Goal: Task Accomplishment & Management: Use online tool/utility

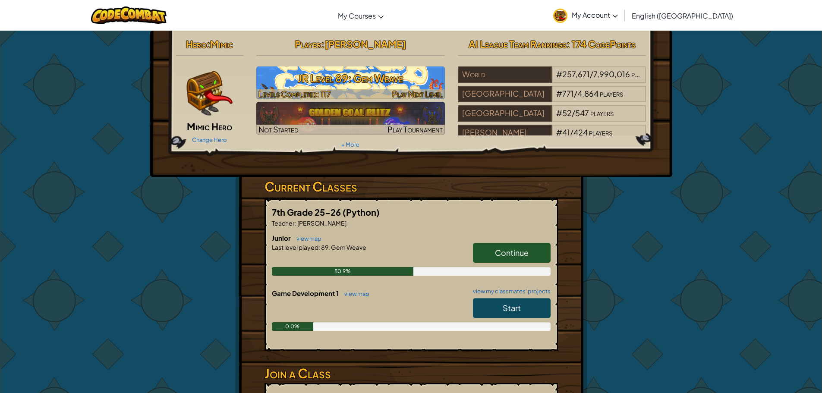
click at [369, 75] on h3 "JR Level 89: Gem Weave" at bounding box center [350, 78] width 189 height 19
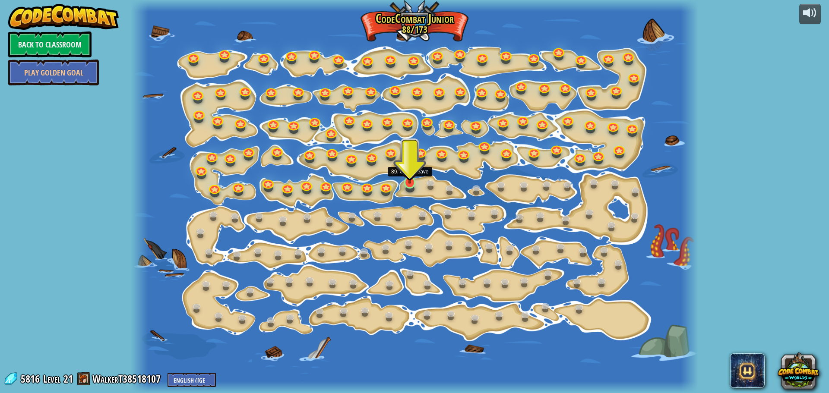
click at [411, 178] on img at bounding box center [409, 167] width 15 height 34
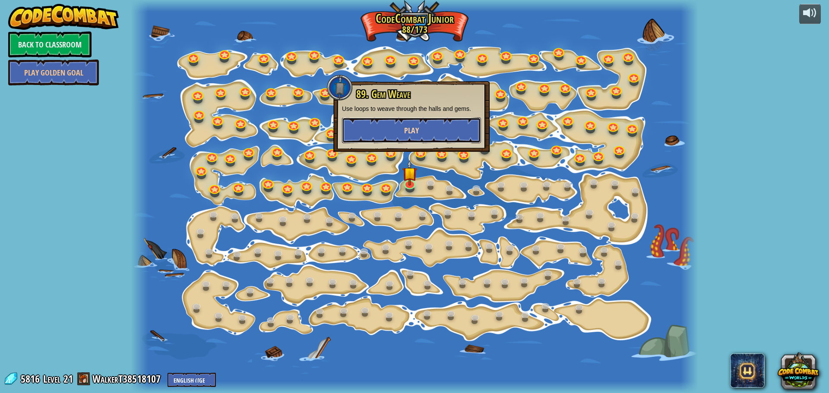
click at [424, 130] on button "Play" at bounding box center [411, 130] width 139 height 26
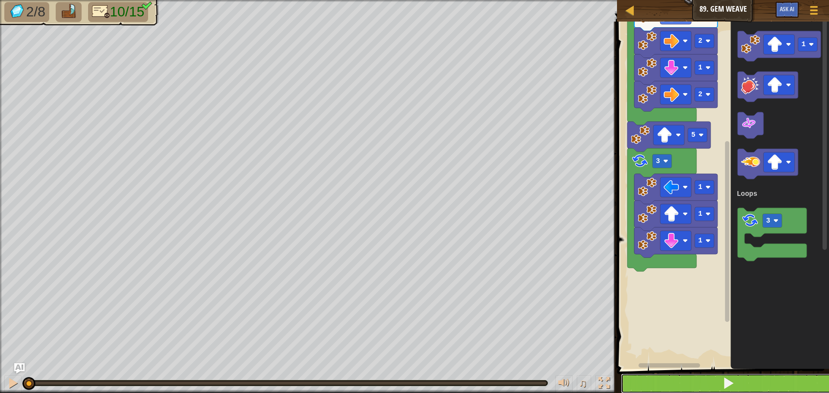
click at [696, 378] on button at bounding box center [728, 384] width 215 height 20
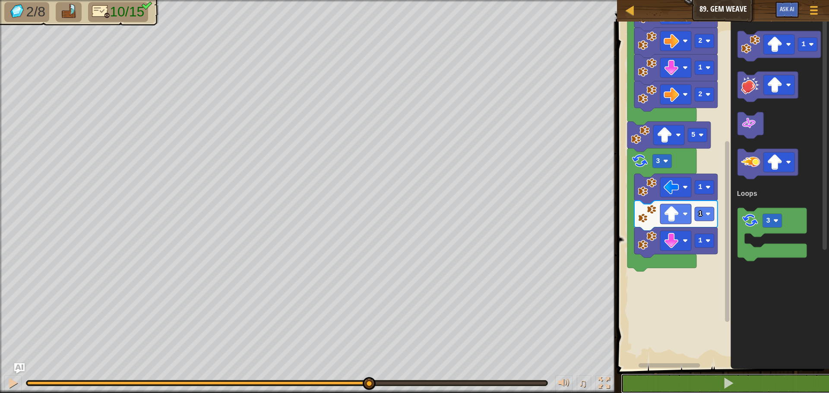
drag, startPoint x: 56, startPoint y: 383, endPoint x: 368, endPoint y: 402, distance: 312.7
click at [368, 0] on html "Map Junior 89. Gem Weave Game Menu Ask AI 1 ההההההההההההההההההההההההההההההההההה…" at bounding box center [414, 0] width 829 height 0
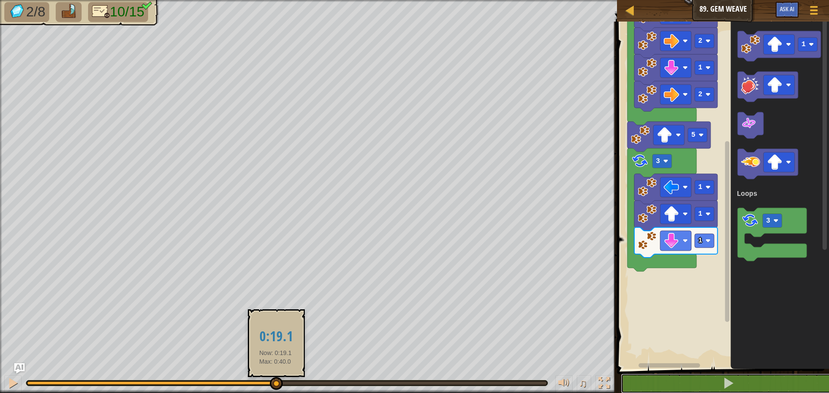
drag, startPoint x: 392, startPoint y: 382, endPoint x: 275, endPoint y: 381, distance: 116.1
click at [275, 381] on div at bounding box center [276, 383] width 13 height 13
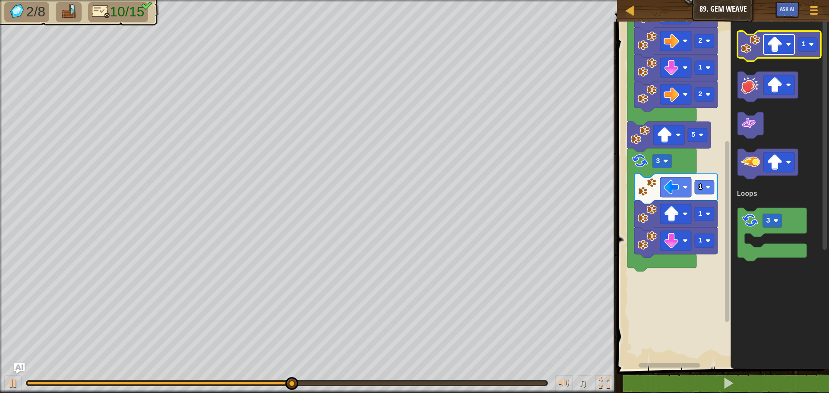
click at [781, 36] on rect "Blockly Workspace" at bounding box center [778, 45] width 31 height 20
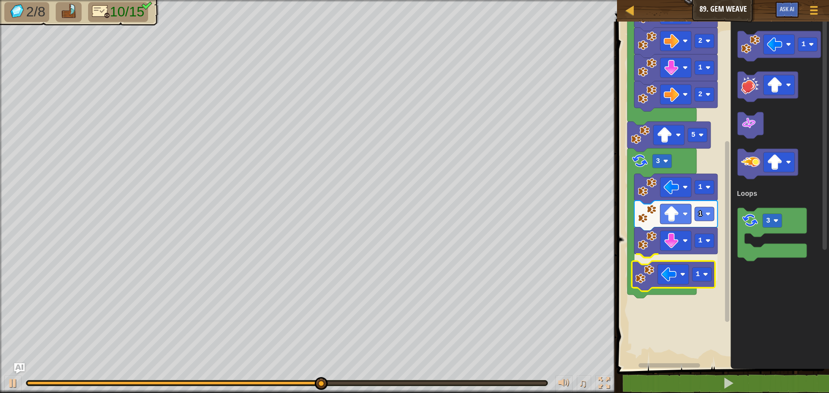
click at [650, 281] on div "Loops 2 1 2 1 1 1 1 1 3 5 2 Start 1 3 Loops 1" at bounding box center [721, 193] width 215 height 352
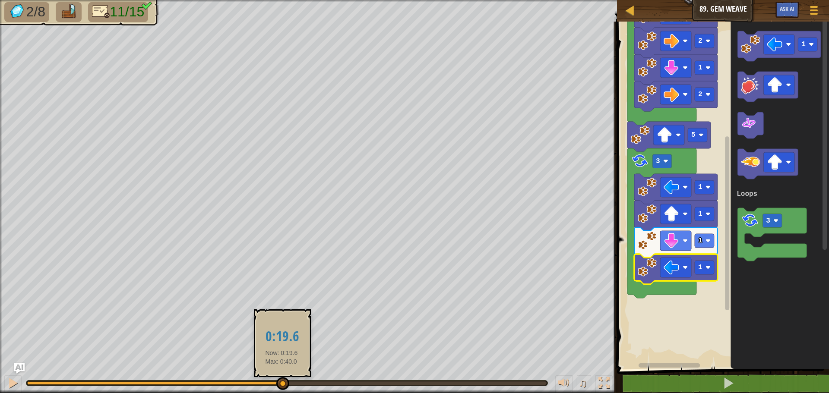
drag, startPoint x: 339, startPoint y: 379, endPoint x: 281, endPoint y: 385, distance: 58.2
click at [281, 385] on div at bounding box center [282, 383] width 13 height 13
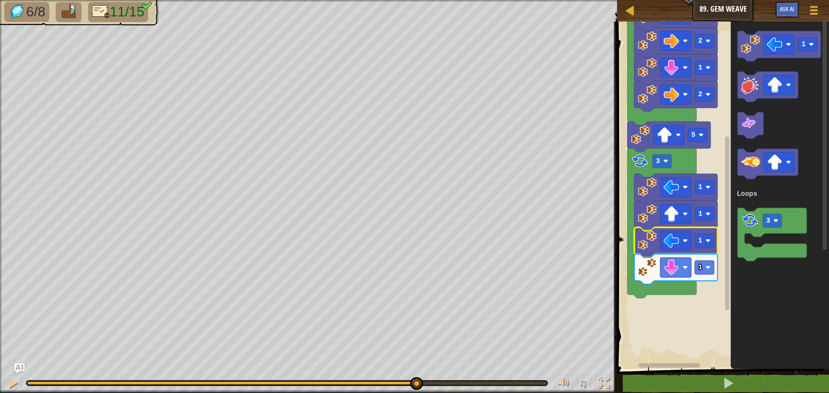
click at [416, 362] on div "6/8 11/15 ♫ Mimic" at bounding box center [414, 196] width 829 height 393
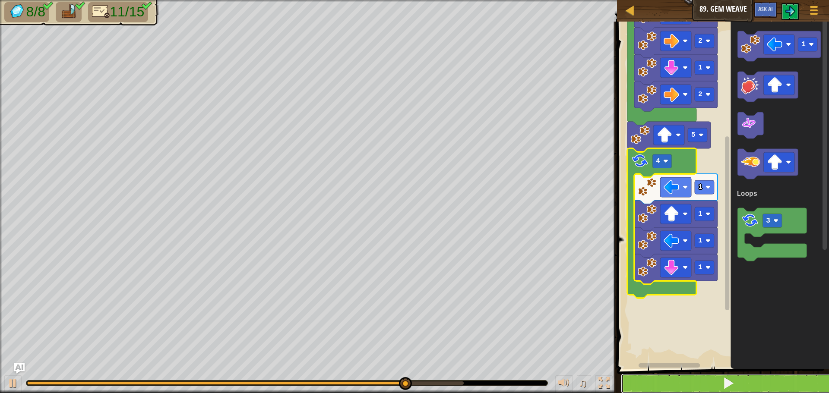
click at [694, 385] on button at bounding box center [728, 384] width 215 height 20
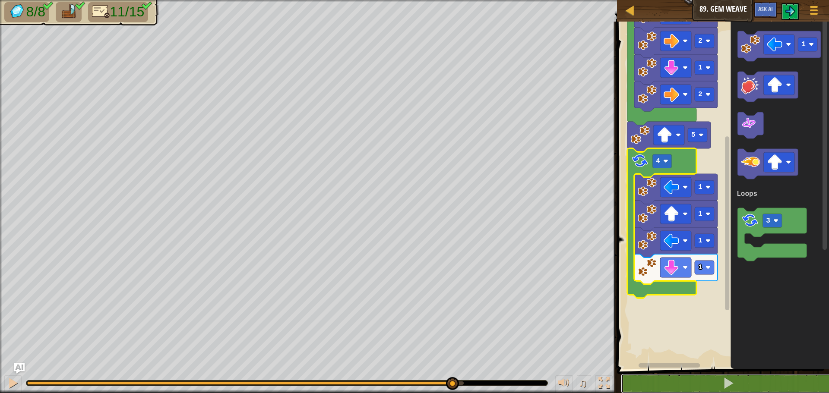
click at [454, 360] on div "8/8 11/15 ♫ Mimic" at bounding box center [414, 196] width 829 height 393
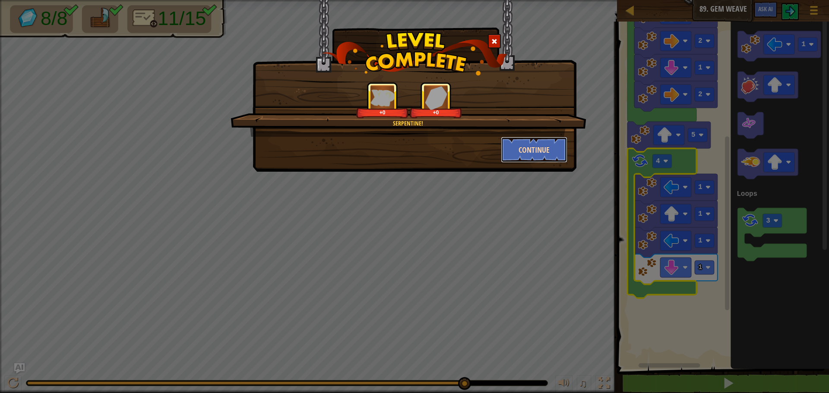
click at [539, 145] on button "Continue" at bounding box center [534, 150] width 67 height 26
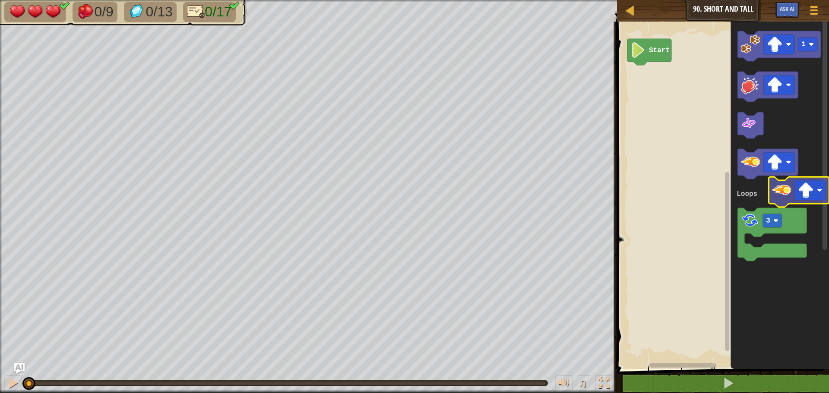
click at [785, 203] on icon "1 3 Loops" at bounding box center [779, 193] width 98 height 352
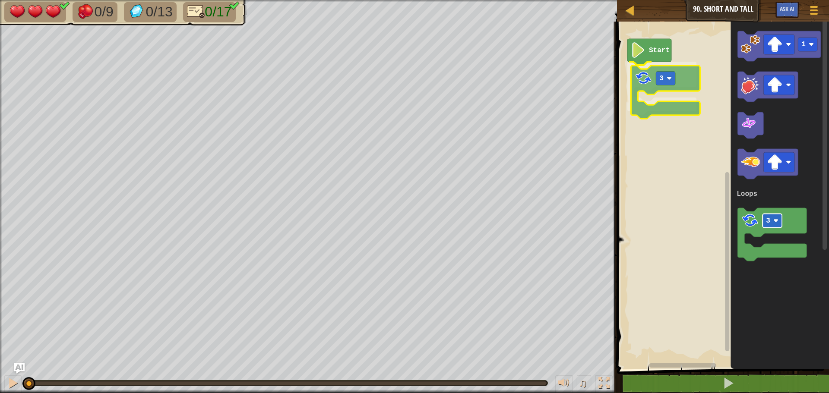
click at [659, 83] on div "Loops Start 3 1 3 Loops 3" at bounding box center [721, 193] width 215 height 352
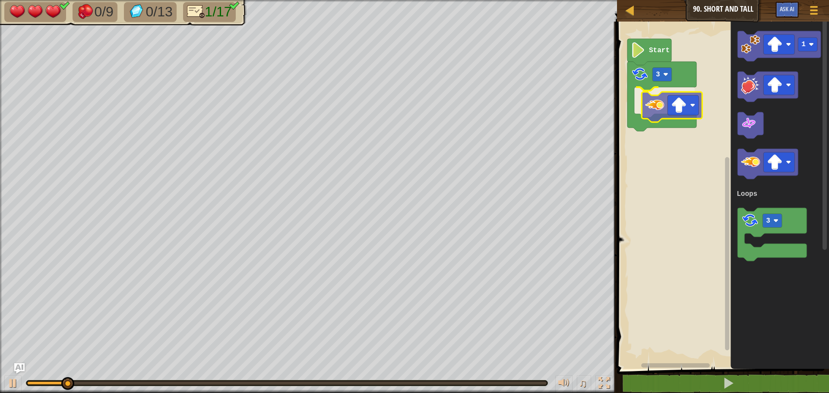
click at [655, 107] on div "Loops Start 3 1 3 Loops" at bounding box center [721, 193] width 215 height 352
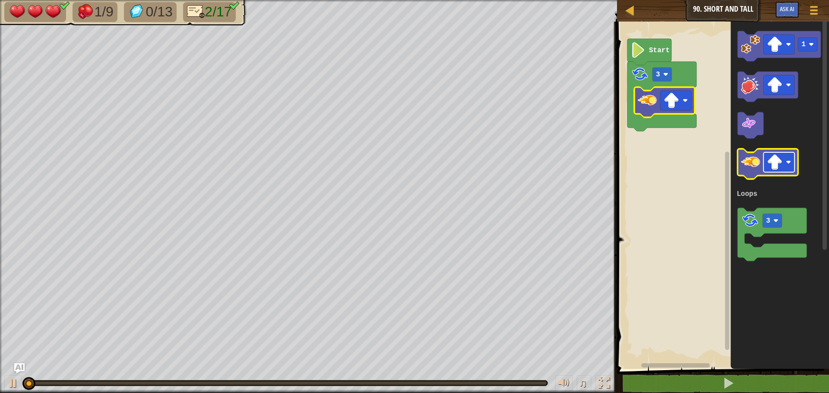
click at [771, 164] on image "Blockly Workspace" at bounding box center [775, 163] width 16 height 16
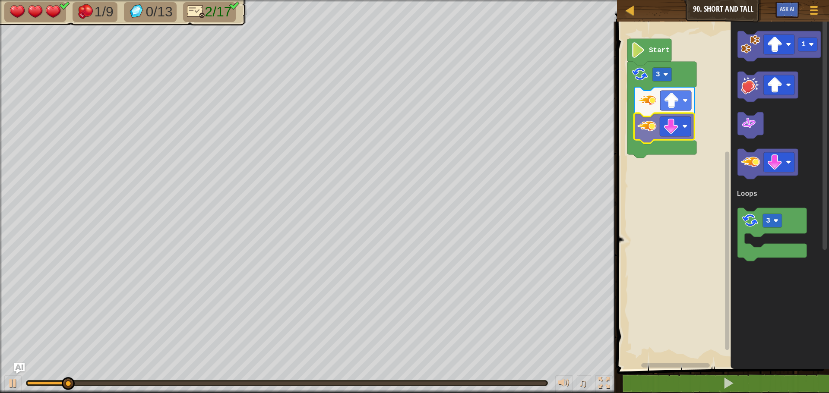
click at [645, 135] on div "Loops Start 3 1 3 Loops" at bounding box center [721, 193] width 215 height 352
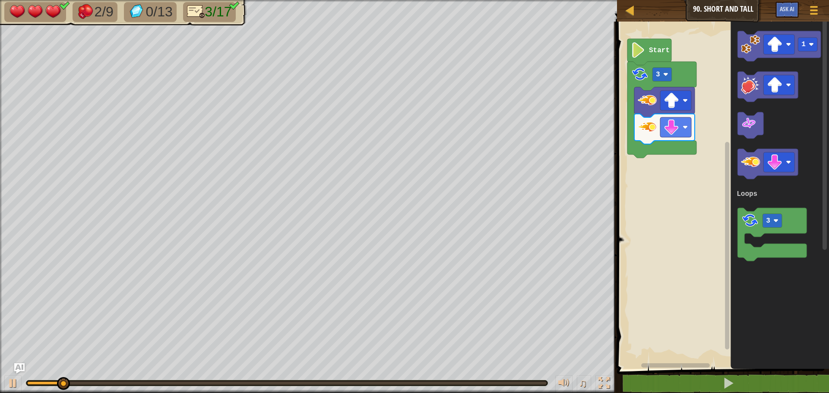
click at [675, 127] on div "Loops Start 3 1 3 Loops" at bounding box center [721, 193] width 215 height 352
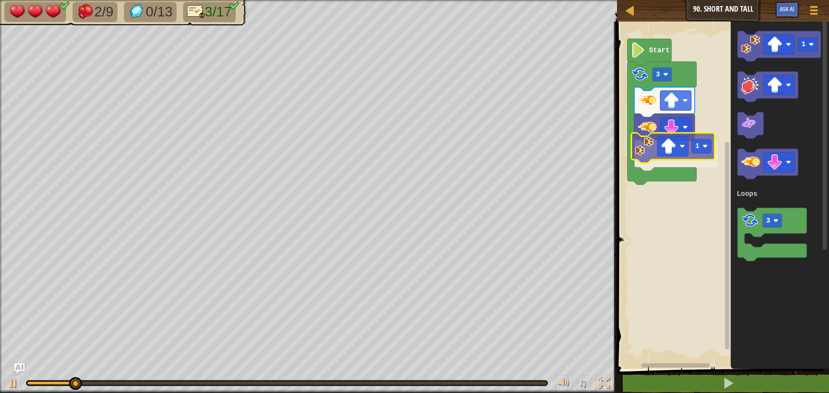
click at [642, 148] on div "Loops Start 3 1 1 3 Loops 1" at bounding box center [721, 193] width 215 height 352
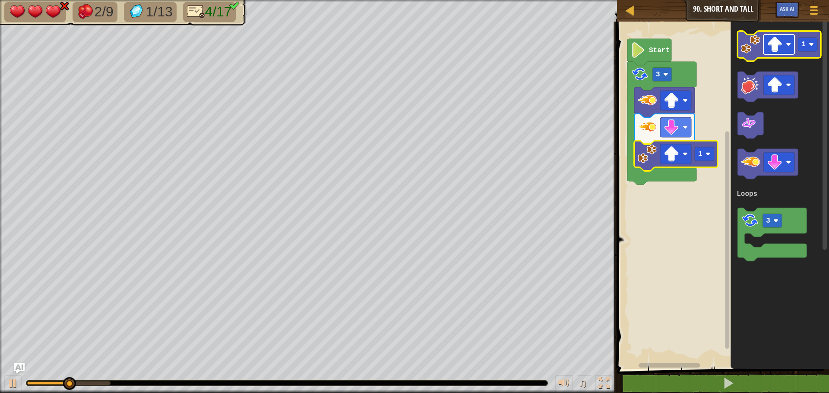
click at [774, 45] on image "Blockly Workspace" at bounding box center [775, 45] width 16 height 16
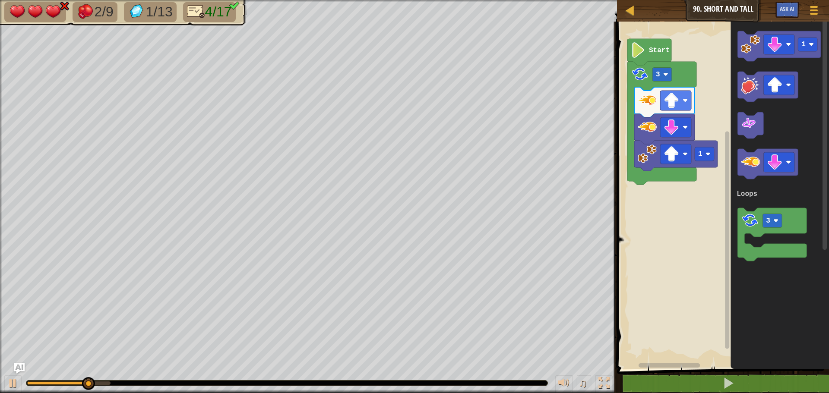
click at [685, 153] on div "Loops Start 3 1 1 3 Loops" at bounding box center [721, 193] width 215 height 352
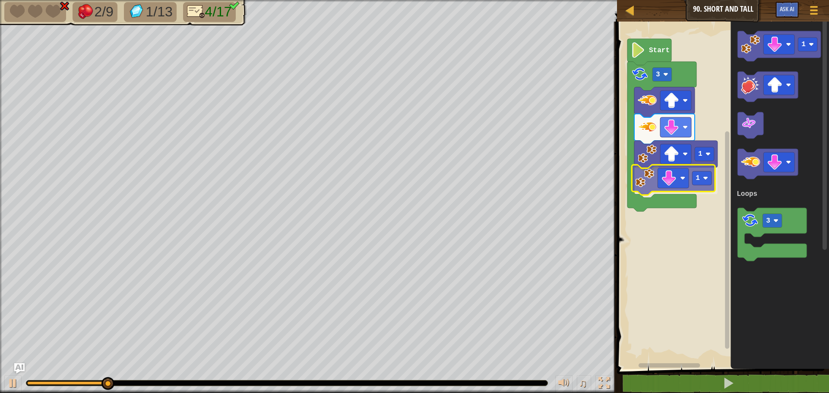
click at [652, 169] on div "Loops Start 3 1 1 1 3 Loops 1" at bounding box center [721, 193] width 215 height 352
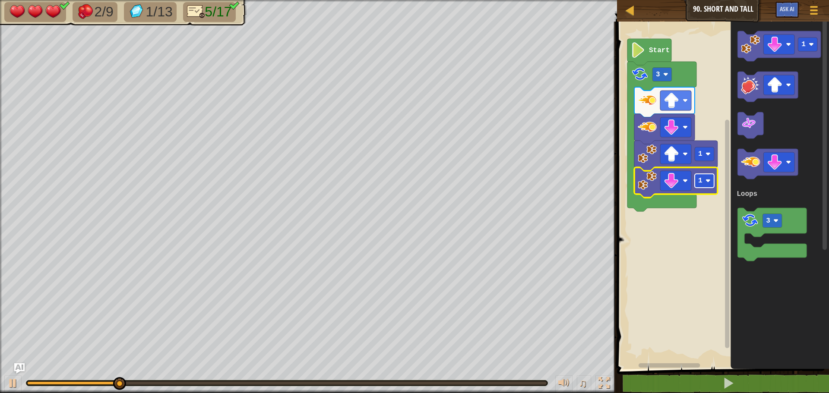
click at [700, 183] on text "1" at bounding box center [700, 181] width 4 height 8
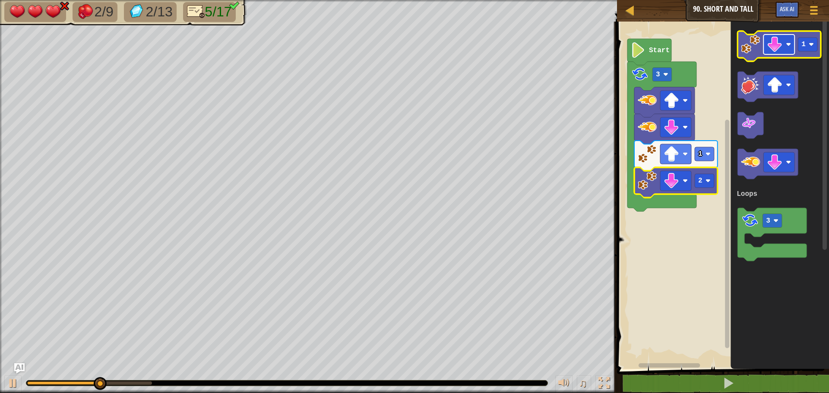
click at [770, 46] on image "Blockly Workspace" at bounding box center [775, 45] width 16 height 16
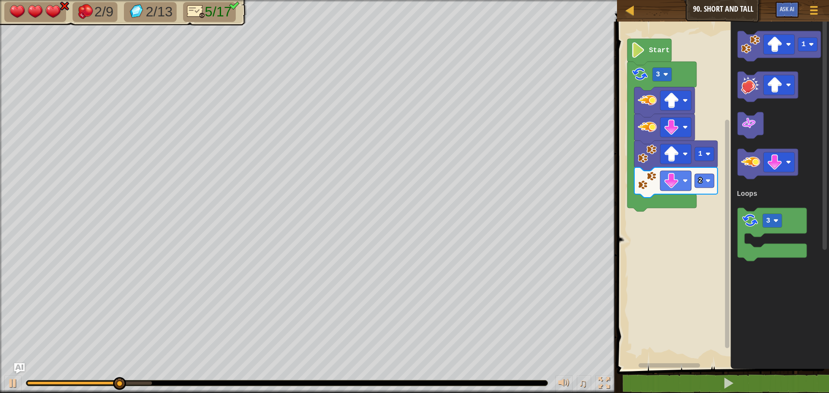
click at [719, 126] on div "Loops Start 3 1 2 1 3 Loops" at bounding box center [721, 193] width 215 height 352
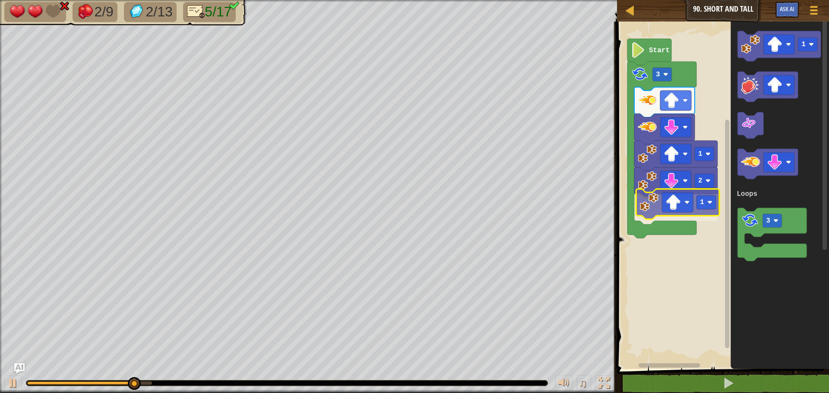
click at [645, 209] on div "Loops Start 3 1 2 1 1 3 Loops 1" at bounding box center [721, 193] width 215 height 352
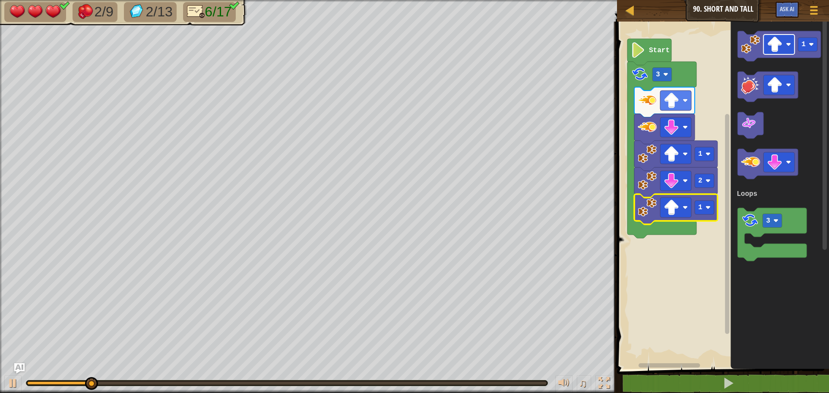
click at [777, 50] on image "Blockly Workspace" at bounding box center [775, 45] width 16 height 16
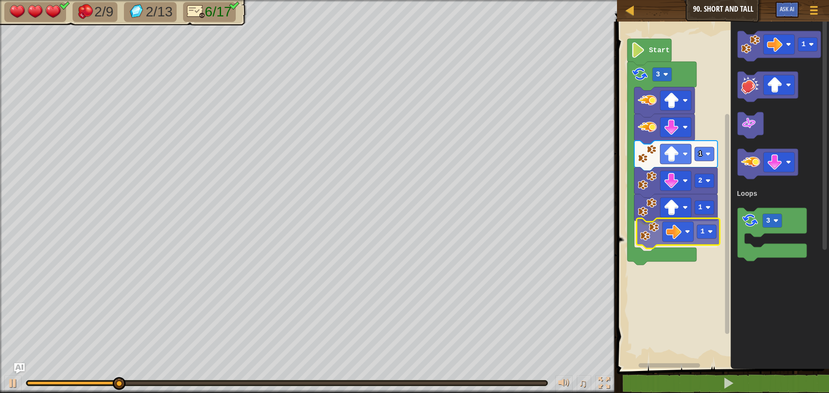
click at [648, 236] on div "Loops Start 3 1 2 1 1 1 3 Loops 1" at bounding box center [721, 193] width 215 height 352
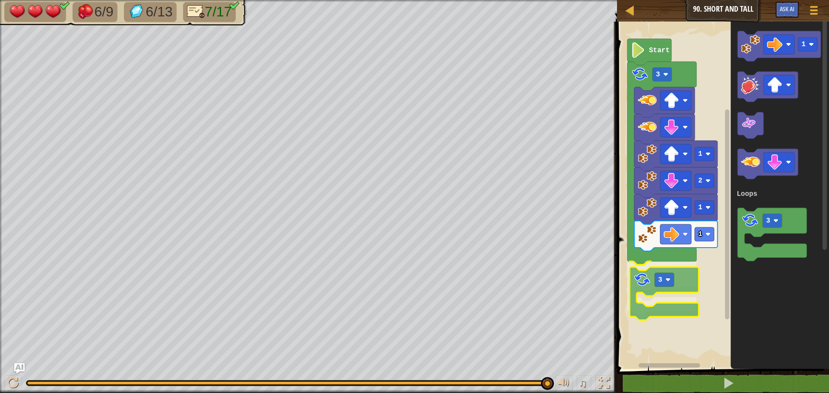
click at [638, 284] on div "Loops Start 3 1 2 1 1 3 1 3 Loops 3" at bounding box center [721, 193] width 215 height 352
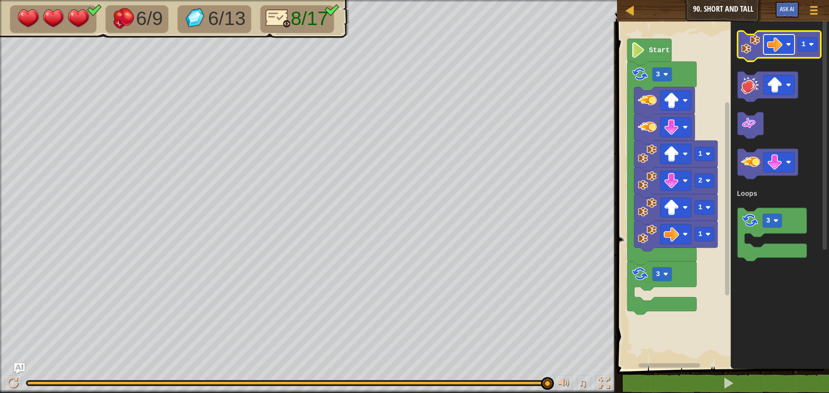
click at [777, 48] on image "Blockly Workspace" at bounding box center [775, 45] width 16 height 16
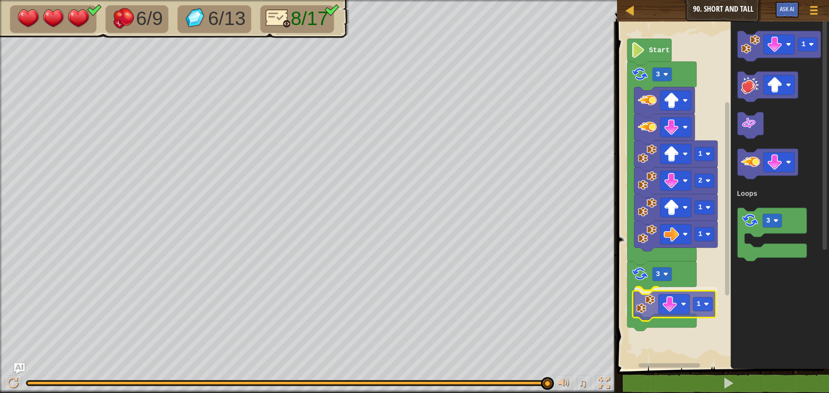
click at [644, 313] on div "Loops Start 3 1 2 1 1 3 1 1 3 Loops 1" at bounding box center [721, 193] width 215 height 352
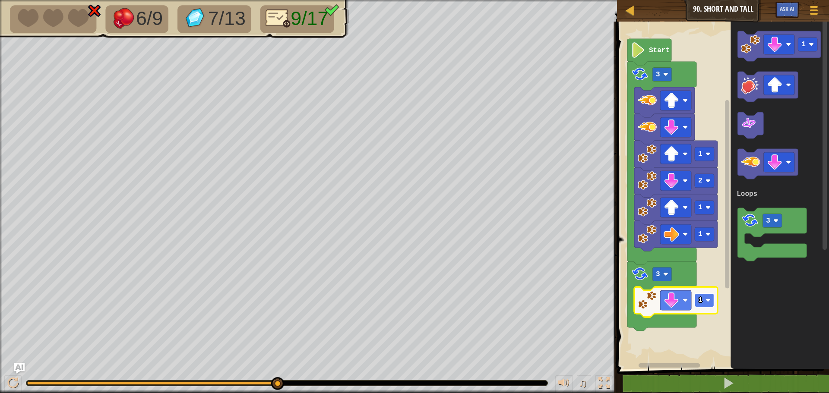
click at [711, 300] on rect "Blockly Workspace" at bounding box center [704, 301] width 19 height 14
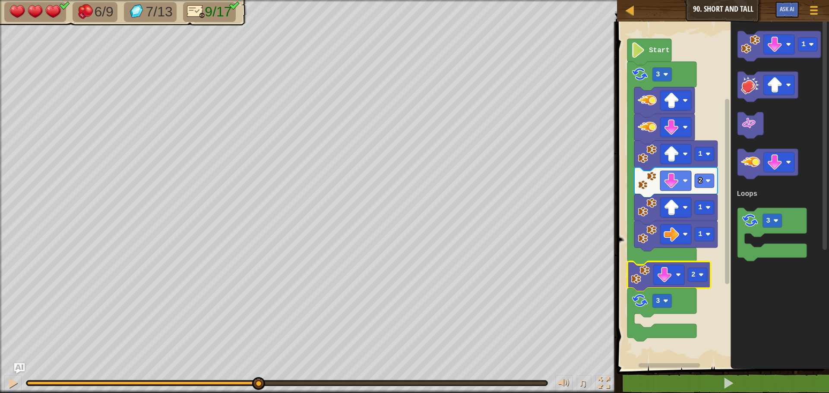
click at [258, 358] on div "6/9 7/13 9/17 ♫ Mimic 3 x: 30 y: 7 x: 30 y: 6 action: move" at bounding box center [414, 196] width 829 height 393
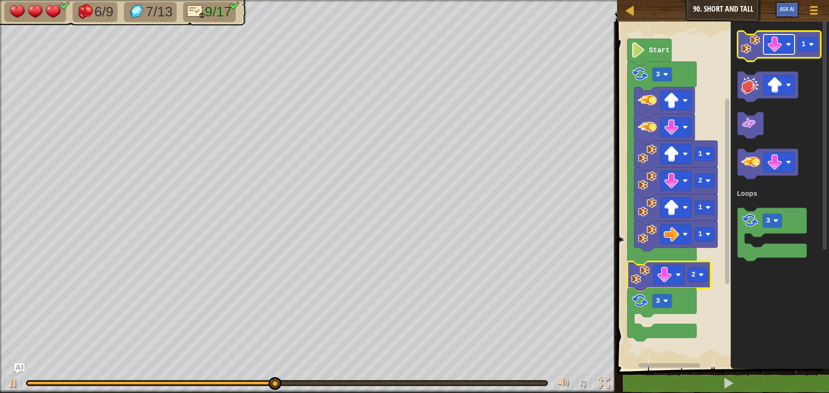
click at [781, 44] on image "Blockly Workspace" at bounding box center [775, 45] width 16 height 16
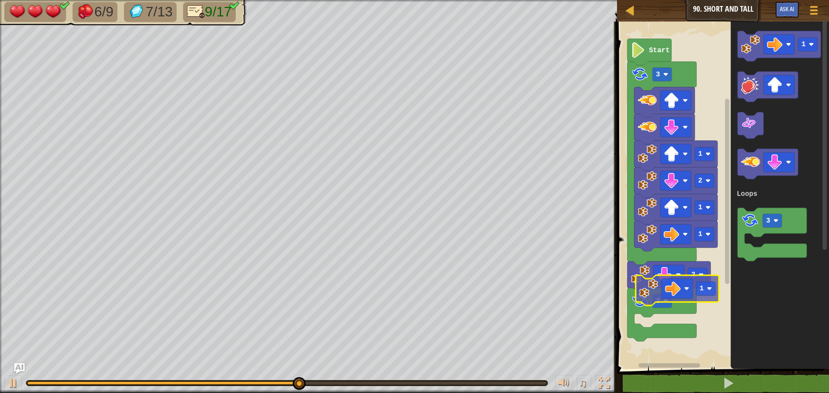
click at [648, 304] on div "Loops Start 3 1 2 1 1 2 3 1 1 3 Loops 1" at bounding box center [721, 193] width 215 height 352
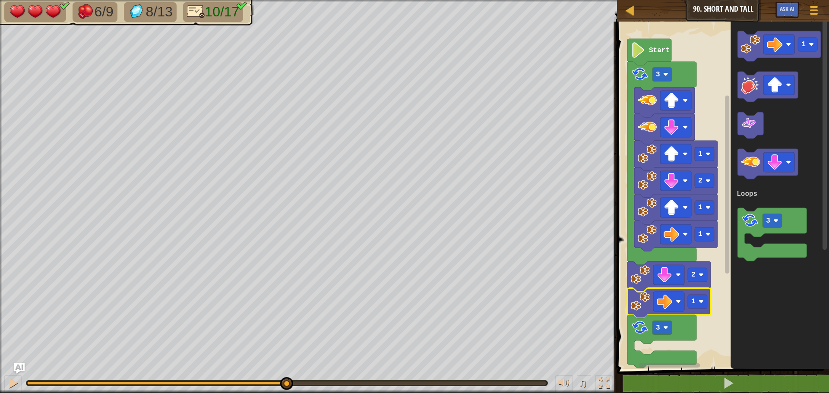
drag, startPoint x: 59, startPoint y: 386, endPoint x: 287, endPoint y: 374, distance: 228.3
click at [287, 374] on div "♫" at bounding box center [308, 381] width 617 height 26
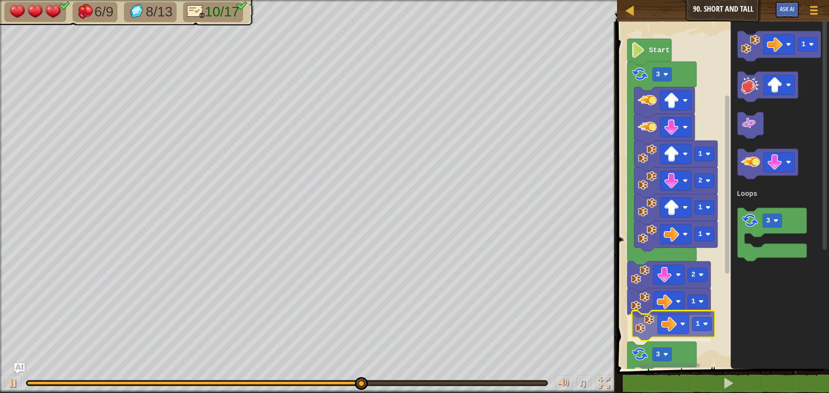
click at [645, 328] on div "Loops Start 3 1 2 1 1 2 1 1 3 1 3 Loops 1" at bounding box center [721, 193] width 215 height 352
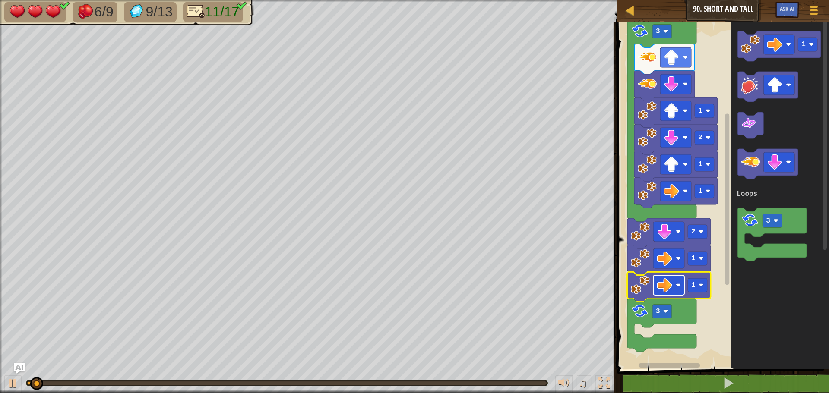
click at [671, 282] on image "Blockly Workspace" at bounding box center [665, 286] width 16 height 16
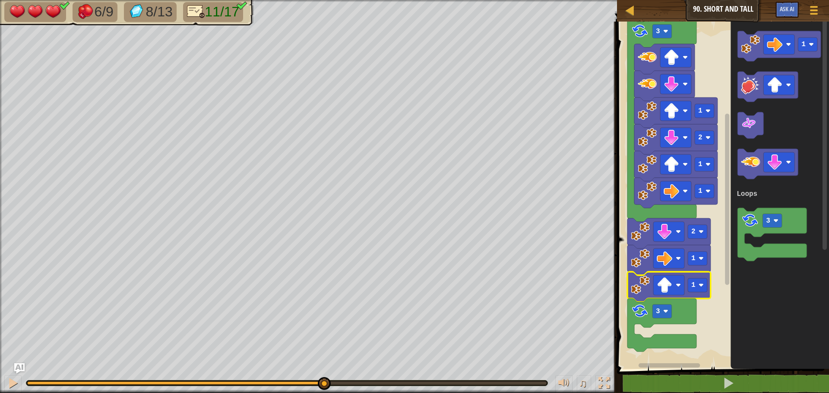
click at [333, 367] on div "6/9 8/13 11/17 ♫ Mimic 3 x: 38 y: 14 No target action: idle" at bounding box center [414, 196] width 829 height 393
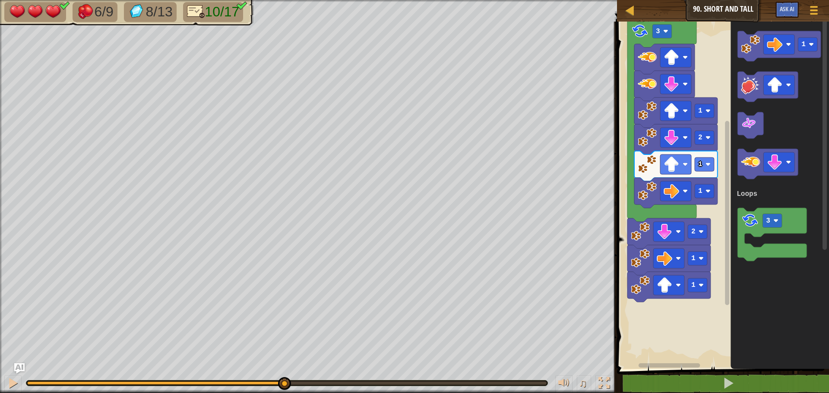
click at [284, 355] on div "6/9 8/13 10/17 ♫ Mimic 3 x: 38 y: 14 No target action: idle" at bounding box center [414, 196] width 829 height 393
click at [696, 286] on rect "Blockly Workspace" at bounding box center [697, 285] width 19 height 14
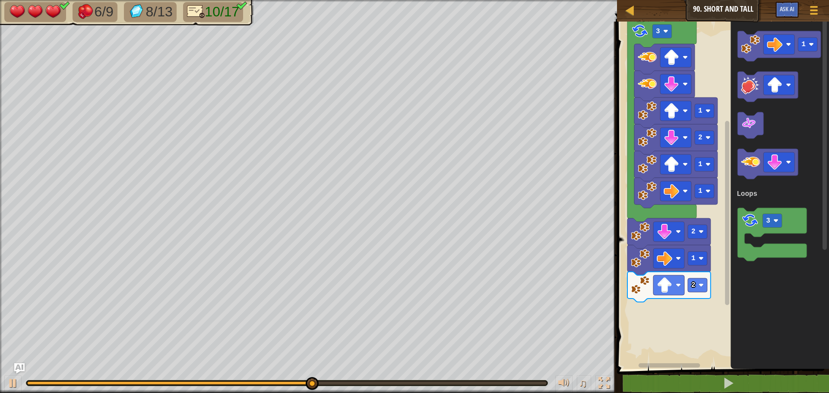
click at [727, 190] on div "Loops Start 3 1 2 1 1 2 1 2 1 3 Loops" at bounding box center [721, 193] width 215 height 352
click at [747, 49] on image "Blockly Workspace" at bounding box center [750, 44] width 19 height 19
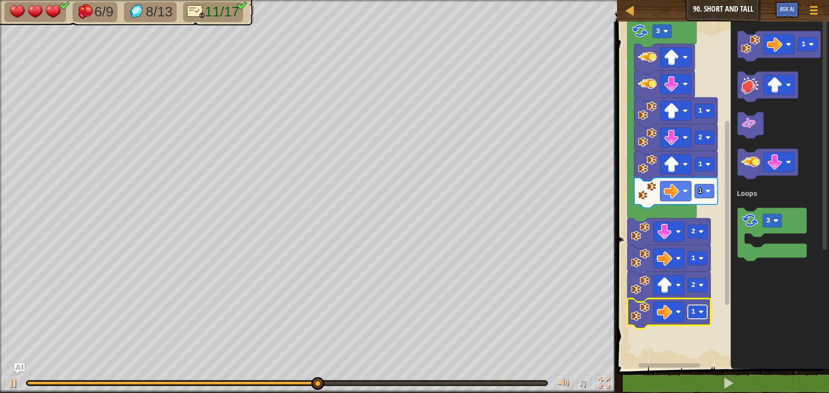
click at [692, 314] on text "1" at bounding box center [693, 312] width 4 height 8
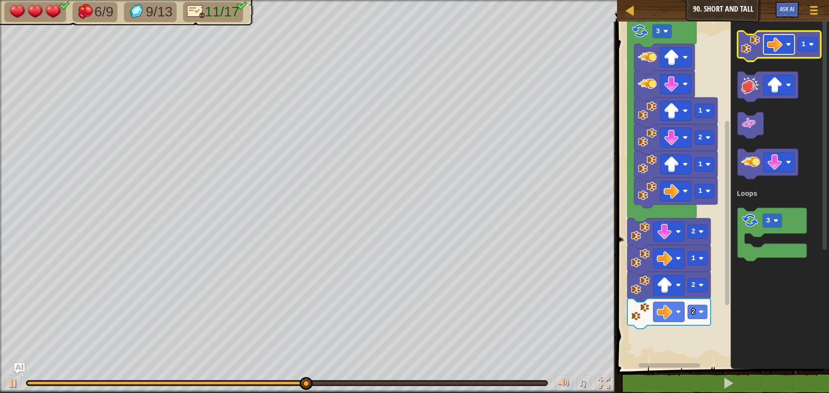
click at [780, 44] on image "Blockly Workspace" at bounding box center [775, 45] width 16 height 16
click at [801, 46] on rect "Blockly Workspace" at bounding box center [807, 45] width 19 height 14
click at [755, 47] on image "Blockly Workspace" at bounding box center [750, 44] width 19 height 19
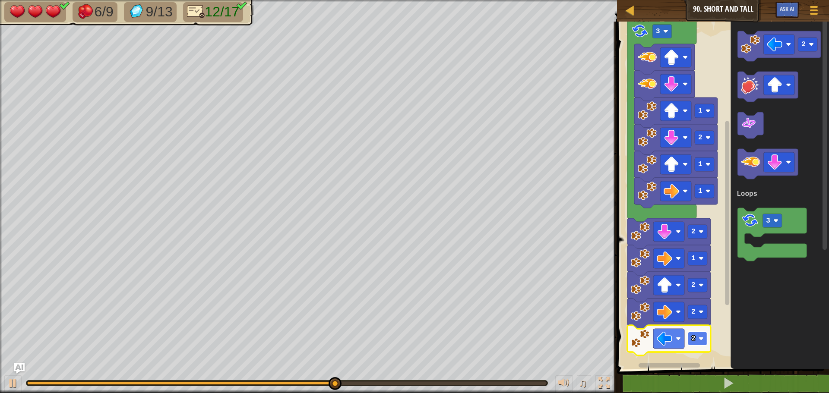
click at [694, 335] on text "2" at bounding box center [693, 339] width 4 height 8
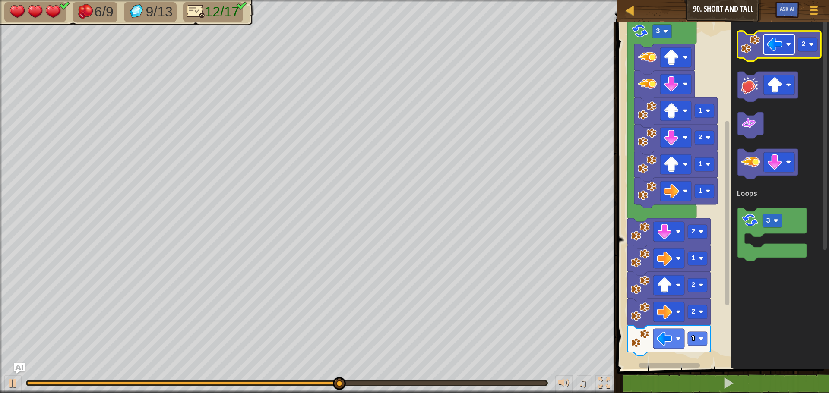
click at [772, 47] on image "Blockly Workspace" at bounding box center [775, 45] width 16 height 16
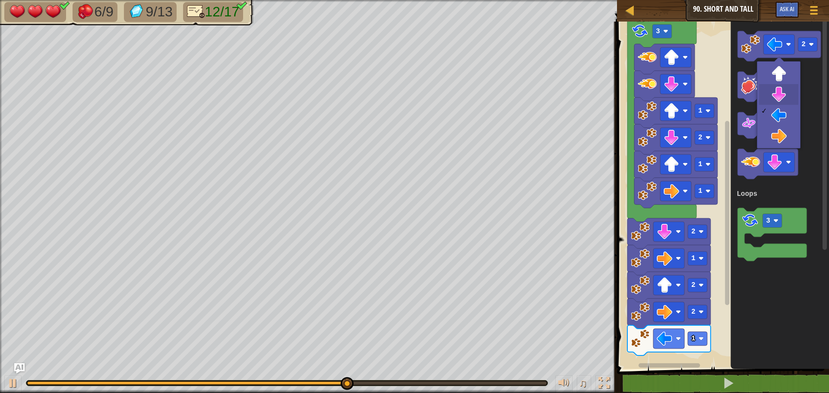
drag, startPoint x: 779, startPoint y: 93, endPoint x: 764, endPoint y: 66, distance: 30.4
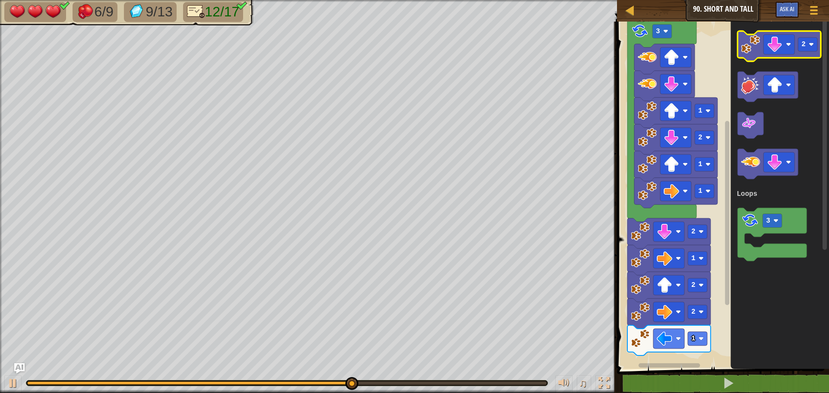
click at [757, 47] on image "Blockly Workspace" at bounding box center [750, 44] width 19 height 19
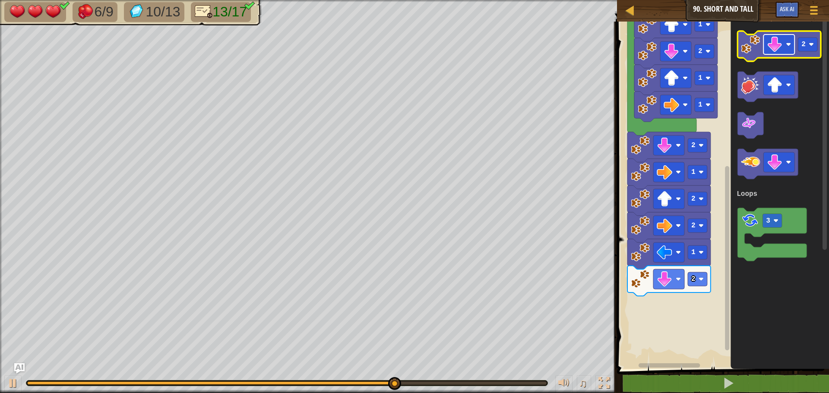
click at [777, 44] on image "Blockly Workspace" at bounding box center [775, 45] width 16 height 16
click at [752, 51] on image "Blockly Workspace" at bounding box center [750, 44] width 19 height 19
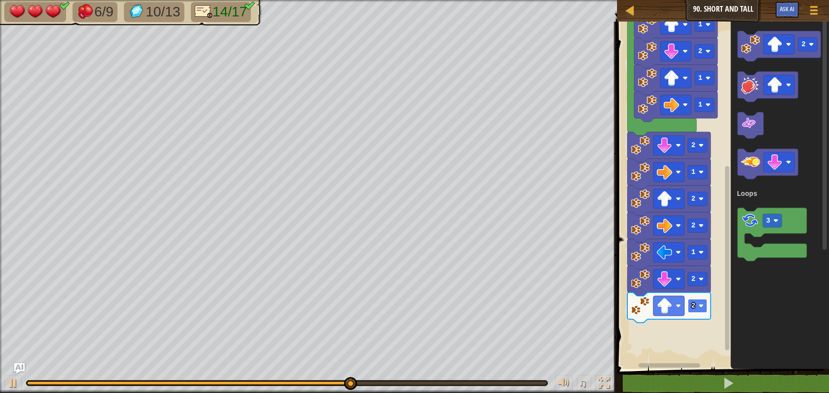
click at [696, 310] on rect "Blockly Workspace" at bounding box center [697, 306] width 19 height 14
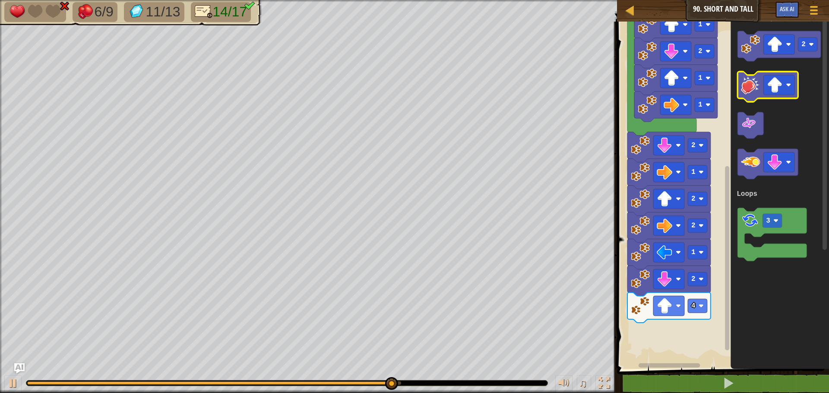
click at [744, 94] on image "Blockly Workspace" at bounding box center [750, 85] width 19 height 19
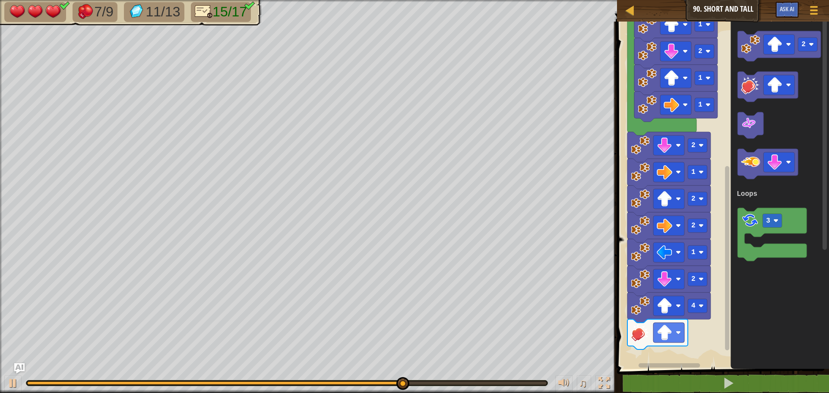
click at [732, 290] on icon "2 3 Loops" at bounding box center [779, 193] width 98 height 352
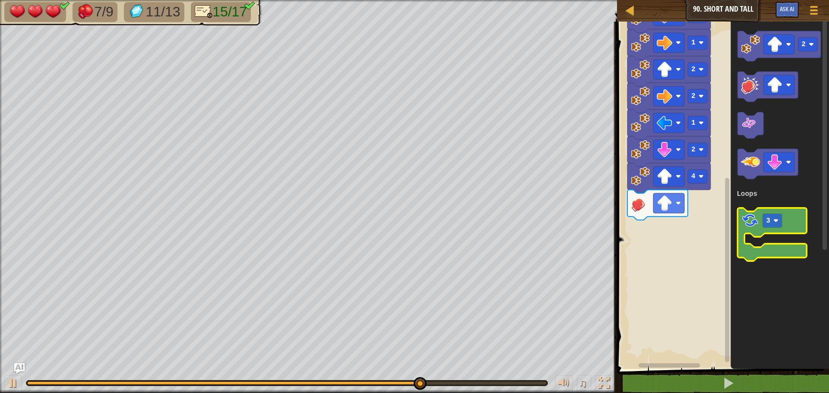
click at [745, 216] on image "Blockly Workspace" at bounding box center [750, 221] width 18 height 18
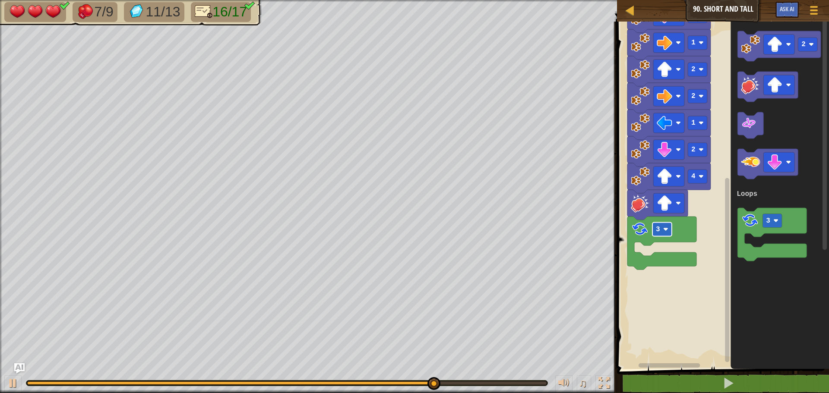
click at [667, 232] on image "Blockly Workspace" at bounding box center [665, 229] width 5 height 5
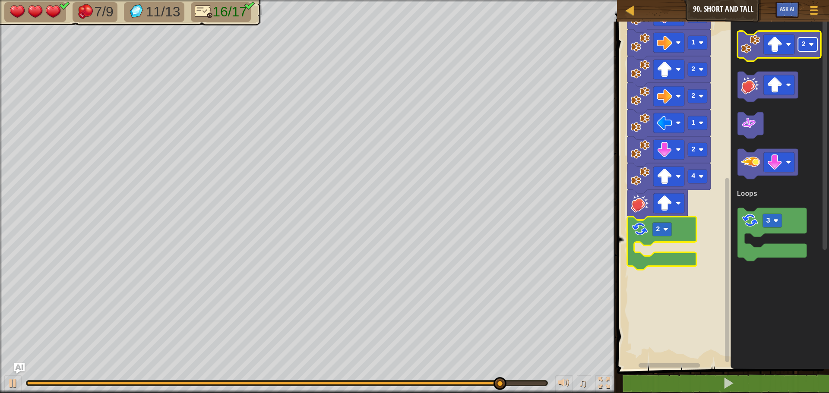
click at [813, 41] on rect "Blockly Workspace" at bounding box center [807, 45] width 19 height 14
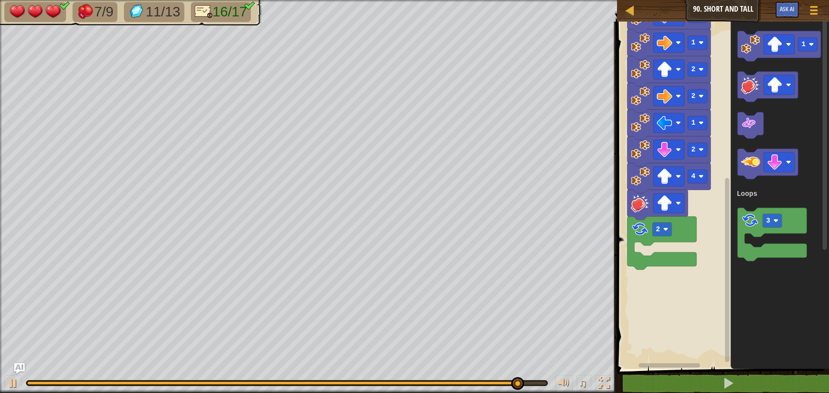
click at [718, 141] on div "Loops Start 3 1 2 1 1 2 1 2 2 1 2 4 2 1 3 Loops" at bounding box center [721, 193] width 215 height 352
click at [761, 46] on icon "Blockly Workspace" at bounding box center [778, 46] width 83 height 30
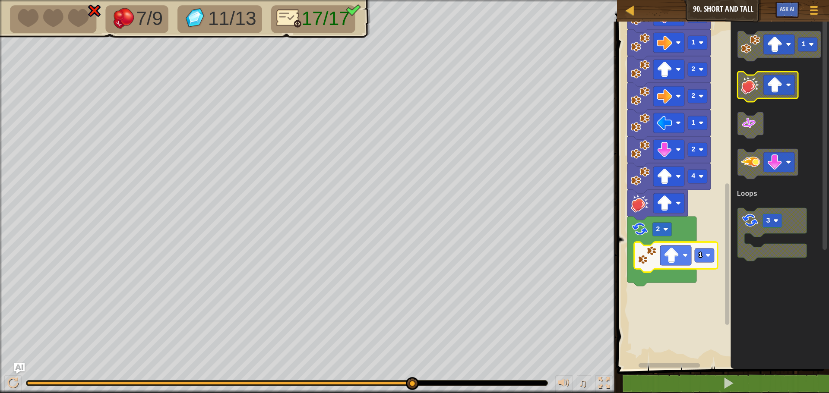
click at [780, 92] on image "Blockly Workspace" at bounding box center [775, 85] width 16 height 16
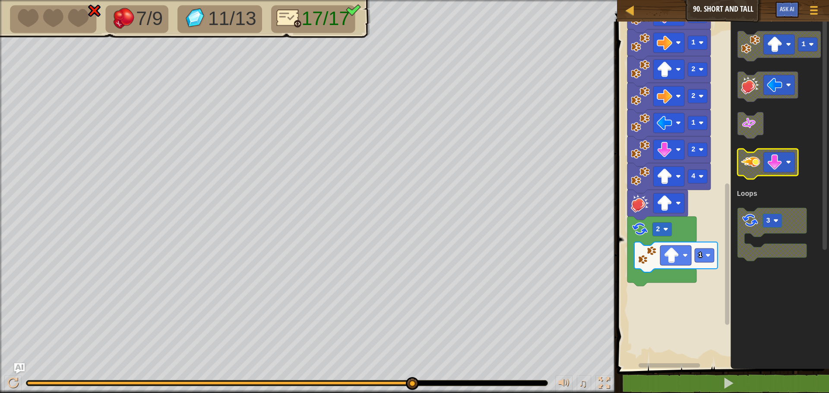
click at [750, 162] on image "Blockly Workspace" at bounding box center [750, 162] width 19 height 19
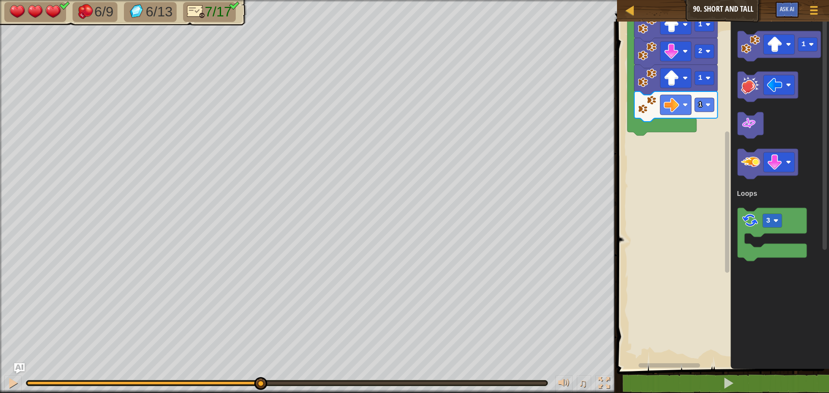
click at [261, 347] on div "6/9 6/13 7/17 ♫ Mimic 3 x: 30 y: 22 No target action: idle" at bounding box center [414, 196] width 829 height 393
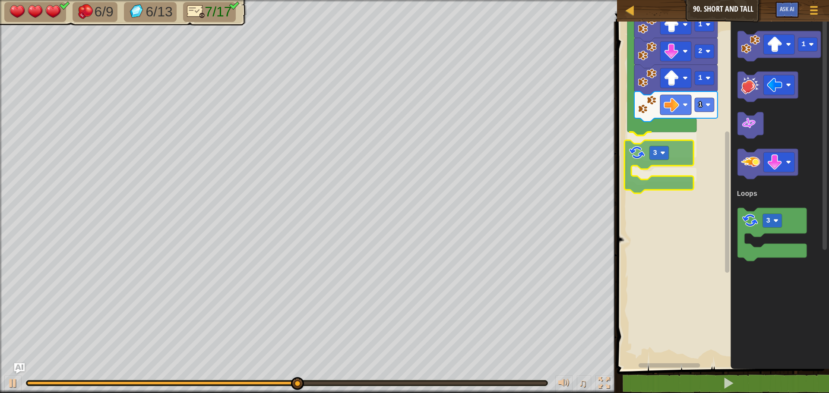
click at [635, 150] on div "Loops Start 3 1 2 1 1 3 1 3 Loops 3" at bounding box center [721, 193] width 215 height 352
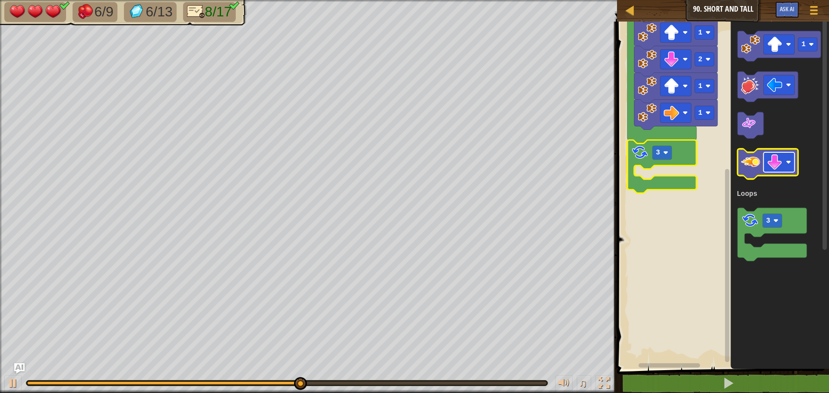
click at [783, 165] on rect "Blockly Workspace" at bounding box center [778, 162] width 31 height 20
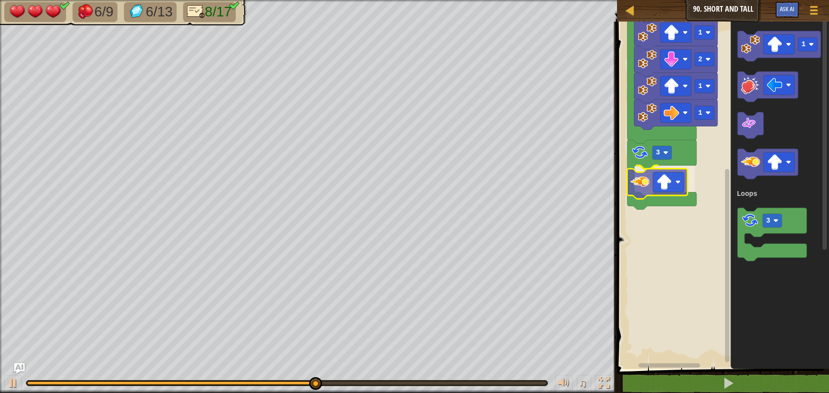
click at [648, 177] on div "Loops Start 3 1 2 1 1 3 1 3 Loops" at bounding box center [721, 193] width 215 height 352
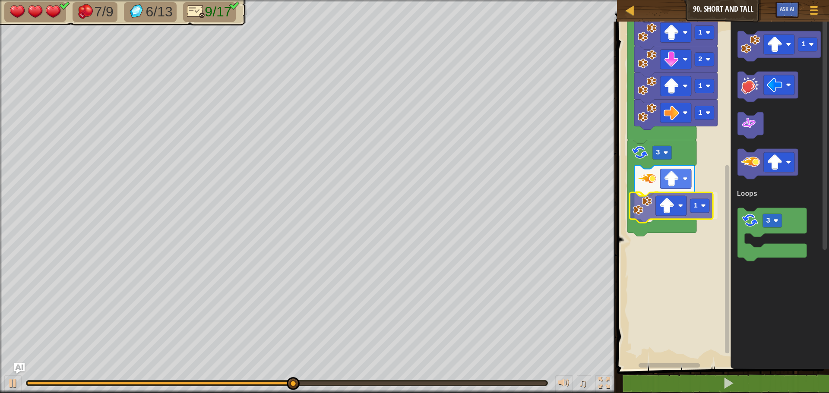
click at [644, 211] on div "Loops Start 3 1 2 1 1 3 1 1 3 Loops 1" at bounding box center [721, 193] width 215 height 352
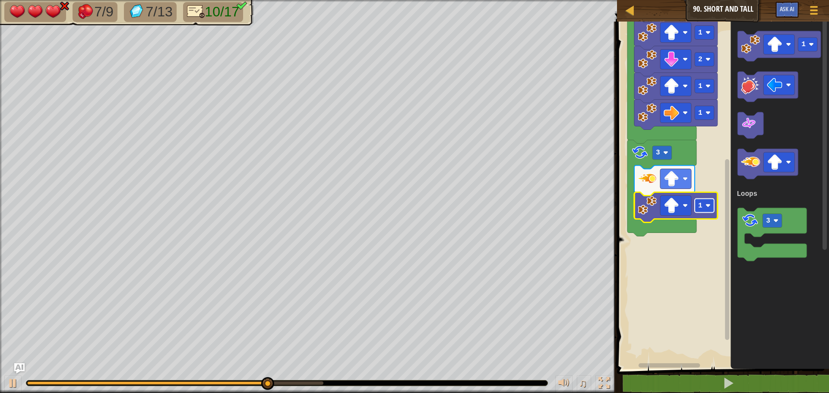
click at [708, 203] on rect "Blockly Workspace" at bounding box center [704, 206] width 19 height 14
click at [775, 43] on image "Blockly Workspace" at bounding box center [775, 45] width 16 height 16
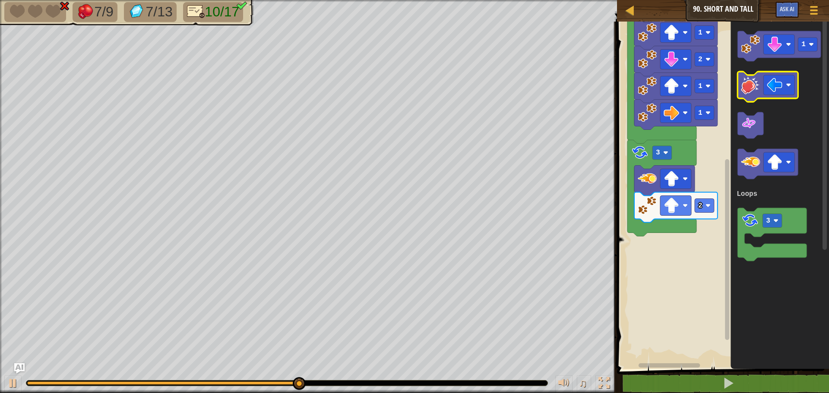
click at [738, 85] on g "1 3 Loops" at bounding box center [779, 146] width 84 height 230
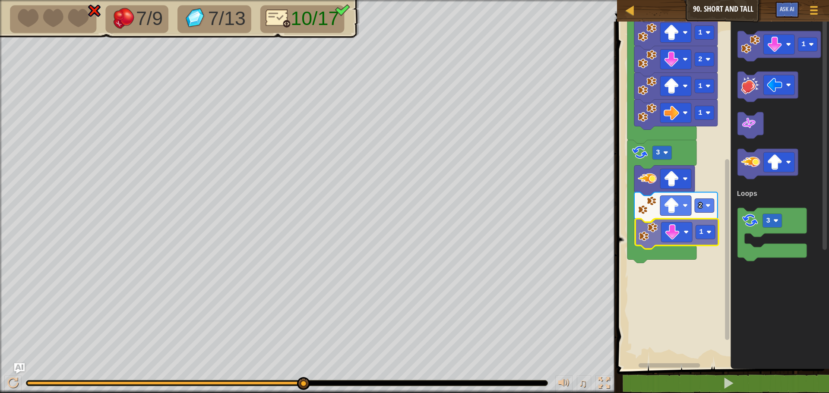
click at [657, 235] on div "Loops Start 3 1 2 1 1 3 2 1 1 3 Loops 1" at bounding box center [721, 193] width 215 height 352
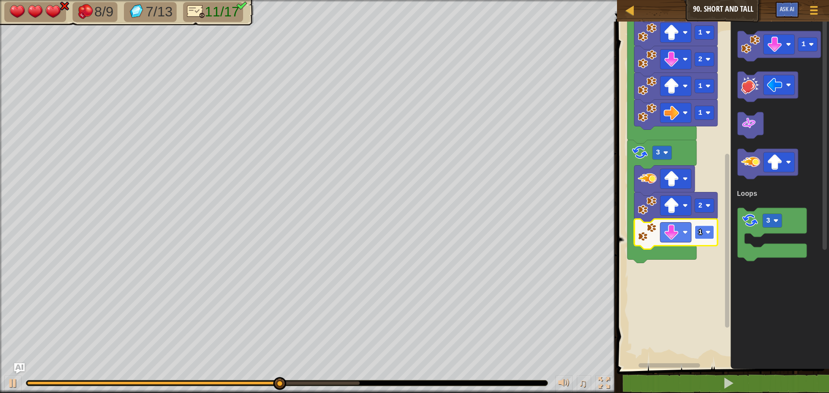
click at [704, 235] on rect "Blockly Workspace" at bounding box center [704, 233] width 19 height 14
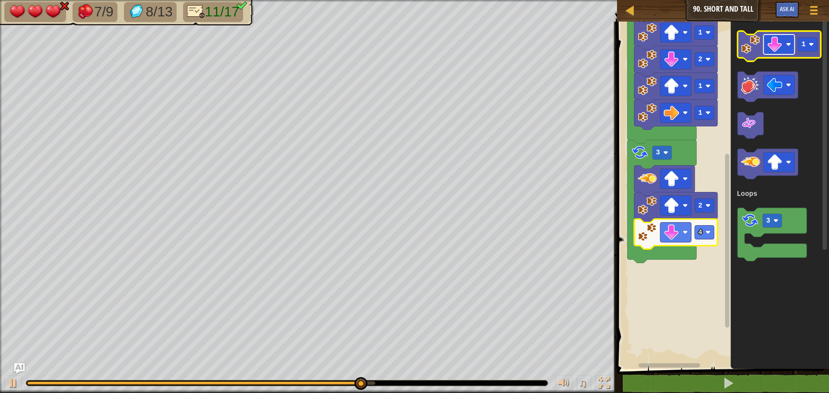
click at [779, 47] on image "Blockly Workspace" at bounding box center [775, 45] width 16 height 16
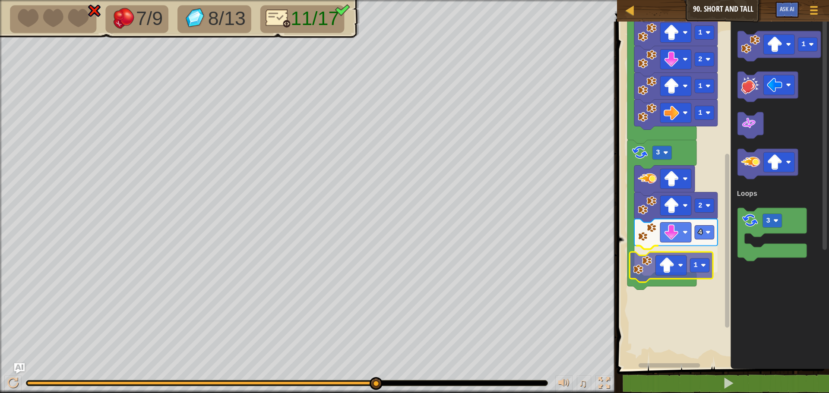
click at [648, 263] on div "Loops Start 3 1 2 1 1 3 2 4 1 1 3 Loops 1" at bounding box center [721, 193] width 215 height 352
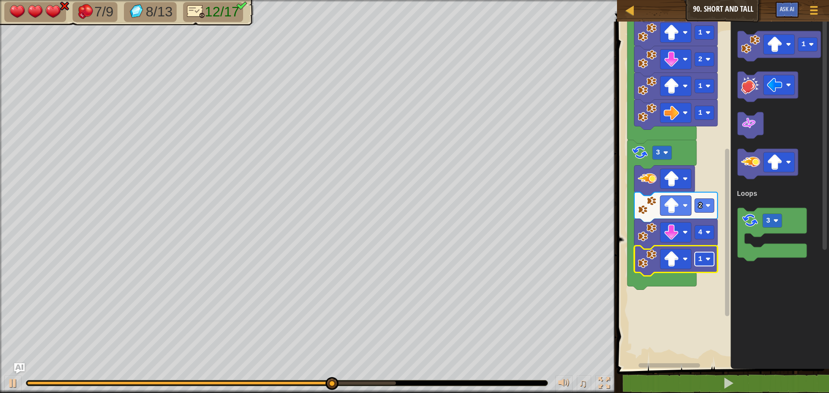
click at [706, 260] on image "Blockly Workspace" at bounding box center [707, 259] width 5 height 5
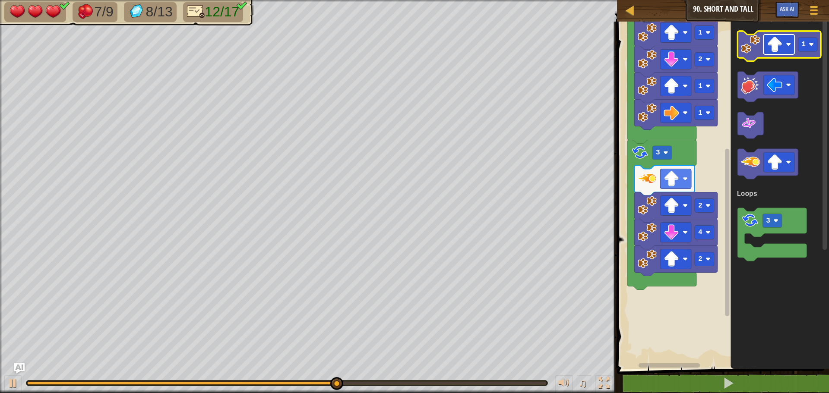
click at [769, 44] on image "Blockly Workspace" at bounding box center [775, 45] width 16 height 16
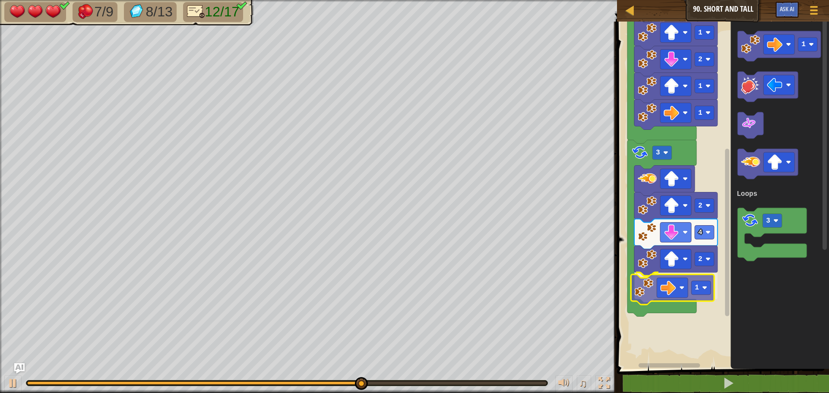
click at [646, 297] on div "Loops Start 3 1 2 1 1 3 2 4 2 1 1 3 Loops 1" at bounding box center [721, 193] width 215 height 352
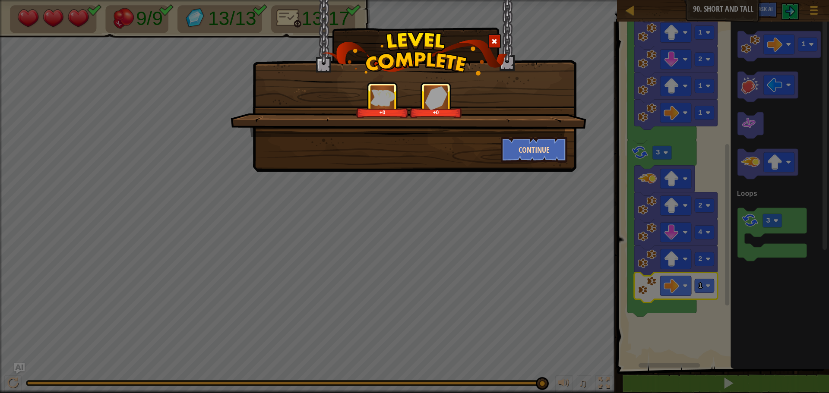
drag, startPoint x: 536, startPoint y: 112, endPoint x: 525, endPoint y: 155, distance: 44.4
click at [536, 115] on div "+0 +0" at bounding box center [408, 100] width 335 height 36
click at [524, 157] on button "Continue" at bounding box center [534, 150] width 67 height 26
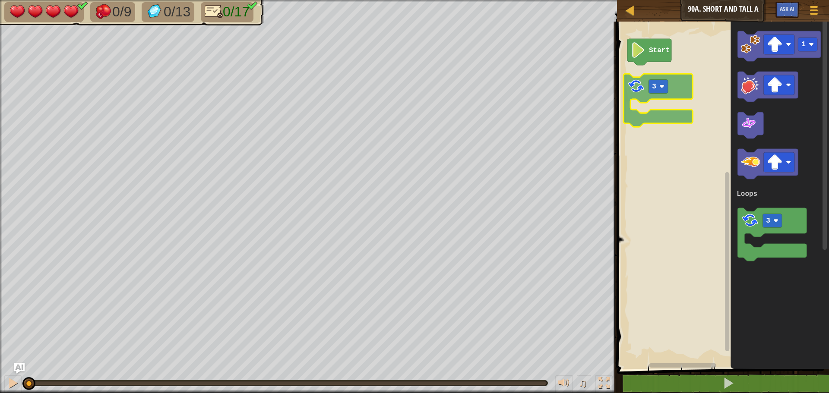
click at [634, 91] on div "Loops Start 1 3 Loops 3" at bounding box center [721, 193] width 215 height 352
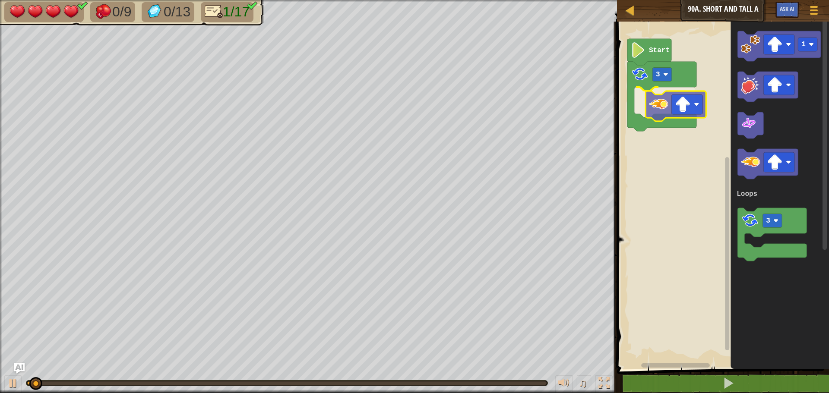
click at [654, 104] on div "Loops Start 3 1 3 Loops" at bounding box center [721, 193] width 215 height 352
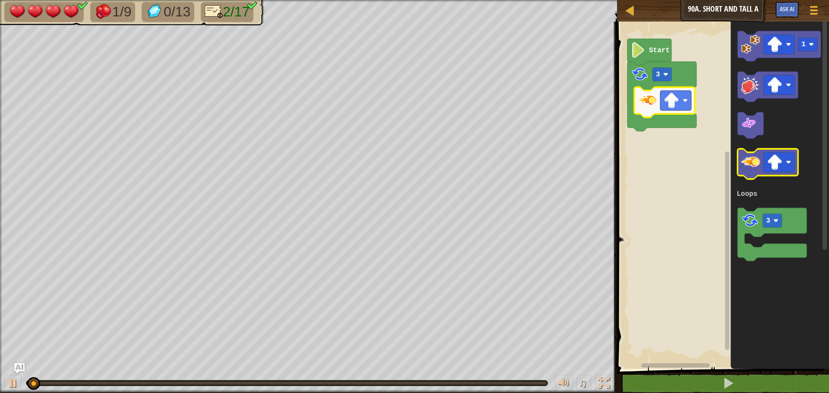
click at [761, 163] on icon "Blockly Workspace" at bounding box center [767, 164] width 60 height 30
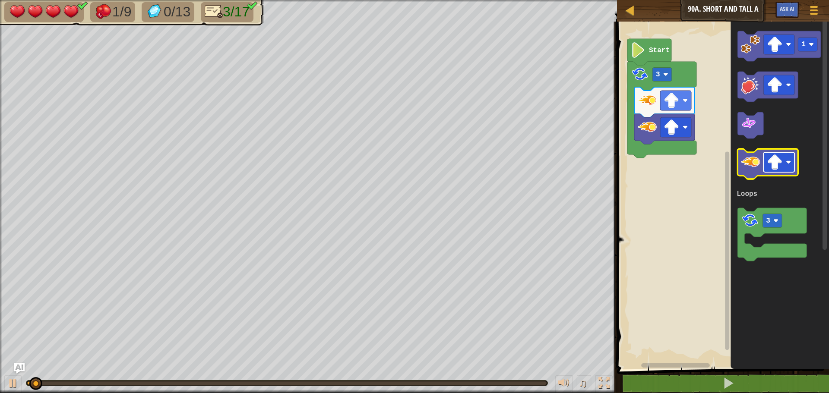
click at [774, 166] on image "Blockly Workspace" at bounding box center [775, 163] width 16 height 16
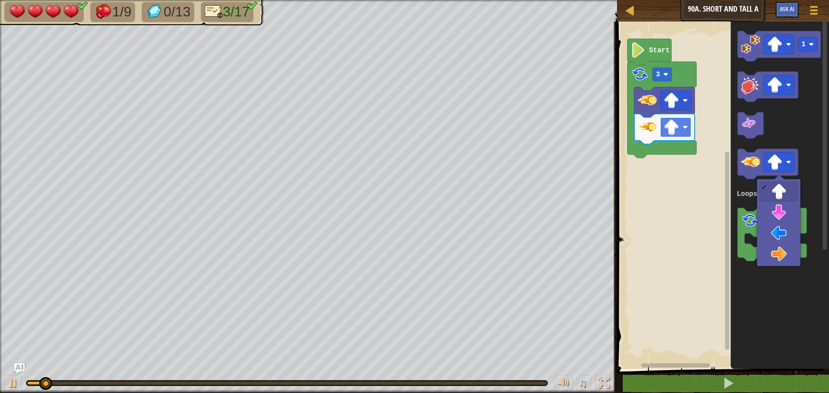
click at [673, 131] on image "Blockly Workspace" at bounding box center [672, 128] width 16 height 16
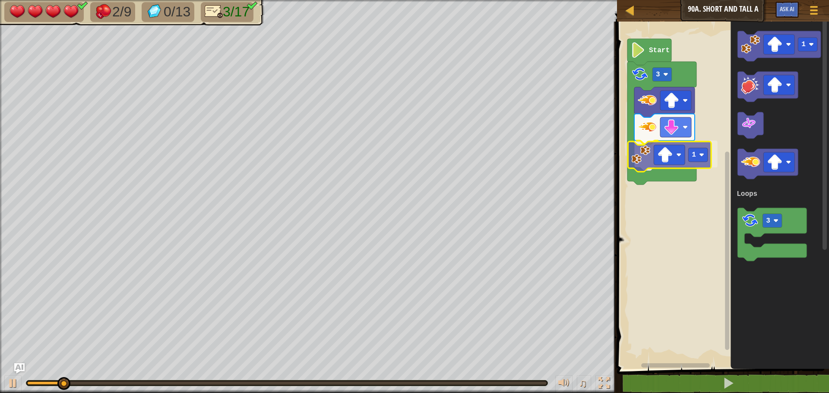
click at [645, 167] on div "Loops Start 3 1 1 3 Loops 1" at bounding box center [721, 193] width 215 height 352
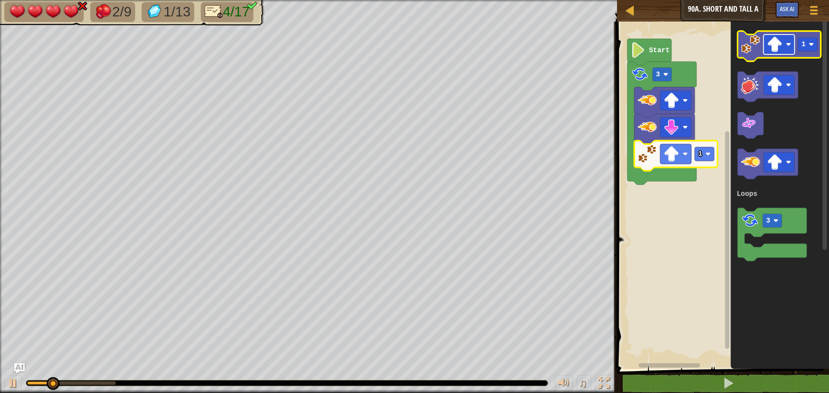
click at [782, 47] on image "Blockly Workspace" at bounding box center [775, 45] width 16 height 16
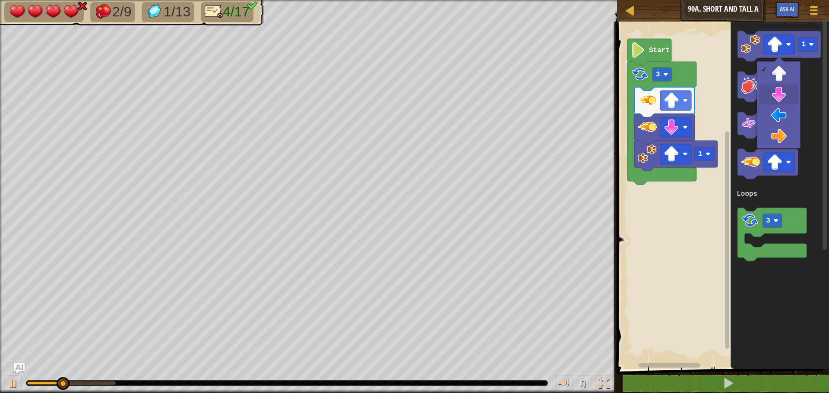
drag, startPoint x: 774, startPoint y: 91, endPoint x: 740, endPoint y: 69, distance: 40.5
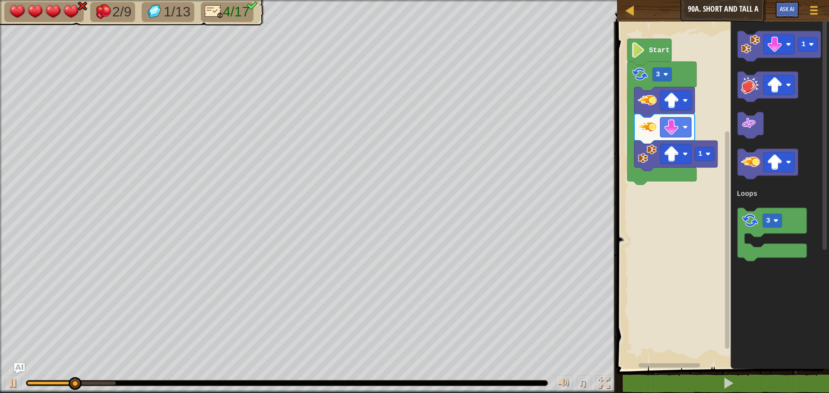
click at [709, 133] on div "Loops Start 3 1 1 3 Loops" at bounding box center [721, 193] width 215 height 352
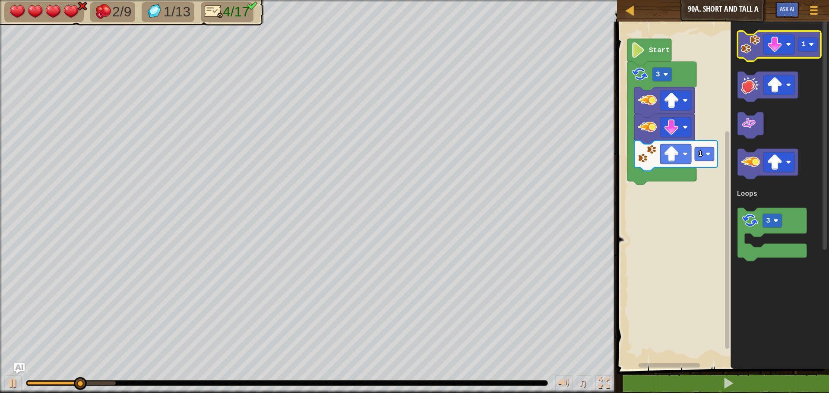
click at [751, 44] on image "Blockly Workspace" at bounding box center [750, 44] width 19 height 19
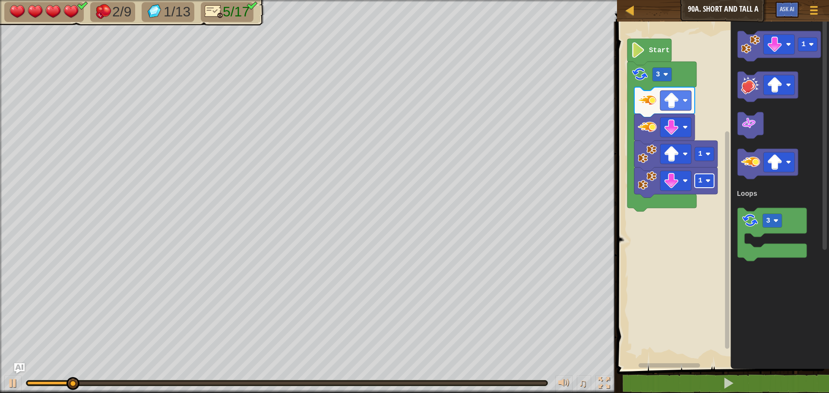
click at [699, 182] on text "1" at bounding box center [700, 181] width 4 height 8
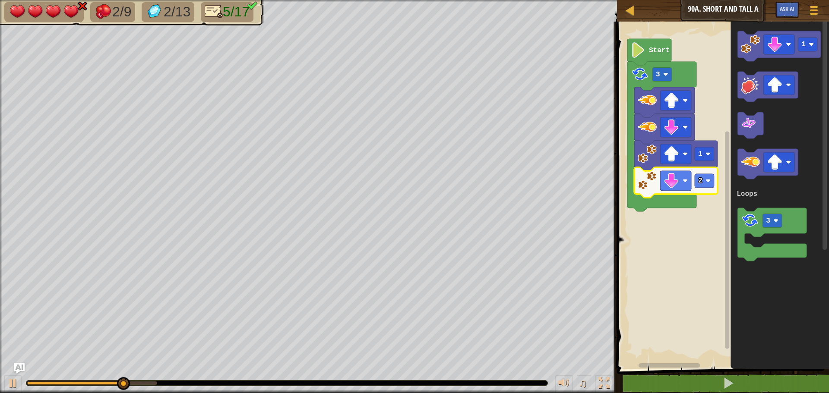
click at [113, 384] on div at bounding box center [286, 383] width 521 height 5
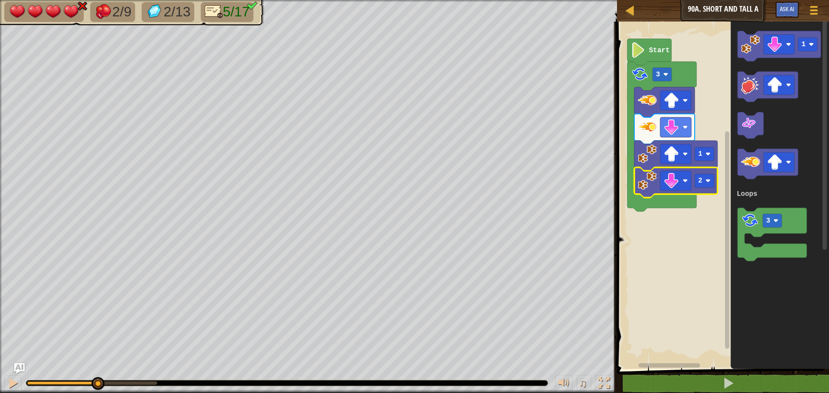
drag, startPoint x: 127, startPoint y: 381, endPoint x: 97, endPoint y: 398, distance: 34.4
click at [97, 0] on html "Map Junior 90a. Short and Tall A Game Menu Ask AI 1 ההההההההההההההההההההההההההה…" at bounding box center [414, 0] width 829 height 0
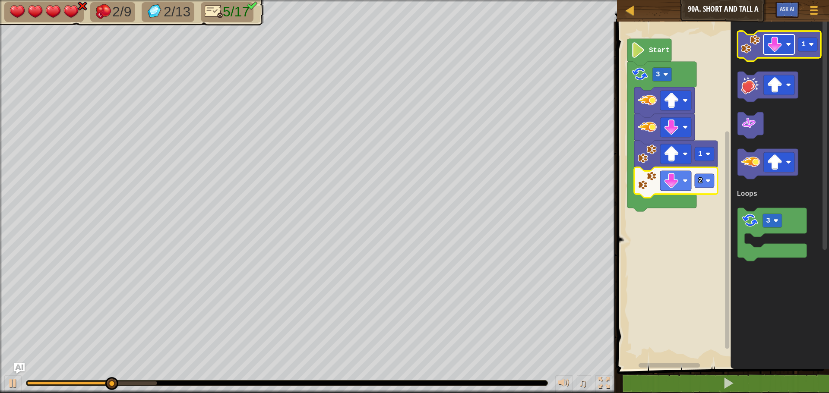
click at [769, 47] on image "Blockly Workspace" at bounding box center [775, 45] width 16 height 16
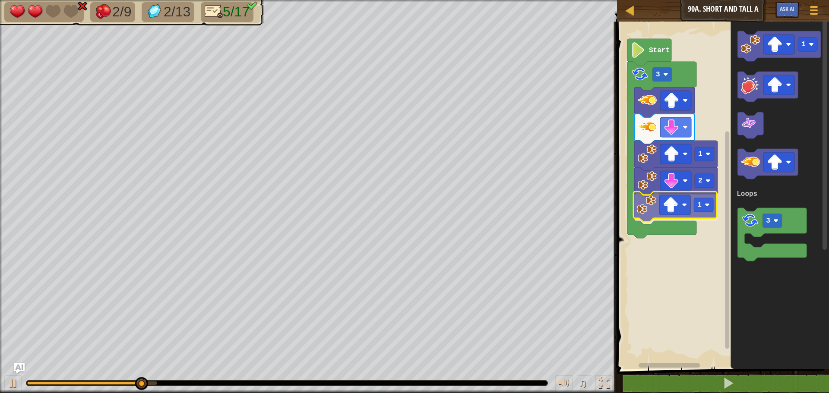
click at [648, 213] on div "Loops Start 3 1 2 1 1 3 Loops 1" at bounding box center [721, 193] width 215 height 352
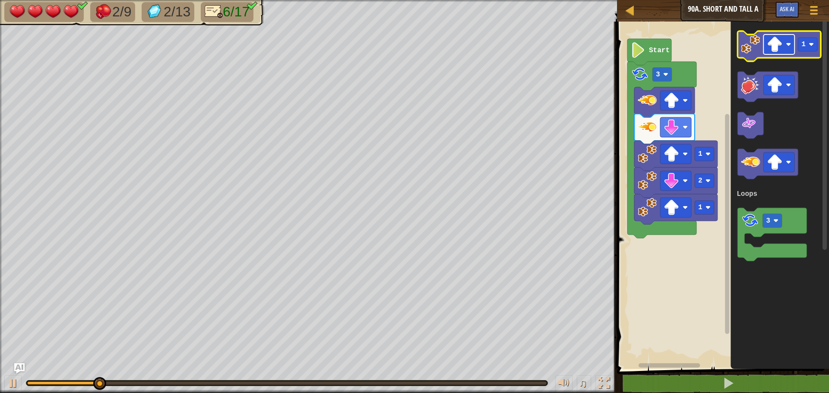
click at [770, 46] on image "Blockly Workspace" at bounding box center [775, 45] width 16 height 16
click at [774, 50] on image "Blockly Workspace" at bounding box center [775, 45] width 16 height 16
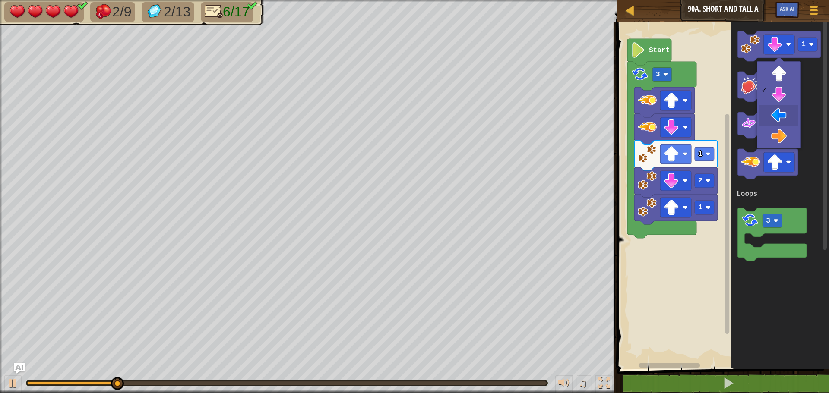
drag, startPoint x: 776, startPoint y: 110, endPoint x: 757, endPoint y: 55, distance: 58.4
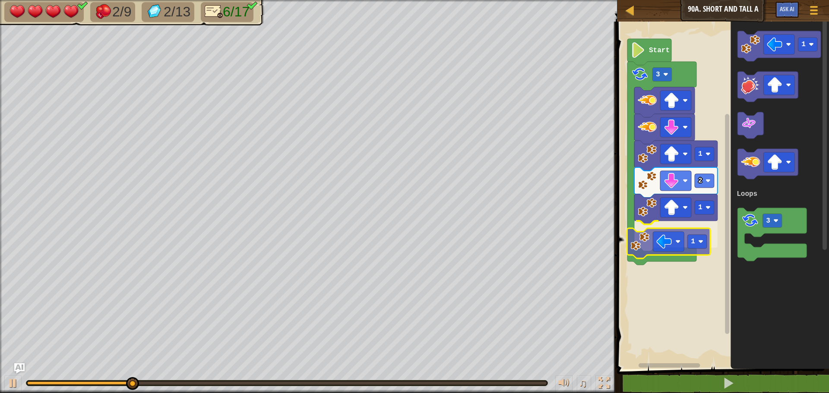
click at [646, 240] on div "Loops Start 3 1 2 1 1 1 3 Loops 1" at bounding box center [721, 193] width 215 height 352
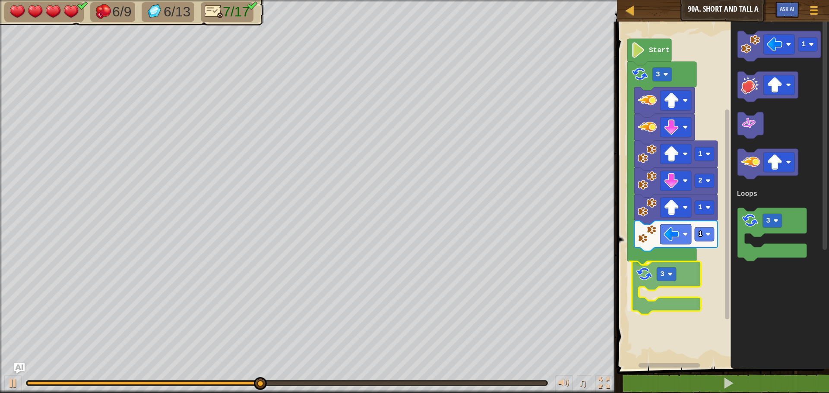
click at [648, 276] on div "Loops Start 3 1 2 1 1 3 1 3 Loops 3" at bounding box center [721, 193] width 215 height 352
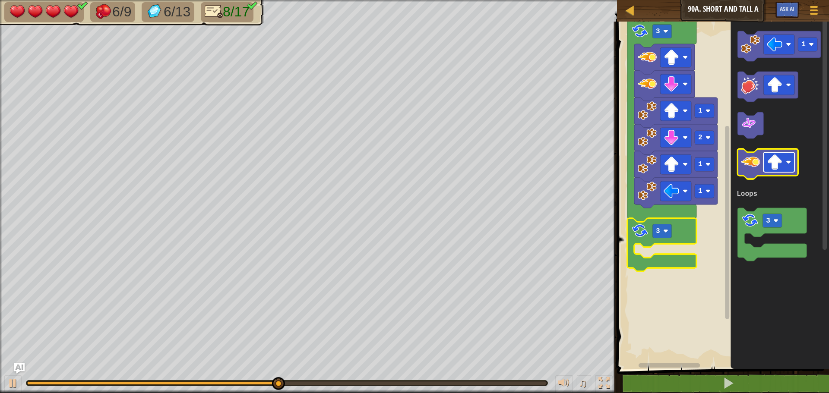
click at [778, 166] on image "Blockly Workspace" at bounding box center [775, 163] width 16 height 16
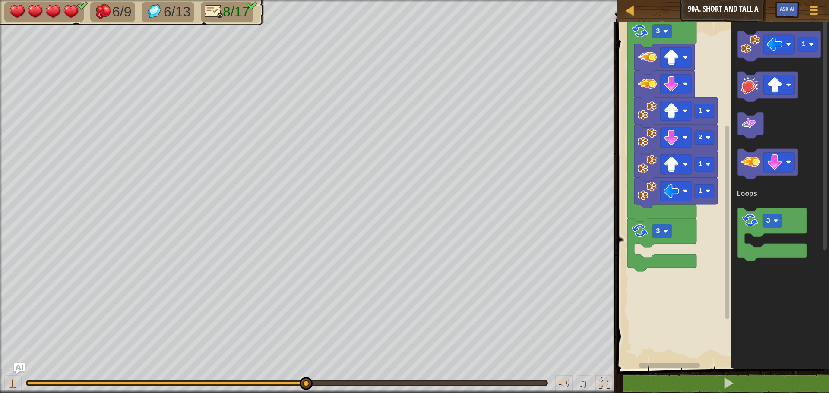
click at [730, 201] on div "Loops Start 3 1 2 1 1 3 1 3 Loops" at bounding box center [721, 193] width 215 height 352
click at [755, 173] on icon "Blockly Workspace" at bounding box center [767, 164] width 60 height 30
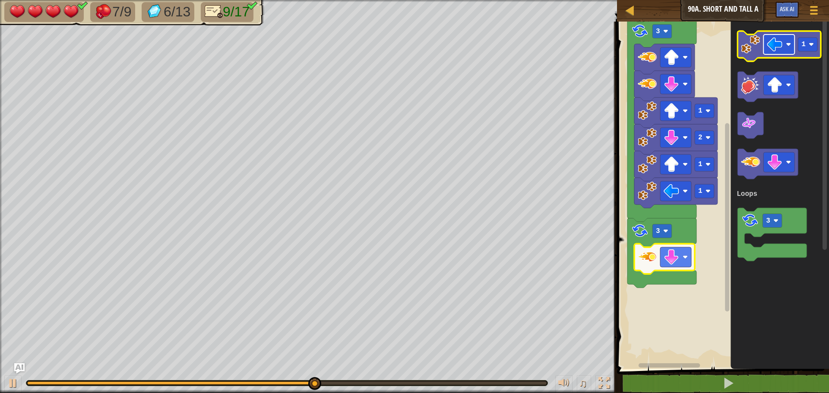
click at [776, 42] on image "Blockly Workspace" at bounding box center [775, 45] width 16 height 16
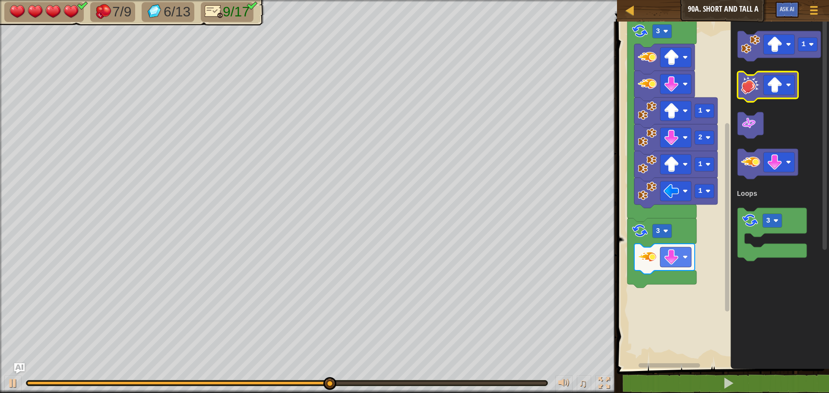
click at [746, 93] on g "1 3 Loops" at bounding box center [779, 146] width 84 height 230
click at [760, 48] on g "1" at bounding box center [778, 46] width 83 height 30
click at [748, 49] on image "Blockly Workspace" at bounding box center [750, 44] width 19 height 19
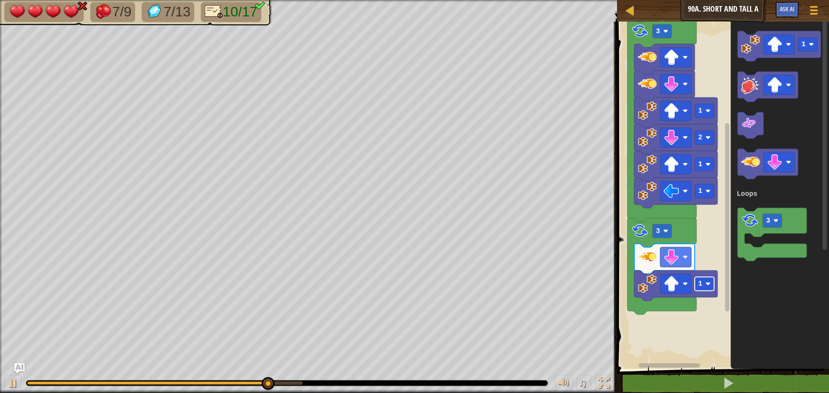
click at [707, 285] on image "Blockly Workspace" at bounding box center [707, 283] width 5 height 5
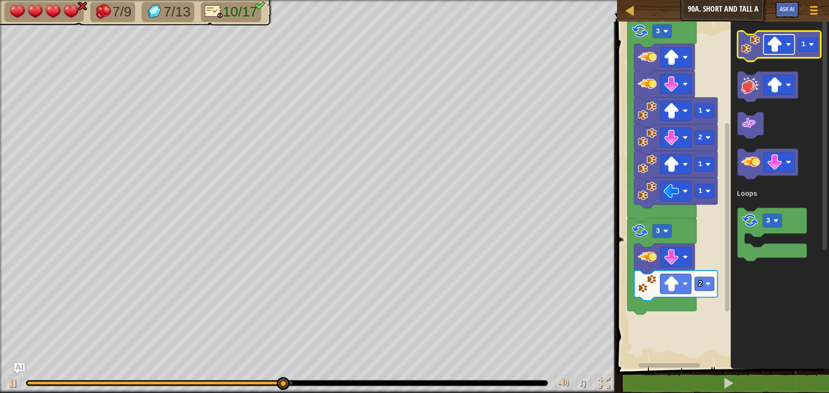
click at [782, 41] on image "Blockly Workspace" at bounding box center [775, 45] width 16 height 16
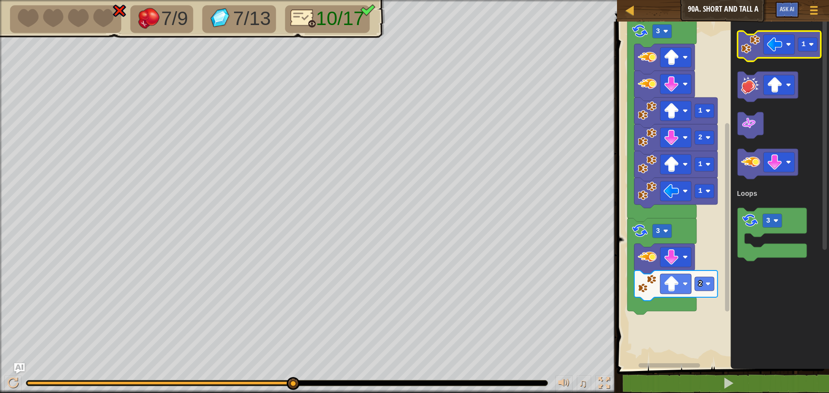
click at [750, 52] on image "Blockly Workspace" at bounding box center [750, 44] width 19 height 19
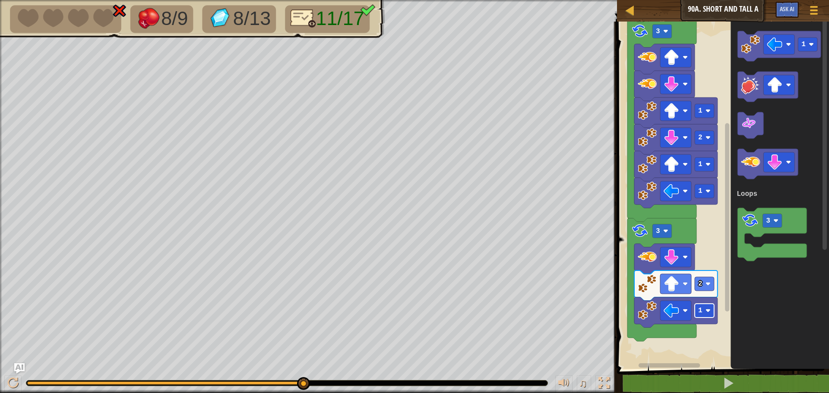
click at [702, 309] on g "1" at bounding box center [704, 311] width 19 height 14
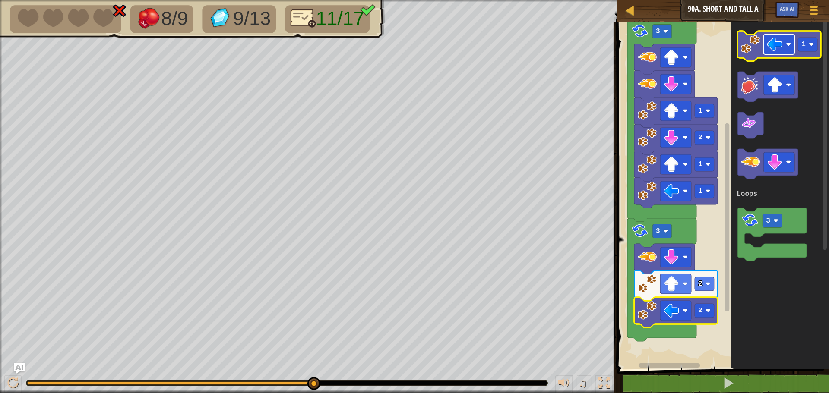
click at [777, 41] on image "Blockly Workspace" at bounding box center [775, 45] width 16 height 16
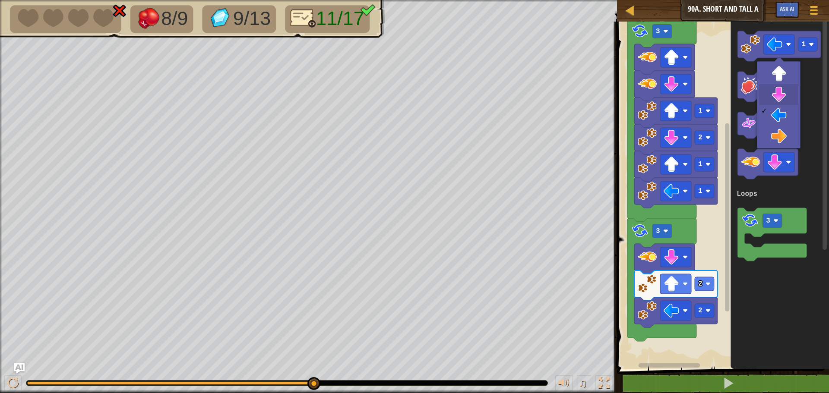
drag, startPoint x: 776, startPoint y: 99, endPoint x: 767, endPoint y: 76, distance: 24.8
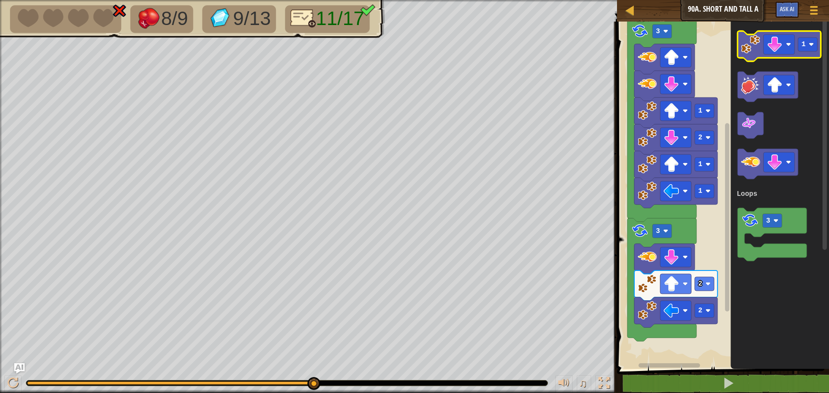
click at [753, 55] on g "1" at bounding box center [778, 46] width 83 height 30
click at [753, 53] on image "Blockly Workspace" at bounding box center [750, 44] width 19 height 19
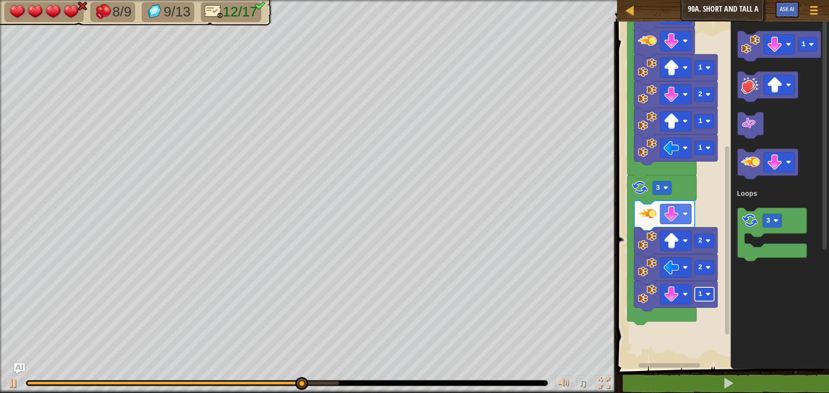
click at [705, 288] on rect "Blockly Workspace" at bounding box center [704, 295] width 19 height 14
click at [702, 299] on rect "Blockly Workspace" at bounding box center [704, 295] width 19 height 14
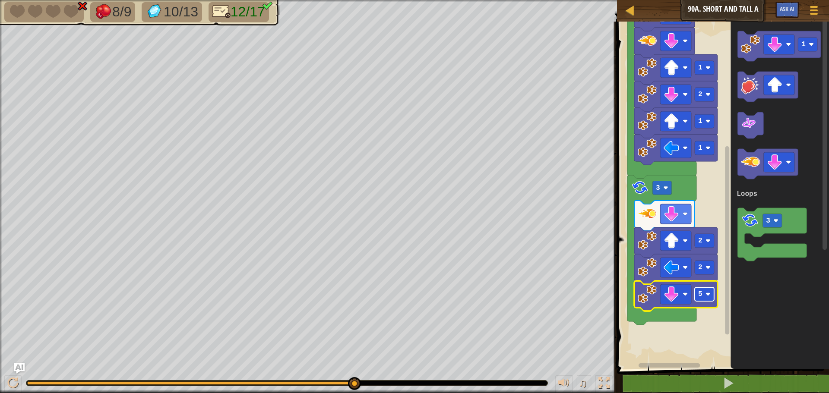
click at [704, 295] on rect "Blockly Workspace" at bounding box center [704, 295] width 19 height 14
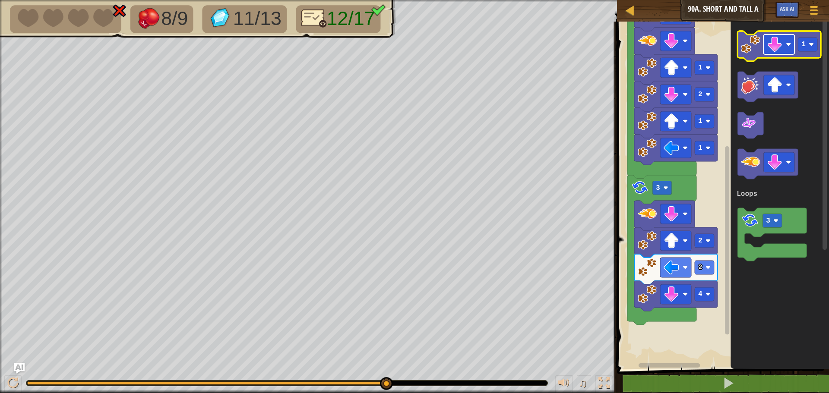
click at [769, 41] on image "Blockly Workspace" at bounding box center [775, 45] width 16 height 16
click at [774, 48] on image "Blockly Workspace" at bounding box center [775, 45] width 16 height 16
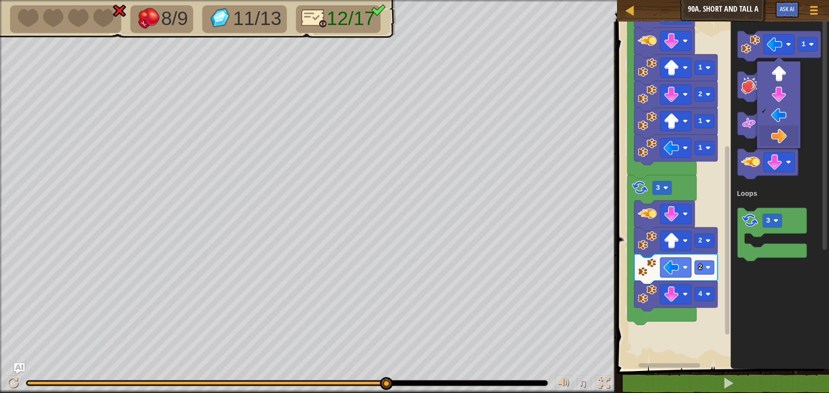
drag, startPoint x: 776, startPoint y: 139, endPoint x: 765, endPoint y: 92, distance: 48.6
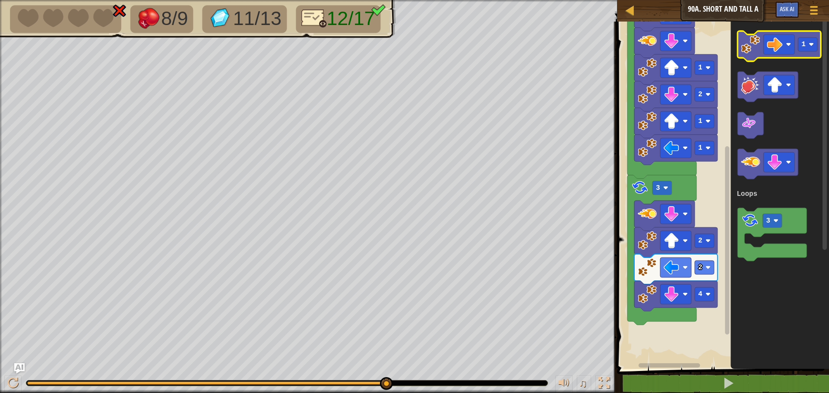
click at [753, 51] on image "Blockly Workspace" at bounding box center [750, 44] width 19 height 19
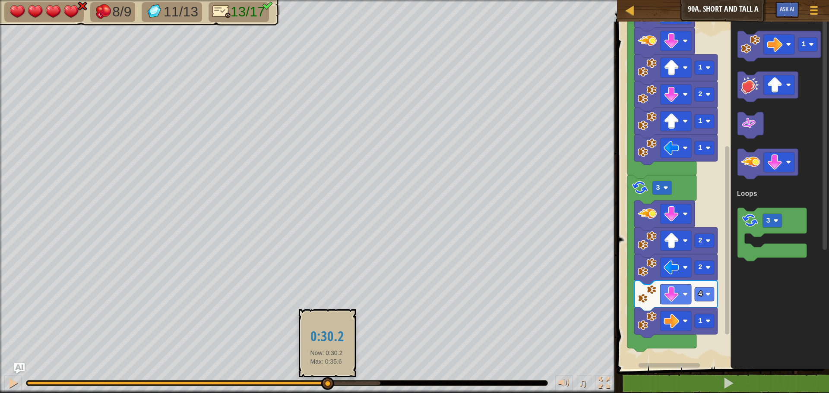
drag, startPoint x: 364, startPoint y: 381, endPoint x: 326, endPoint y: 384, distance: 38.1
click at [326, 384] on div at bounding box center [327, 383] width 13 height 13
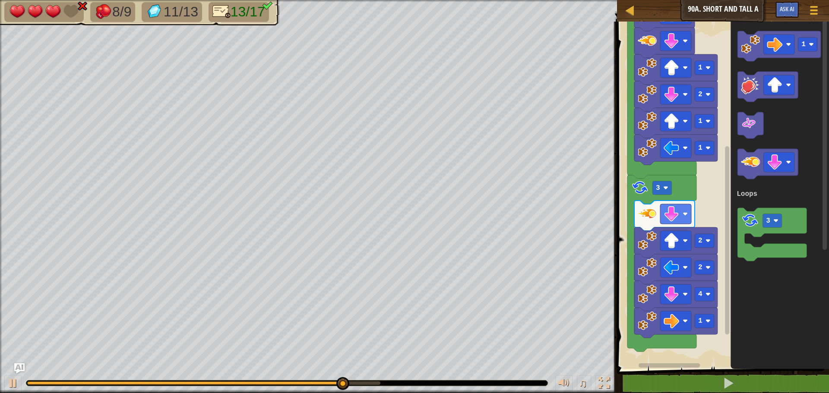
click at [731, 202] on icon "1 3 Loops" at bounding box center [779, 193] width 98 height 352
click at [748, 176] on icon "Blockly Workspace" at bounding box center [767, 164] width 60 height 30
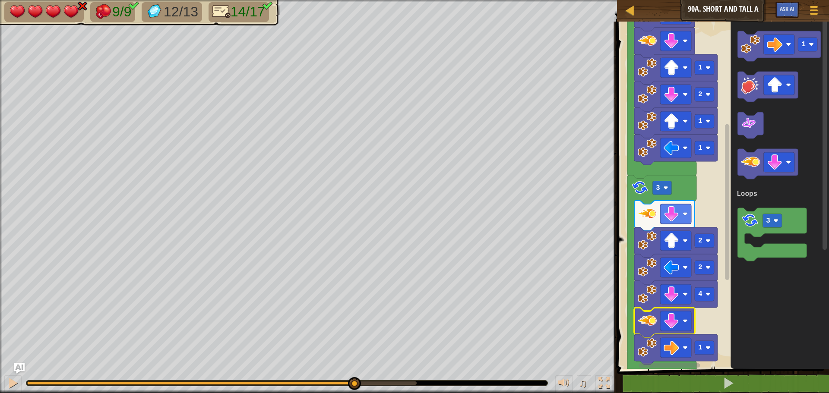
click at [354, 357] on div "9/9 12/13 14/17 ♫ Mimic 4 x: 22 y: 14 No target action: power-up" at bounding box center [414, 196] width 829 height 393
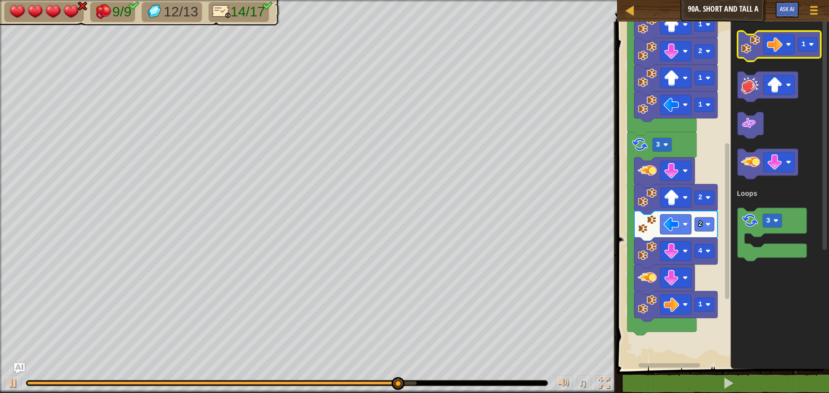
click at [752, 49] on image "Blockly Workspace" at bounding box center [750, 44] width 19 height 19
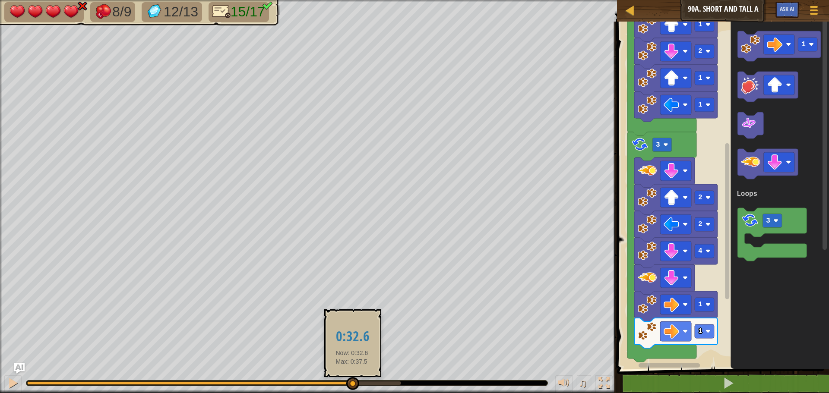
drag, startPoint x: 359, startPoint y: 384, endPoint x: 432, endPoint y: 374, distance: 73.3
click at [352, 384] on div at bounding box center [189, 383] width 325 height 3
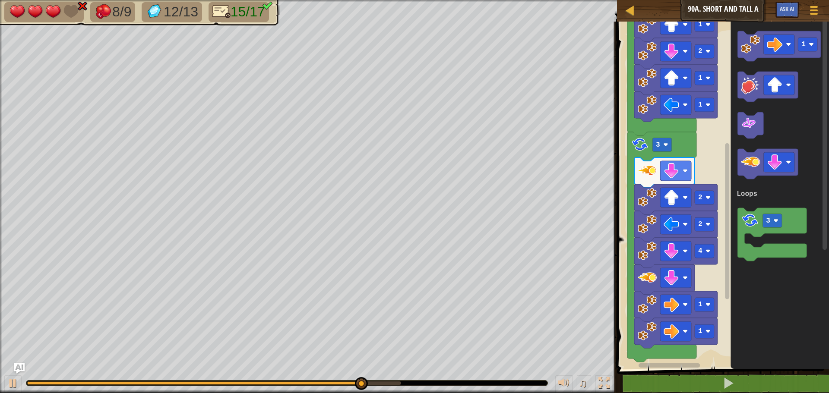
click at [752, 165] on image "Blockly Workspace" at bounding box center [750, 162] width 19 height 19
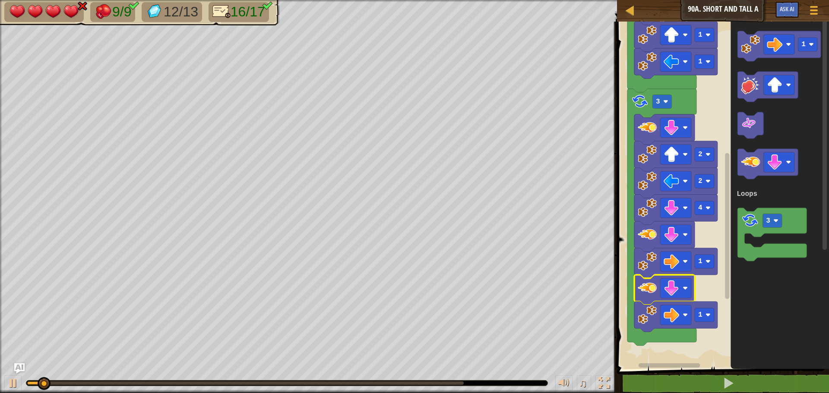
drag, startPoint x: 34, startPoint y: 377, endPoint x: 50, endPoint y: 378, distance: 16.0
click at [50, 378] on div "♫" at bounding box center [308, 381] width 617 height 26
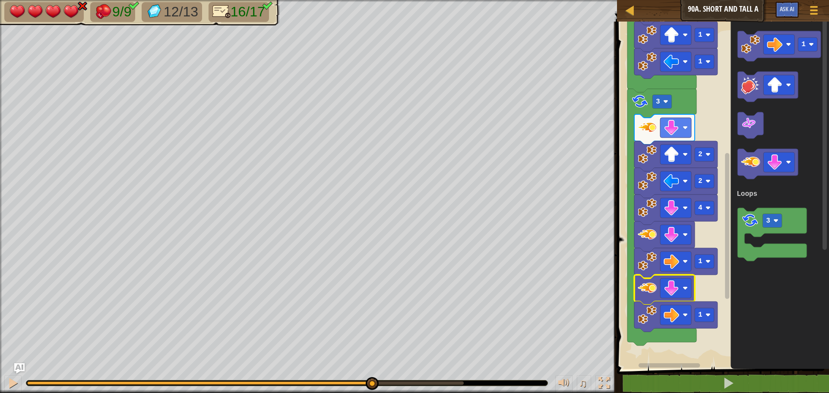
drag, startPoint x: 47, startPoint y: 382, endPoint x: 373, endPoint y: 372, distance: 326.1
click at [373, 373] on div "♫" at bounding box center [308, 381] width 617 height 26
click at [658, 105] on text "3" at bounding box center [658, 102] width 4 height 8
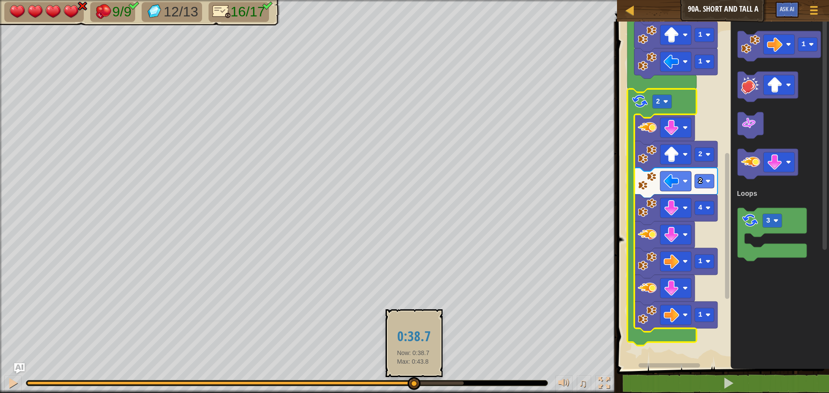
click at [413, 380] on div at bounding box center [414, 383] width 13 height 13
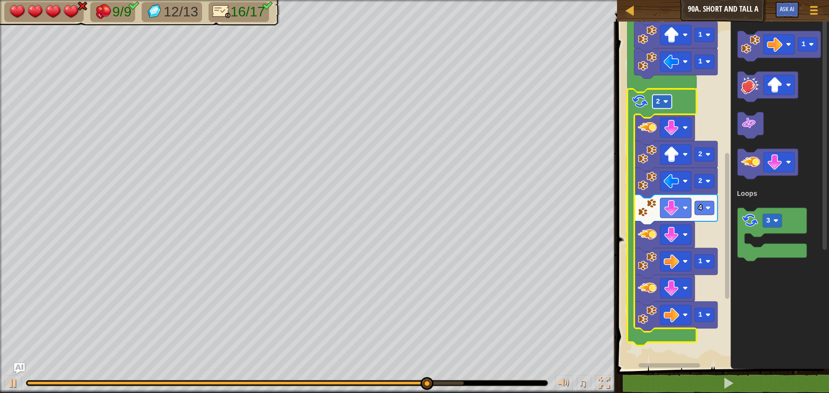
click at [667, 102] on image "Blockly Workspace" at bounding box center [665, 101] width 5 height 5
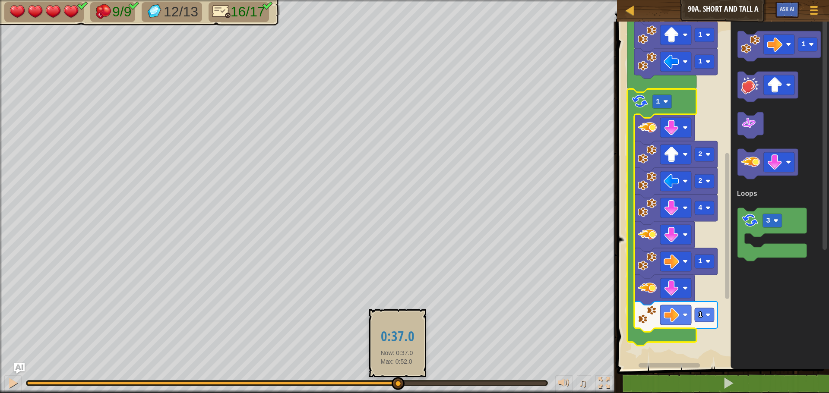
drag, startPoint x: 390, startPoint y: 383, endPoint x: 395, endPoint y: 379, distance: 6.1
click at [395, 379] on div at bounding box center [398, 383] width 13 height 13
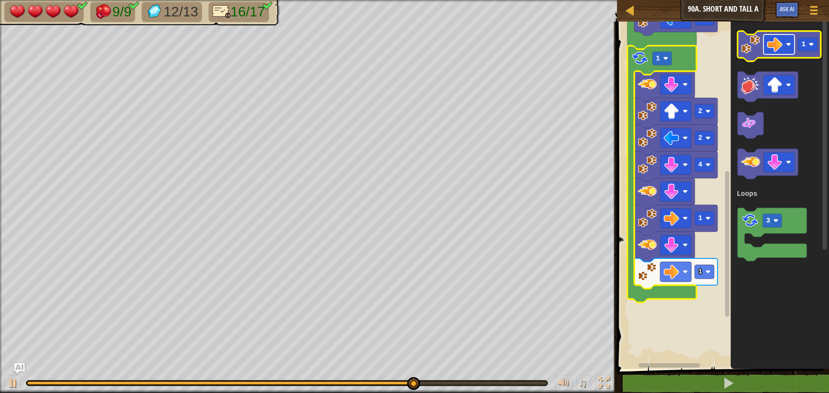
click at [775, 43] on image "Blockly Workspace" at bounding box center [775, 45] width 16 height 16
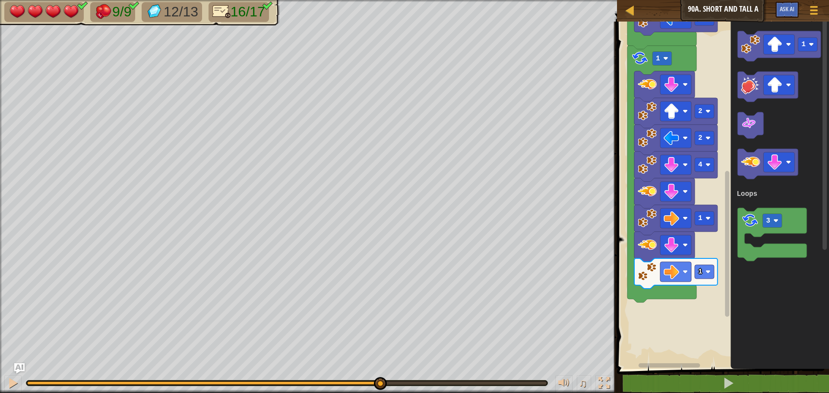
drag, startPoint x: 457, startPoint y: 381, endPoint x: 430, endPoint y: 382, distance: 27.2
click at [392, 377] on div "♫" at bounding box center [308, 381] width 617 height 26
drag, startPoint x: 395, startPoint y: 382, endPoint x: 417, endPoint y: 368, distance: 26.0
click at [417, 371] on div "♫" at bounding box center [308, 381] width 617 height 26
click at [669, 54] on rect "Blockly Workspace" at bounding box center [661, 59] width 19 height 14
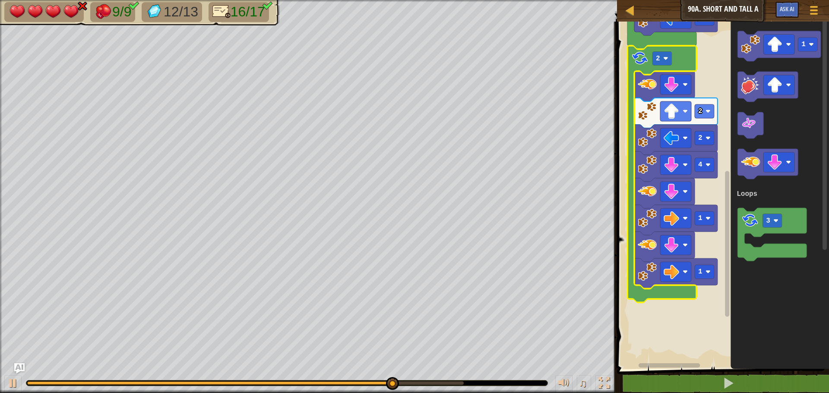
drag, startPoint x: 372, startPoint y: 377, endPoint x: 412, endPoint y: 377, distance: 40.6
click at [418, 374] on div "♫" at bounding box center [308, 381] width 617 height 26
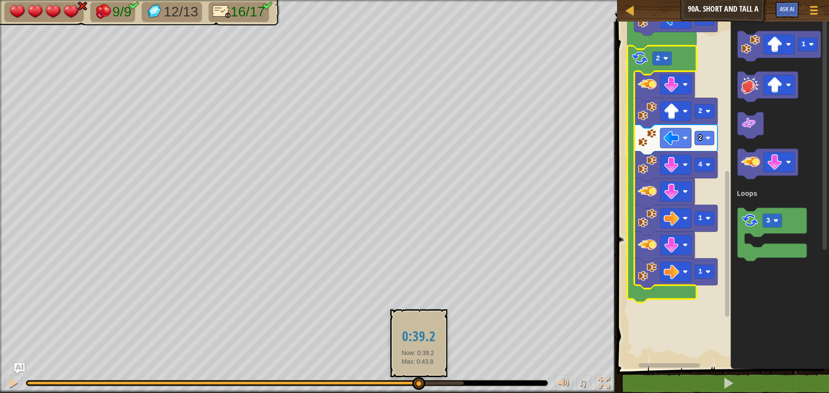
drag, startPoint x: 398, startPoint y: 381, endPoint x: 440, endPoint y: 353, distance: 50.1
click at [419, 0] on body "Map Junior 90a. Short and Tall A Game Menu Ask AI 1 ההההההההההההההההההההההההההה…" at bounding box center [414, 0] width 829 height 0
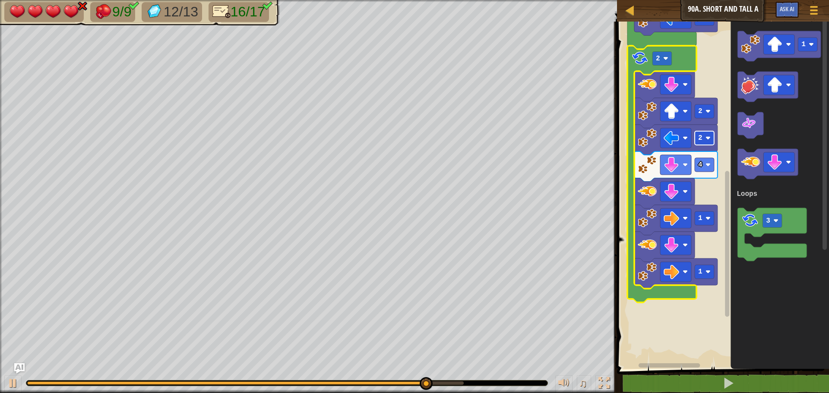
click at [711, 142] on rect "Blockly Workspace" at bounding box center [704, 138] width 19 height 14
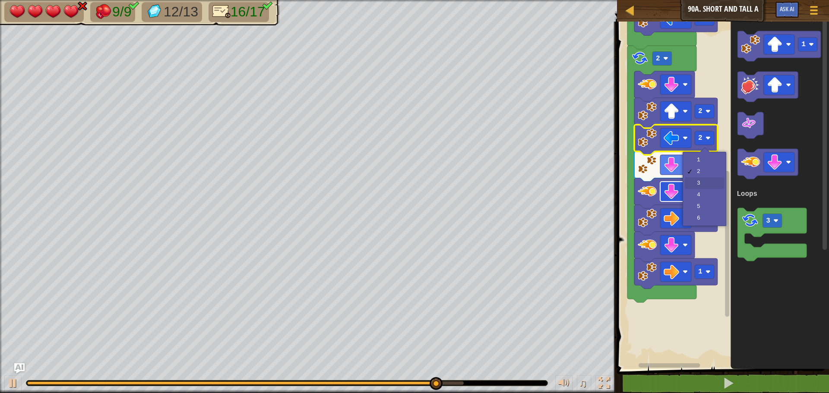
drag, startPoint x: 700, startPoint y: 182, endPoint x: 690, endPoint y: 188, distance: 11.6
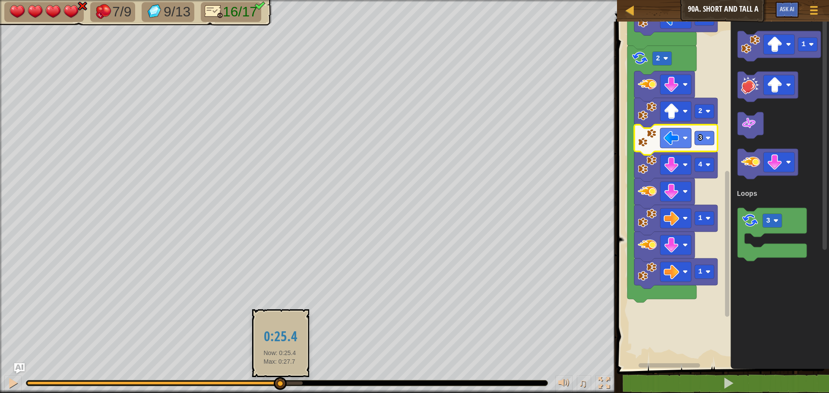
drag, startPoint x: 289, startPoint y: 383, endPoint x: 279, endPoint y: 382, distance: 9.6
click at [279, 383] on div at bounding box center [280, 383] width 13 height 13
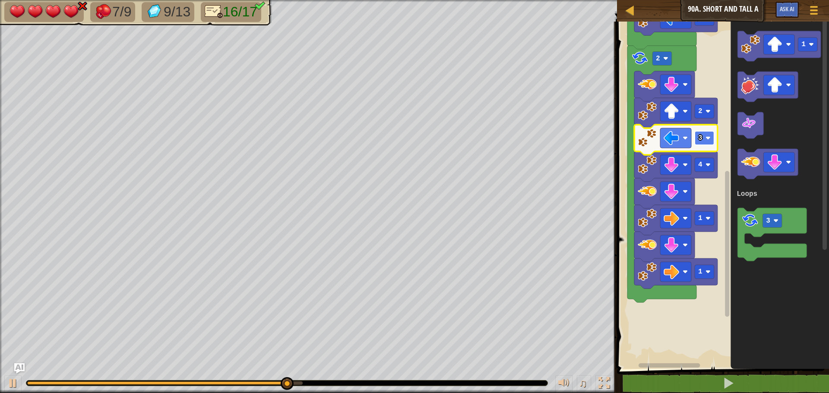
click at [703, 133] on rect "Blockly Workspace" at bounding box center [704, 138] width 19 height 14
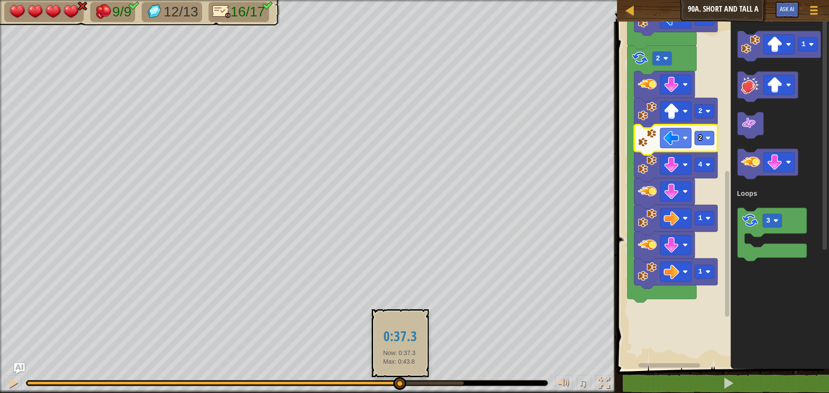
drag, startPoint x: 278, startPoint y: 379, endPoint x: 417, endPoint y: 360, distance: 139.9
click at [400, 381] on div at bounding box center [399, 383] width 13 height 13
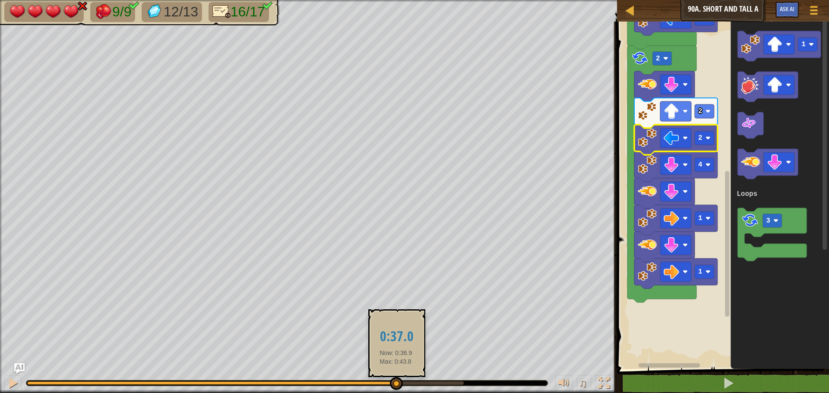
drag, startPoint x: 444, startPoint y: 383, endPoint x: 429, endPoint y: 385, distance: 15.3
click at [399, 389] on div at bounding box center [396, 383] width 13 height 13
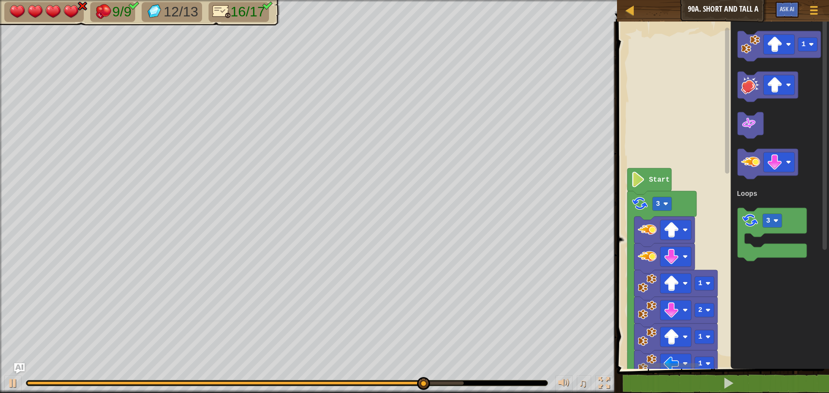
click at [641, 172] on image "Blockly Workspace" at bounding box center [638, 180] width 15 height 16
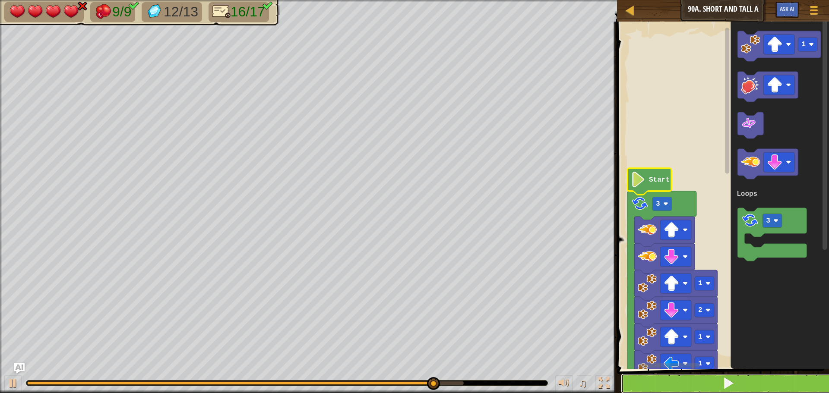
click at [690, 388] on button at bounding box center [728, 384] width 215 height 20
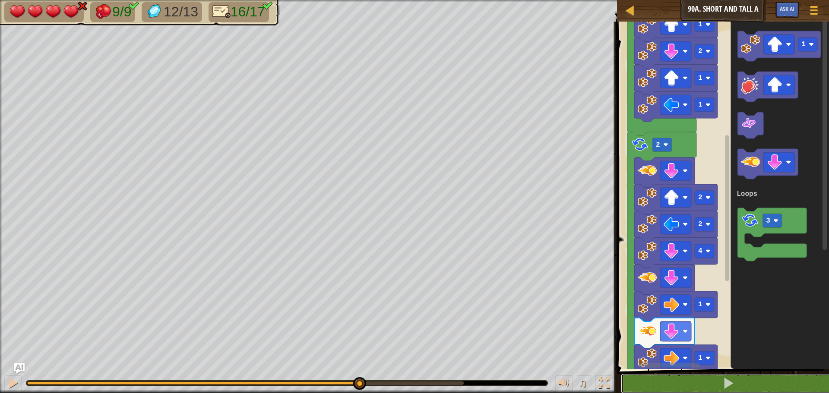
drag, startPoint x: 305, startPoint y: 383, endPoint x: 358, endPoint y: 405, distance: 57.6
click at [358, 0] on html "Map Junior 90a. Short and Tall A Game Menu Ask AI 1 ההההההההההההההההההההההההההה…" at bounding box center [414, 0] width 829 height 0
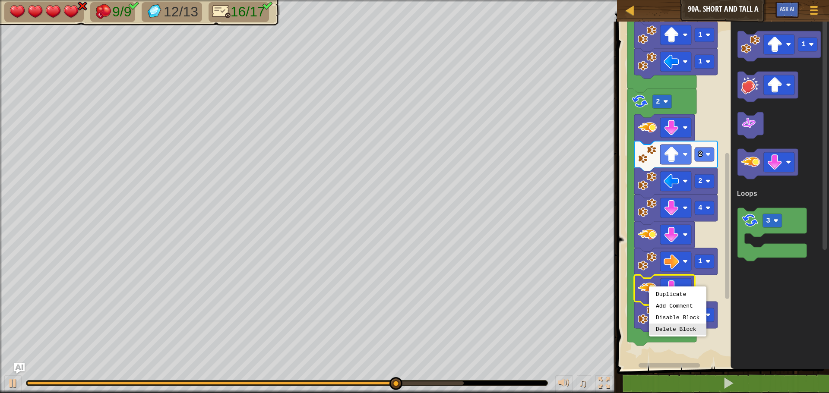
drag, startPoint x: 669, startPoint y: 331, endPoint x: 668, endPoint y: 324, distance: 7.4
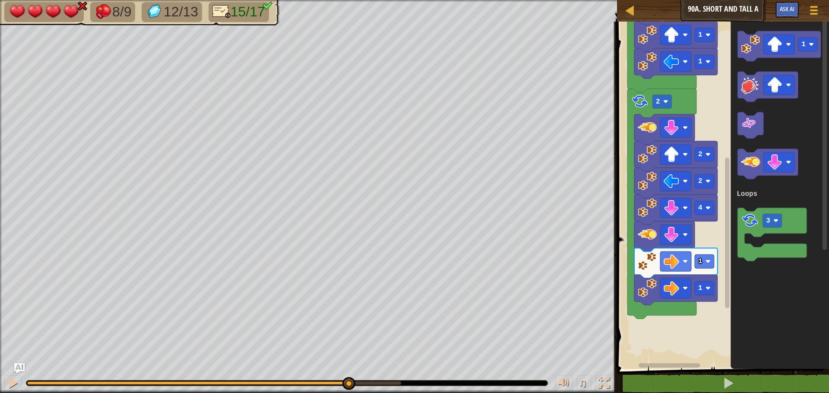
click at [348, 358] on div "8/9 12/13 15/17 ♫ Mimic 4 x: 21 y: 14 x: 22 y: 14 action: move" at bounding box center [414, 196] width 829 height 393
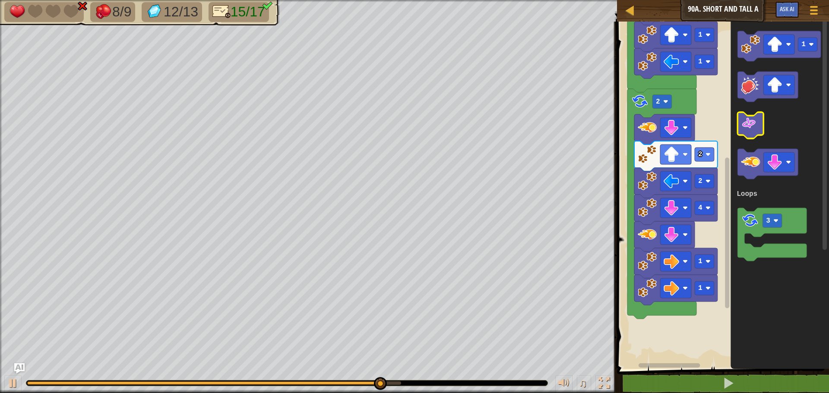
click at [743, 127] on image "Blockly Workspace" at bounding box center [749, 124] width 16 height 16
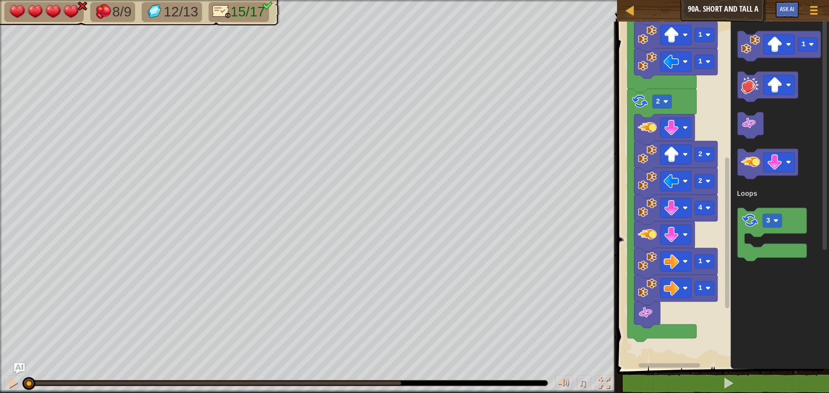
click at [743, 127] on image "Blockly Workspace" at bounding box center [749, 124] width 16 height 16
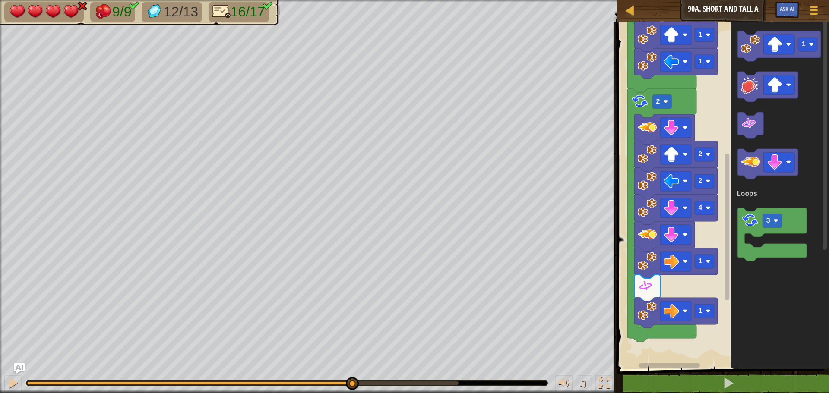
click at [351, 361] on div "9/9 12/13 16/17 ♫ Mimic 4 x: 22 y: 14 No target action: bash" at bounding box center [414, 196] width 829 height 393
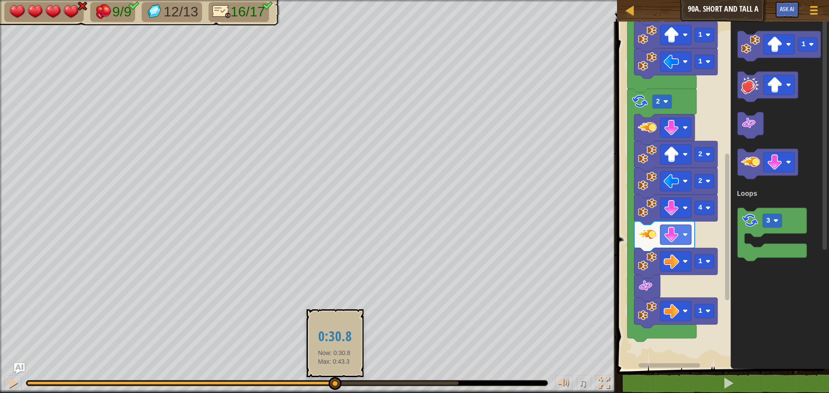
drag, startPoint x: 374, startPoint y: 384, endPoint x: 351, endPoint y: 373, distance: 25.1
click at [335, 382] on div at bounding box center [335, 383] width 13 height 13
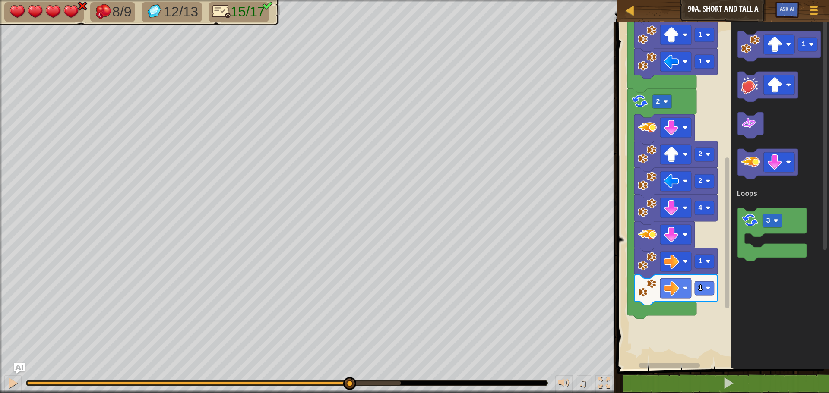
drag, startPoint x: 48, startPoint y: 386, endPoint x: 348, endPoint y: 368, distance: 301.0
click at [348, 368] on div "♫" at bounding box center [308, 381] width 617 height 26
click at [751, 164] on image "Blockly Workspace" at bounding box center [750, 162] width 19 height 19
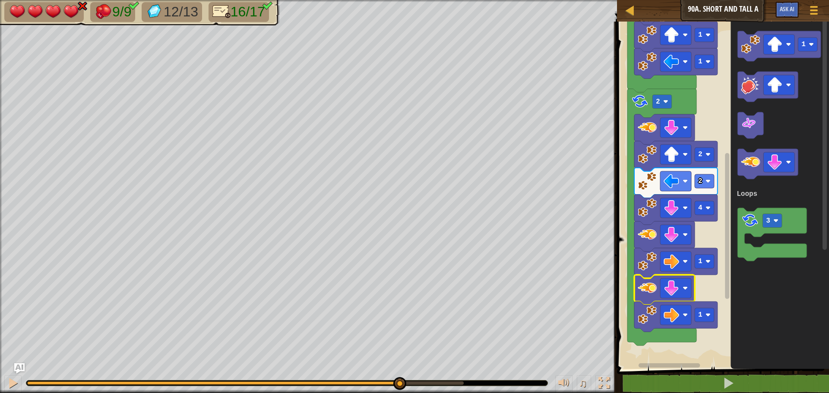
click at [399, 342] on div "9/9 12/13 16/17 ♫ Mimic 4 x: 30 y: 30 x: 30 y: 30 action: move" at bounding box center [414, 196] width 829 height 393
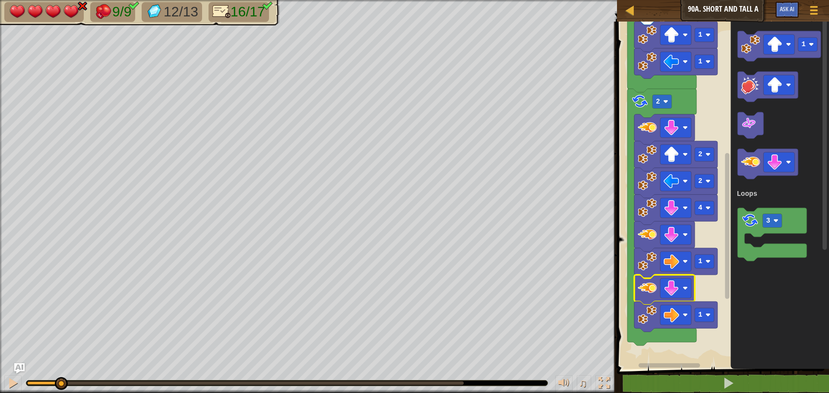
drag, startPoint x: 417, startPoint y: 379, endPoint x: 49, endPoint y: 368, distance: 367.6
click at [49, 368] on div "♫" at bounding box center [308, 381] width 617 height 26
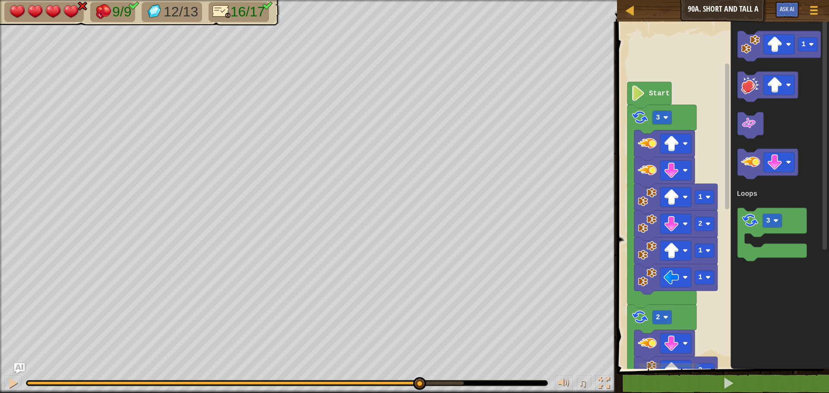
drag, startPoint x: 44, startPoint y: 382, endPoint x: 419, endPoint y: 412, distance: 376.4
click at [419, 0] on html "Map Junior 90a. Short and Tall A Game Menu Ask AI 1 ההההההההההההההההההההההההההה…" at bounding box center [414, 0] width 829 height 0
click at [659, 319] on g "2" at bounding box center [661, 318] width 19 height 14
click at [410, 352] on div "9/9 12/13 16/17 ♫ Mimic 4 x: 30 y: 14 No target action: idle" at bounding box center [414, 196] width 829 height 393
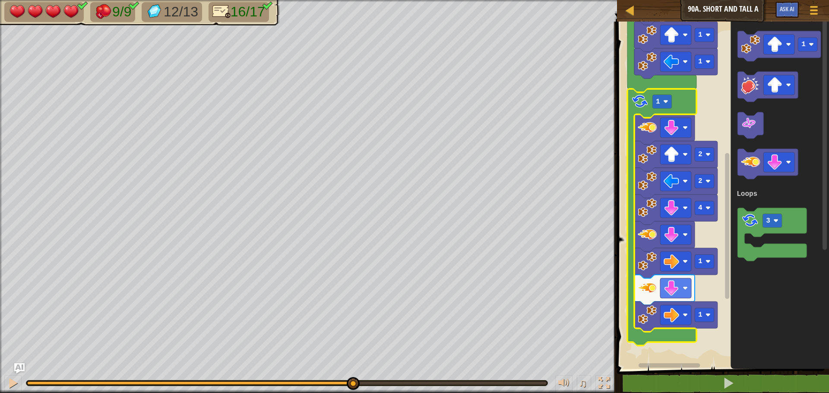
click at [352, 359] on div "9/9 12/13 16/17 ♫ Mimic 4 x: 22 y: 14 No target action: power-up" at bounding box center [414, 196] width 829 height 393
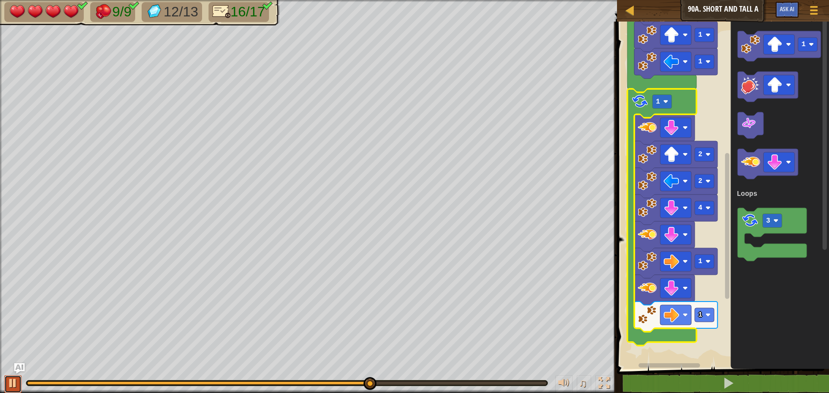
click at [9, 379] on div at bounding box center [12, 383] width 11 height 11
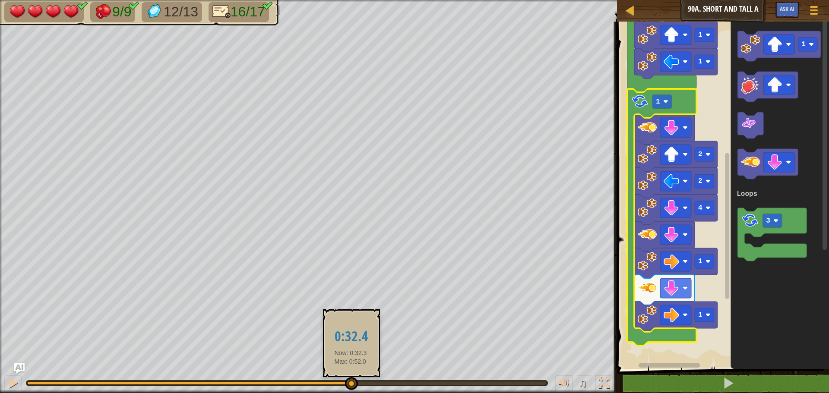
drag, startPoint x: 374, startPoint y: 383, endPoint x: 351, endPoint y: 387, distance: 23.6
click at [351, 387] on div at bounding box center [351, 383] width 13 height 13
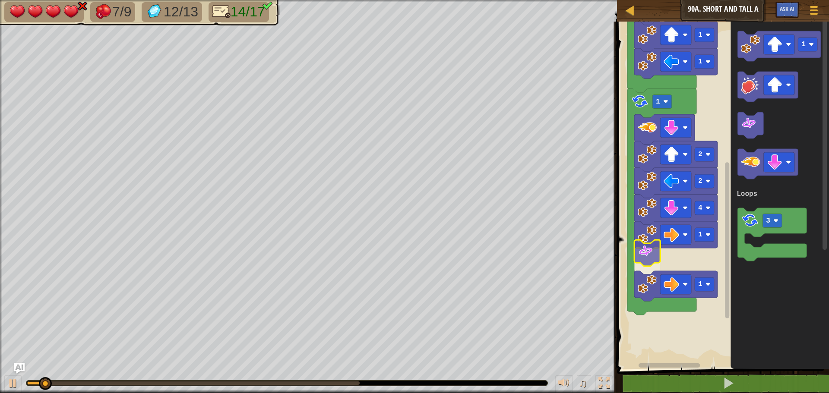
click at [649, 260] on div "Loops Start 3 1 2 1 1 1 2 2 4 1 1 1 3 Loops" at bounding box center [721, 193] width 215 height 352
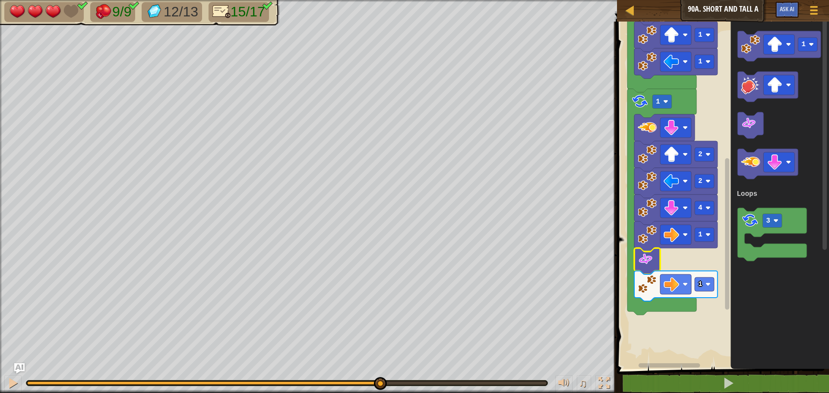
click at [379, 353] on div "9/9 12/13 15/17 ♫ Mimic 3 x: 30 y: 14 No target action: idle" at bounding box center [414, 196] width 829 height 393
click at [13, 379] on div at bounding box center [12, 383] width 11 height 11
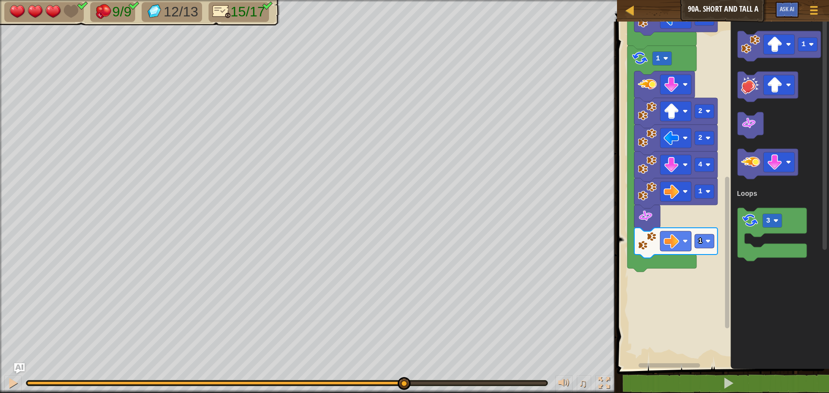
click at [748, 61] on g "1" at bounding box center [778, 46] width 83 height 30
click at [750, 50] on image "Blockly Workspace" at bounding box center [750, 44] width 19 height 19
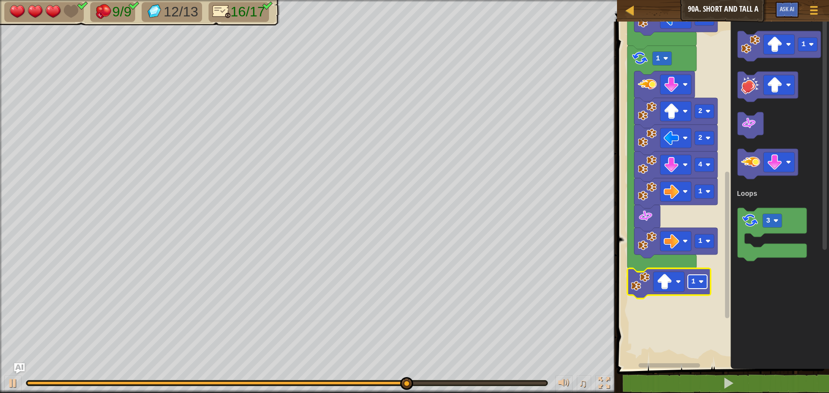
click at [702, 284] on image "Blockly Workspace" at bounding box center [701, 281] width 5 height 5
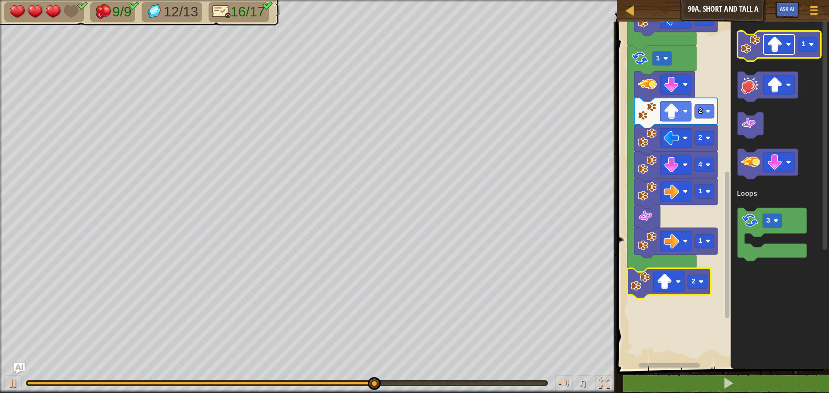
click at [781, 45] on image "Blockly Workspace" at bounding box center [775, 45] width 16 height 16
click at [752, 49] on image "Blockly Workspace" at bounding box center [750, 44] width 19 height 19
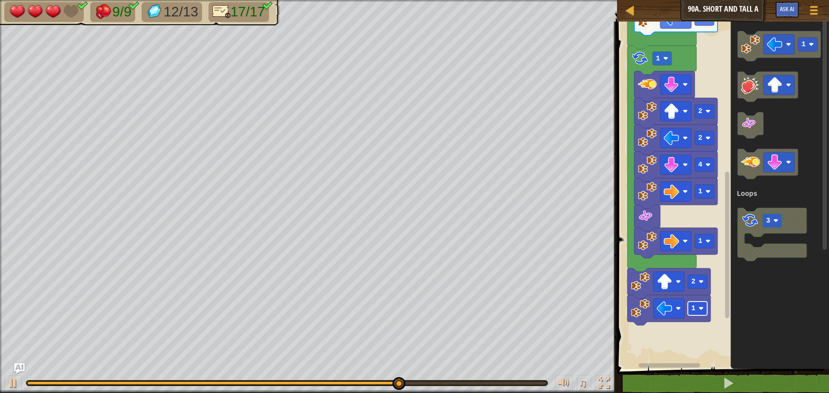
click at [698, 312] on g "1" at bounding box center [697, 309] width 19 height 14
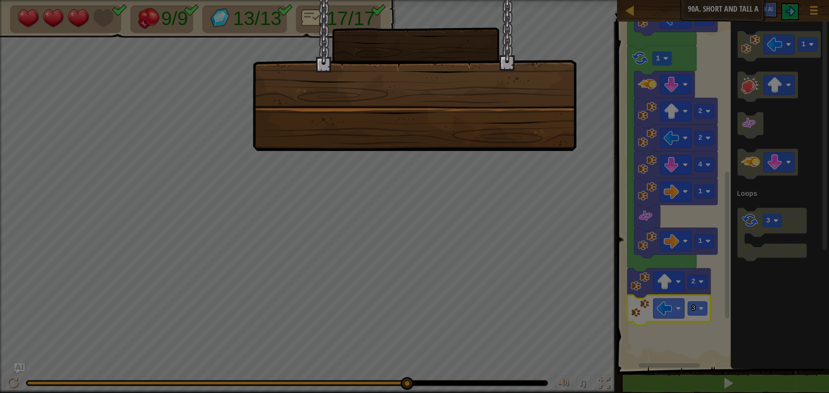
click at [528, 165] on div at bounding box center [414, 196] width 829 height 393
click at [484, 142] on div at bounding box center [415, 75] width 324 height 151
click at [479, 139] on div at bounding box center [415, 75] width 324 height 151
click at [478, 139] on div at bounding box center [415, 75] width 324 height 151
drag, startPoint x: 478, startPoint y: 140, endPoint x: 485, endPoint y: 145, distance: 8.6
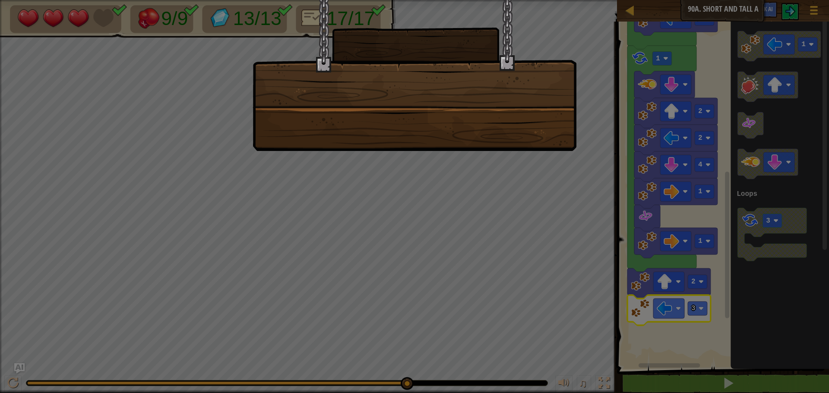
click at [479, 140] on div at bounding box center [415, 75] width 324 height 151
click at [484, 145] on div at bounding box center [415, 75] width 324 height 151
click at [484, 146] on div at bounding box center [415, 75] width 324 height 151
click at [485, 146] on div at bounding box center [415, 75] width 324 height 151
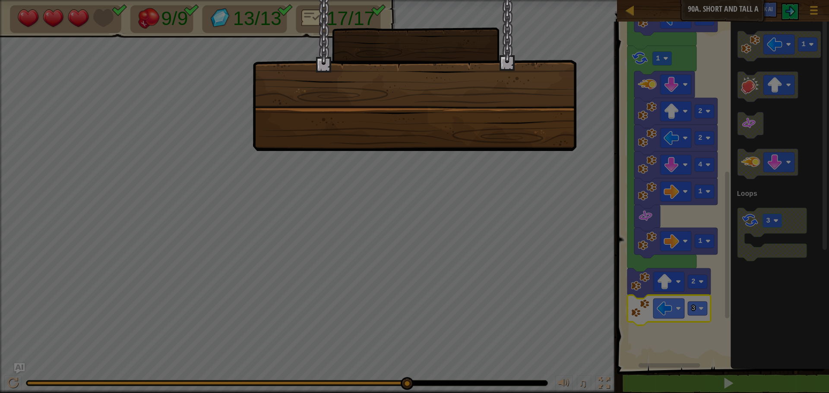
click at [484, 146] on div at bounding box center [415, 75] width 324 height 151
click at [484, 145] on div at bounding box center [415, 75] width 324 height 151
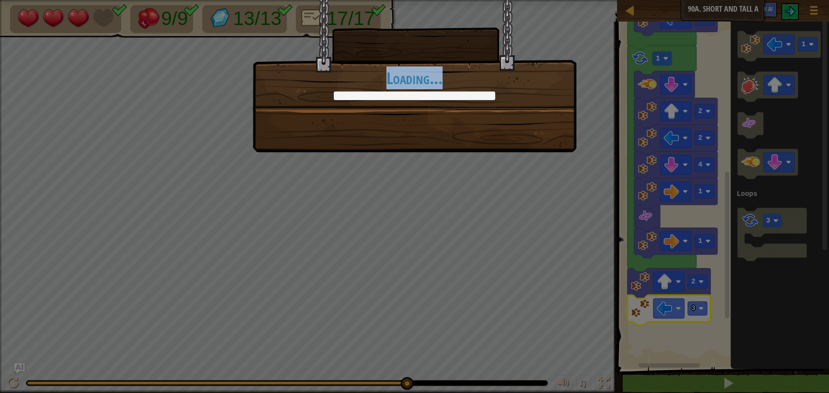
click at [488, 176] on div "+0 +0 Continue Loading..." at bounding box center [414, 196] width 829 height 393
click at [483, 172] on div "+0 +0 Continue Loading..." at bounding box center [414, 196] width 829 height 393
click at [480, 169] on div "+0 +0 Continue Loading..." at bounding box center [414, 196] width 829 height 393
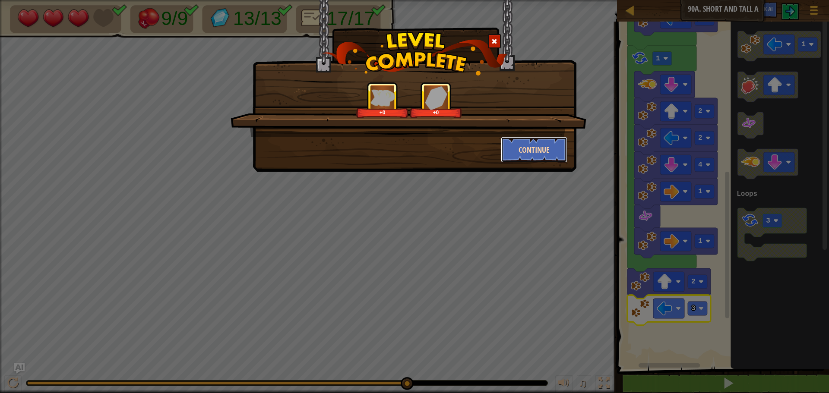
click at [516, 146] on button "Continue" at bounding box center [534, 150] width 67 height 26
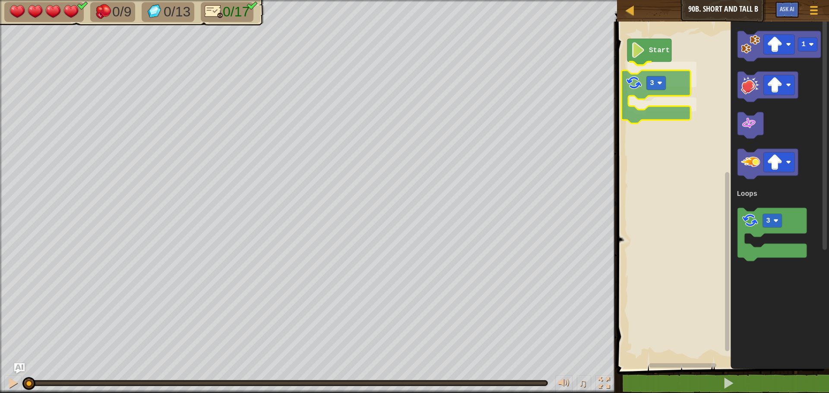
click at [629, 84] on div "Loops Start 3 1 3 Loops 3" at bounding box center [721, 193] width 215 height 352
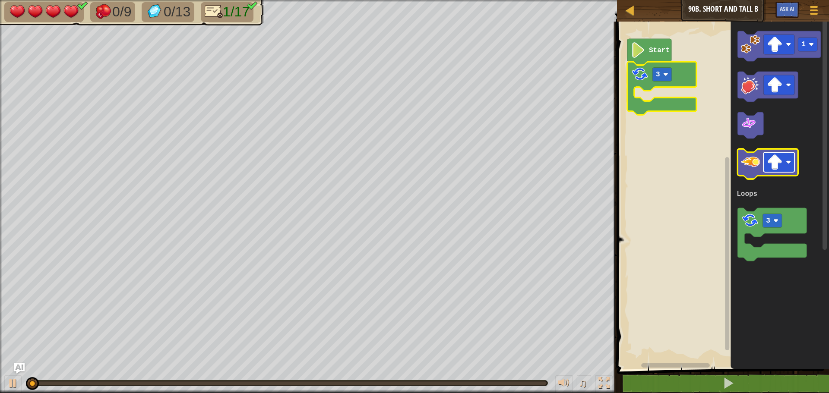
click at [777, 163] on image "Blockly Workspace" at bounding box center [775, 163] width 16 height 16
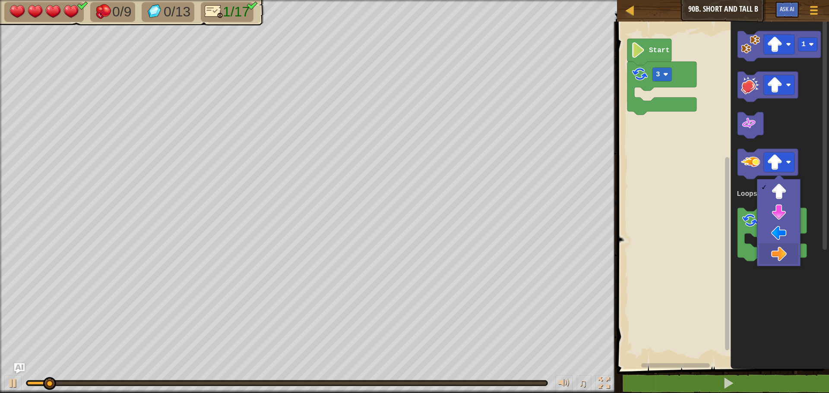
drag, startPoint x: 782, startPoint y: 249, endPoint x: 772, endPoint y: 214, distance: 35.9
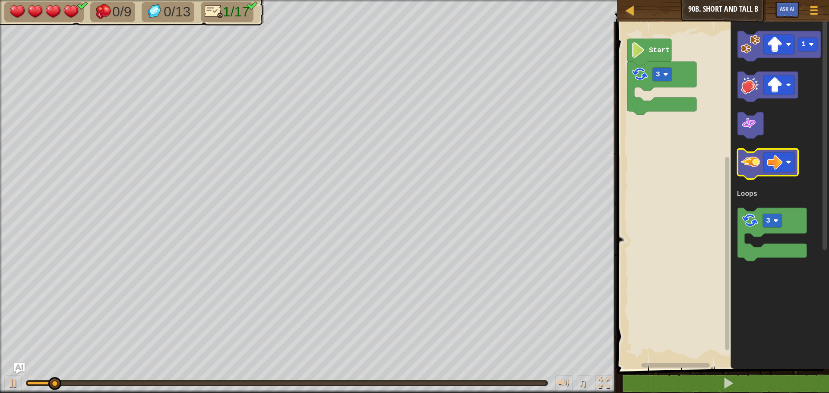
click at [752, 169] on image "Blockly Workspace" at bounding box center [750, 162] width 19 height 19
click at [757, 165] on image "Blockly Workspace" at bounding box center [750, 162] width 19 height 19
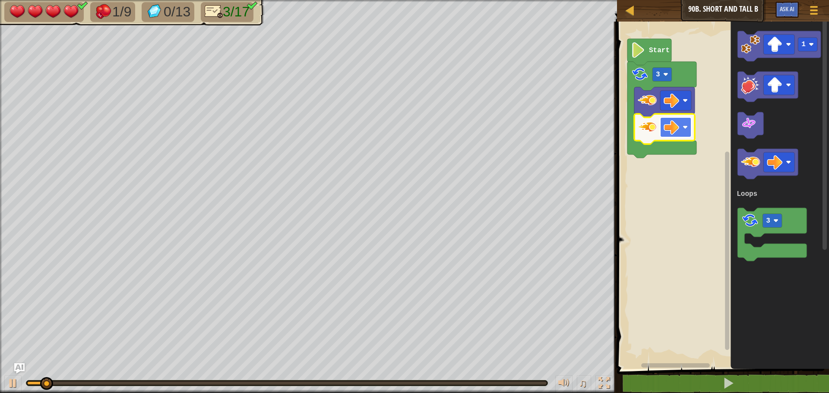
click at [676, 126] on image "Blockly Workspace" at bounding box center [672, 128] width 16 height 16
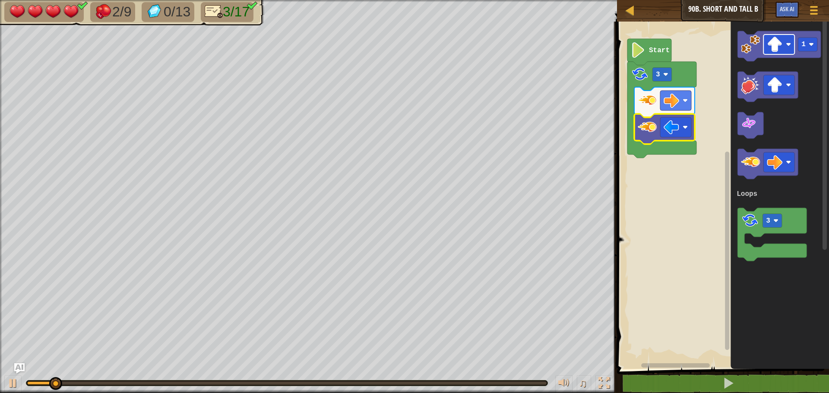
click at [788, 42] on image "Blockly Workspace" at bounding box center [788, 44] width 5 height 5
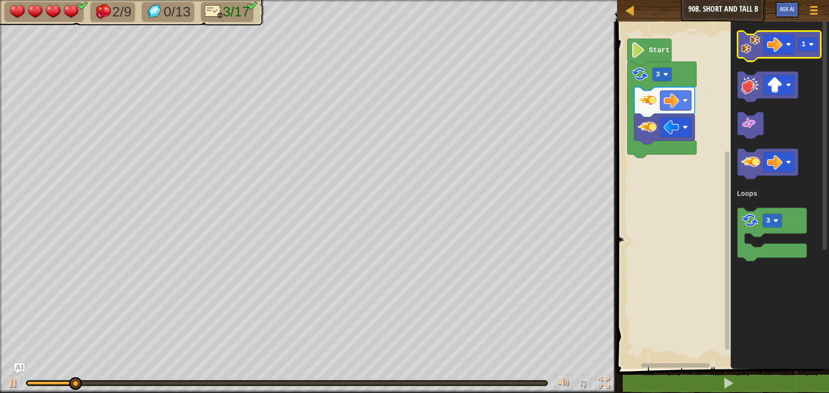
click at [752, 53] on image "Blockly Workspace" at bounding box center [750, 44] width 19 height 19
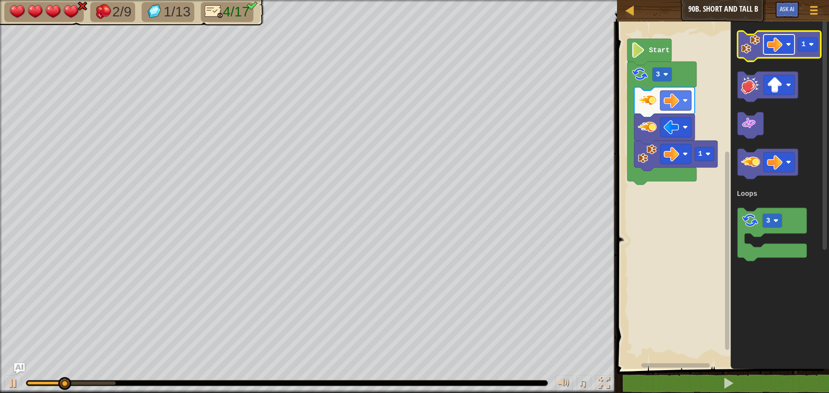
click at [780, 46] on image "Blockly Workspace" at bounding box center [775, 45] width 16 height 16
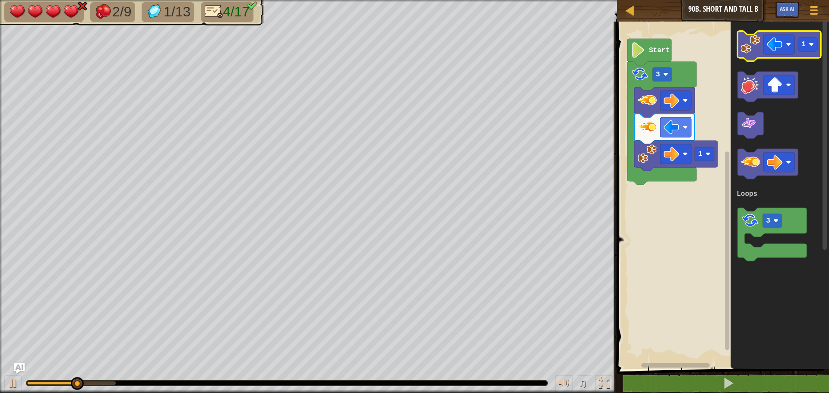
click at [758, 52] on image "Blockly Workspace" at bounding box center [750, 44] width 19 height 19
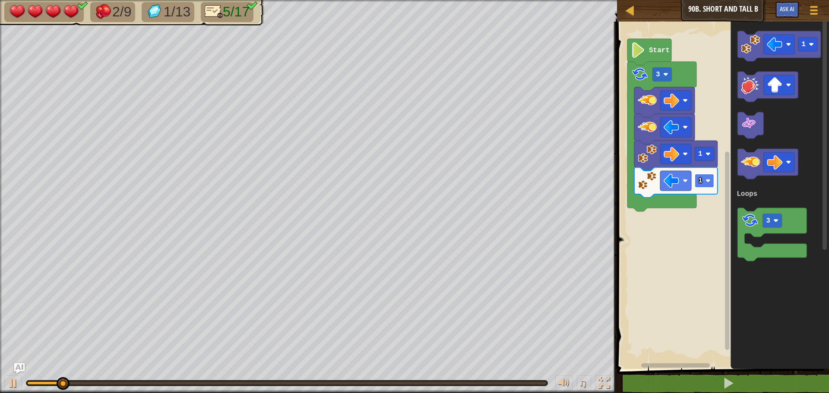
click at [705, 182] on image "Blockly Workspace" at bounding box center [707, 180] width 5 height 5
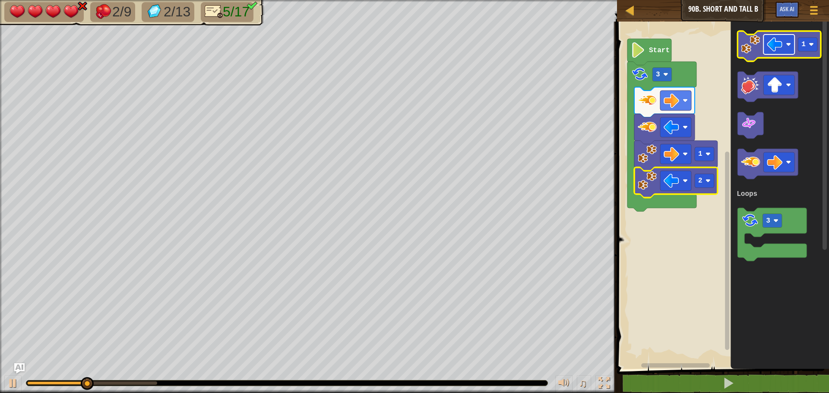
click at [768, 47] on image "Blockly Workspace" at bounding box center [775, 45] width 16 height 16
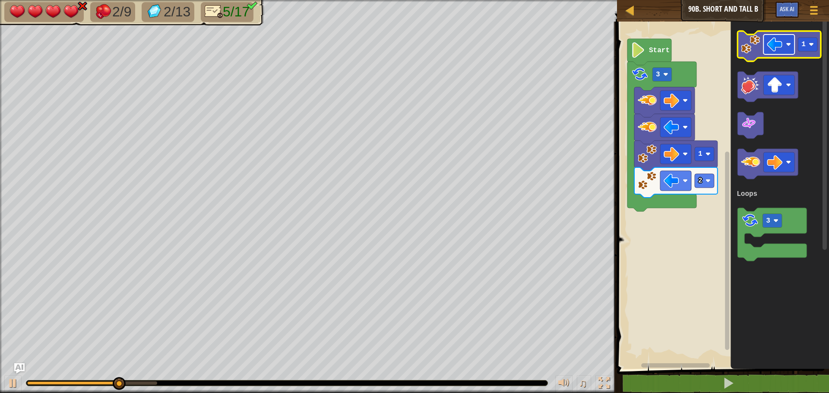
click at [773, 46] on image "Blockly Workspace" at bounding box center [775, 45] width 16 height 16
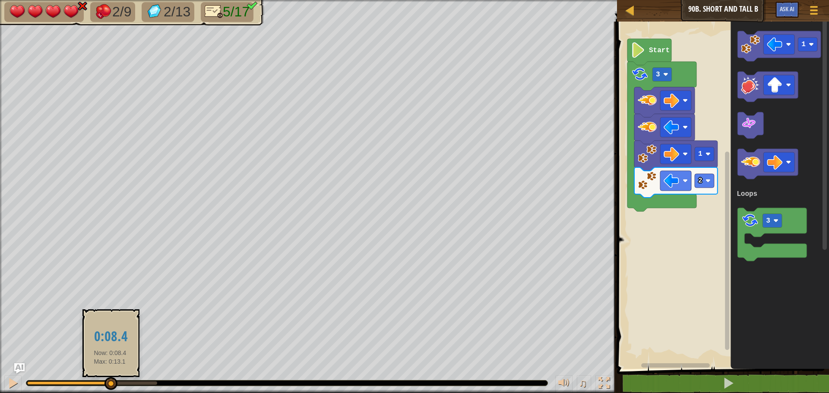
drag, startPoint x: 142, startPoint y: 380, endPoint x: 111, endPoint y: 386, distance: 31.7
click at [111, 386] on div at bounding box center [110, 383] width 13 height 13
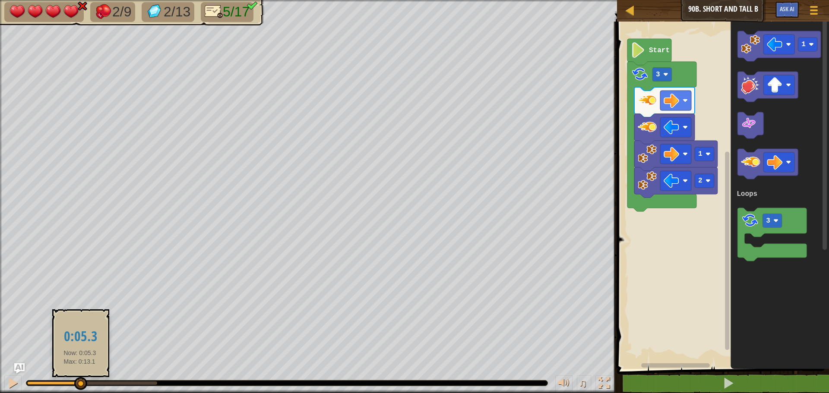
drag, startPoint x: 120, startPoint y: 383, endPoint x: 114, endPoint y: 369, distance: 15.5
click at [81, 383] on div at bounding box center [80, 383] width 13 height 13
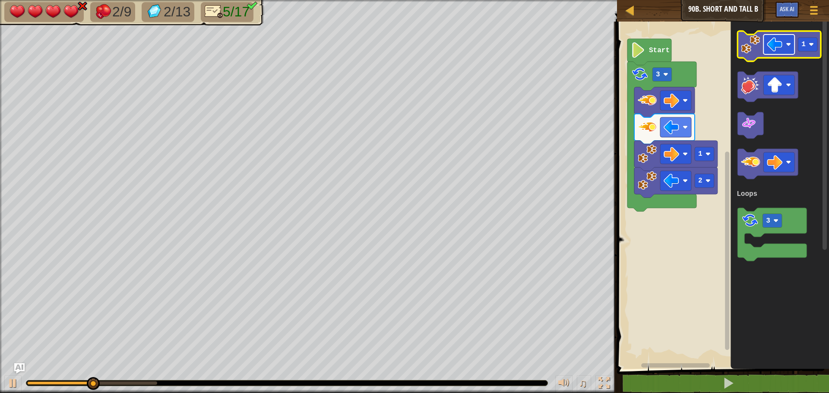
click at [779, 49] on image "Blockly Workspace" at bounding box center [775, 45] width 16 height 16
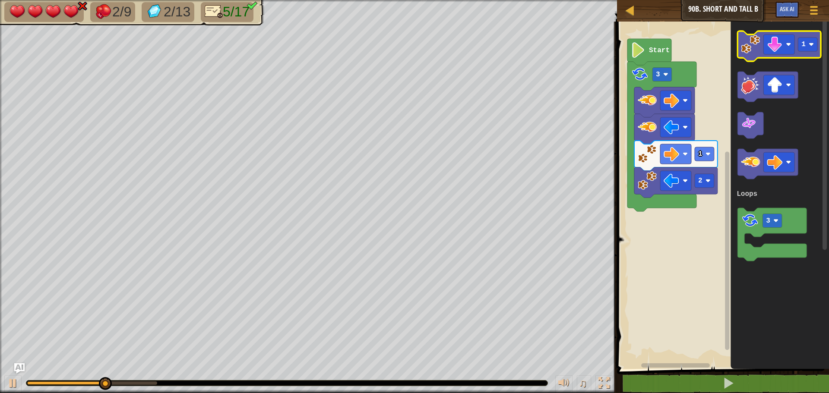
click at [753, 51] on image "Blockly Workspace" at bounding box center [750, 44] width 19 height 19
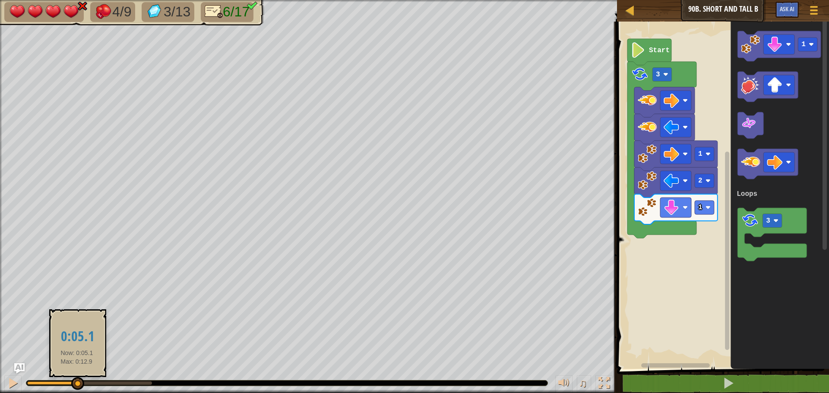
drag, startPoint x: 134, startPoint y: 383, endPoint x: 106, endPoint y: 369, distance: 31.1
click at [77, 0] on body "Map Junior 90b. Short and Tall B Game Menu Ask AI 1 ההההההההההההההההההההההההההה…" at bounding box center [414, 0] width 829 height 0
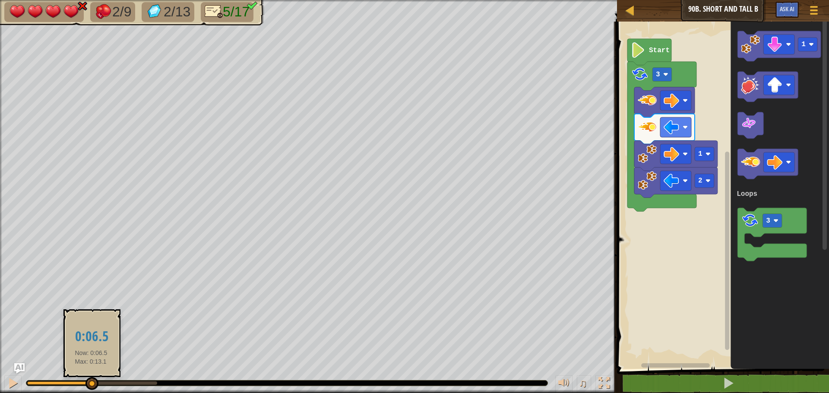
drag, startPoint x: 137, startPoint y: 381, endPoint x: 91, endPoint y: 388, distance: 46.3
click at [91, 388] on div at bounding box center [91, 383] width 13 height 13
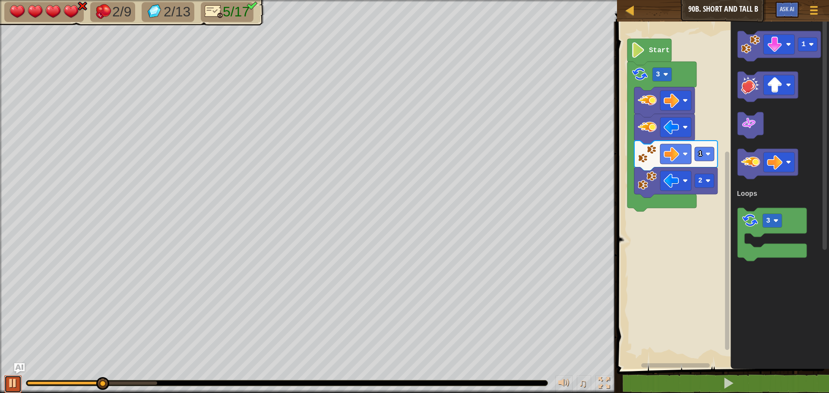
click at [10, 386] on div at bounding box center [12, 383] width 11 height 11
click at [777, 48] on image "Blockly Workspace" at bounding box center [775, 45] width 16 height 16
click at [753, 51] on image "Blockly Workspace" at bounding box center [750, 44] width 19 height 19
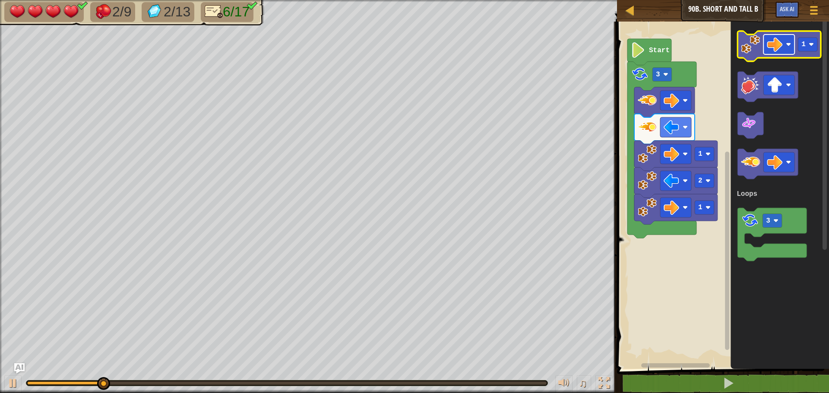
click at [782, 43] on image "Blockly Workspace" at bounding box center [775, 45] width 16 height 16
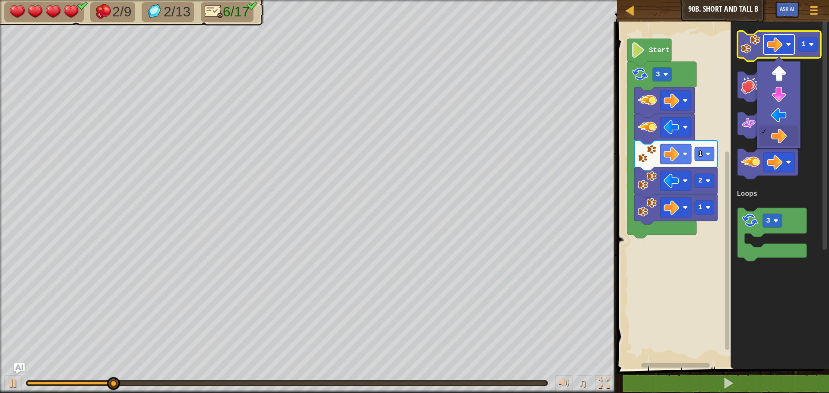
click at [782, 43] on image "Blockly Workspace" at bounding box center [775, 45] width 16 height 16
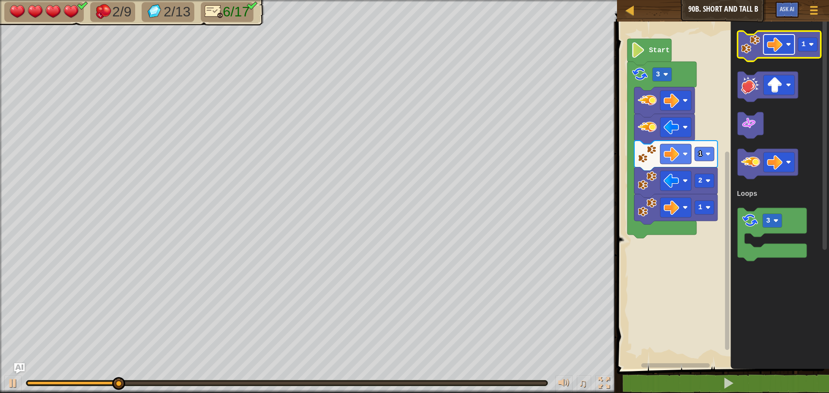
click at [783, 43] on rect "Blockly Workspace" at bounding box center [778, 45] width 31 height 20
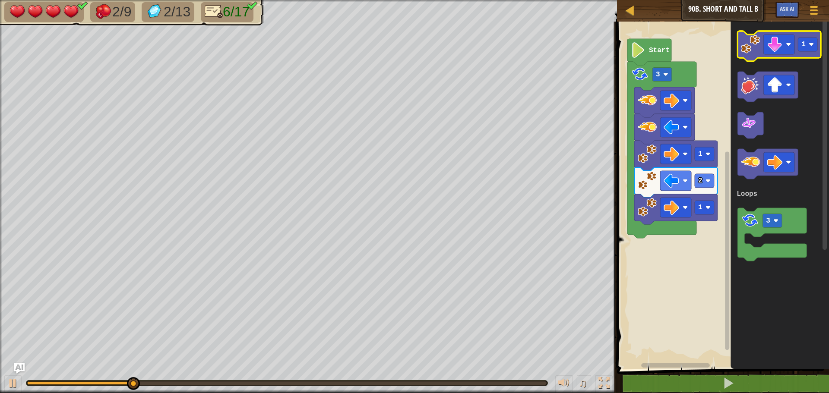
click at [751, 52] on image "Blockly Workspace" at bounding box center [750, 44] width 19 height 19
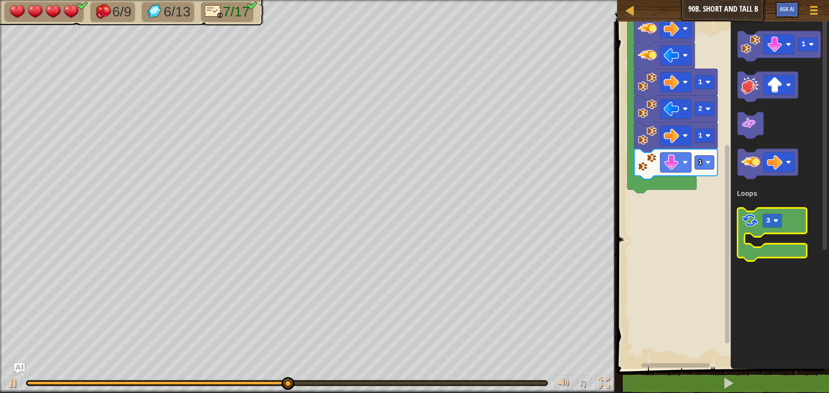
click at [753, 224] on image "Blockly Workspace" at bounding box center [750, 221] width 18 height 18
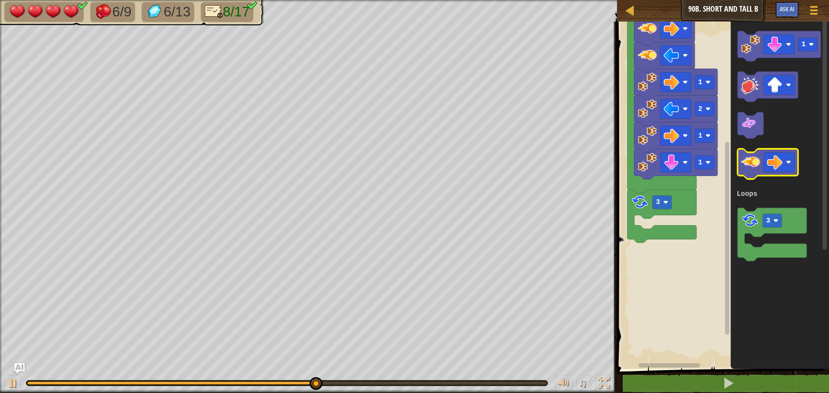
click at [755, 166] on image "Blockly Workspace" at bounding box center [750, 162] width 19 height 19
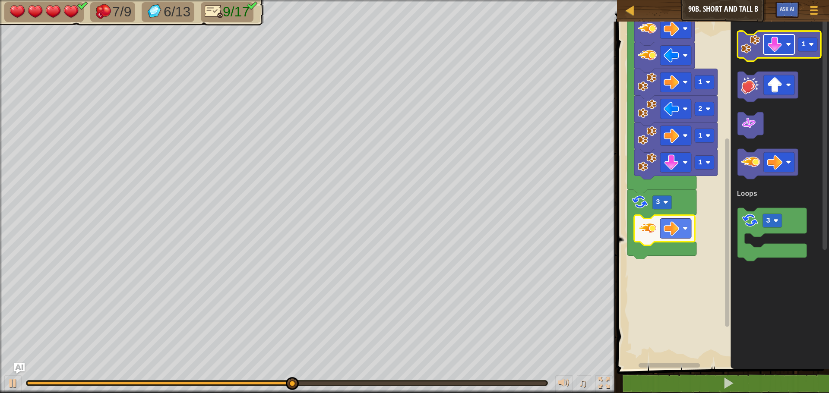
click at [772, 50] on image "Blockly Workspace" at bounding box center [775, 45] width 16 height 16
click at [754, 45] on image "Blockly Workspace" at bounding box center [750, 44] width 19 height 19
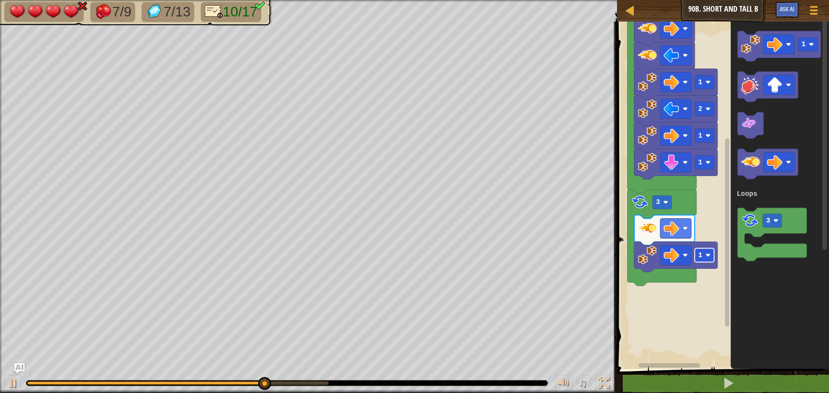
click at [705, 253] on rect "Blockly Workspace" at bounding box center [704, 256] width 19 height 14
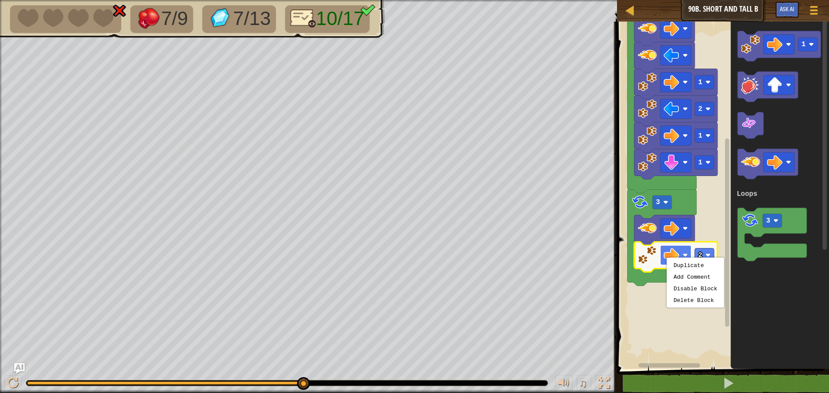
click at [662, 260] on rect "Blockly Workspace" at bounding box center [675, 256] width 31 height 20
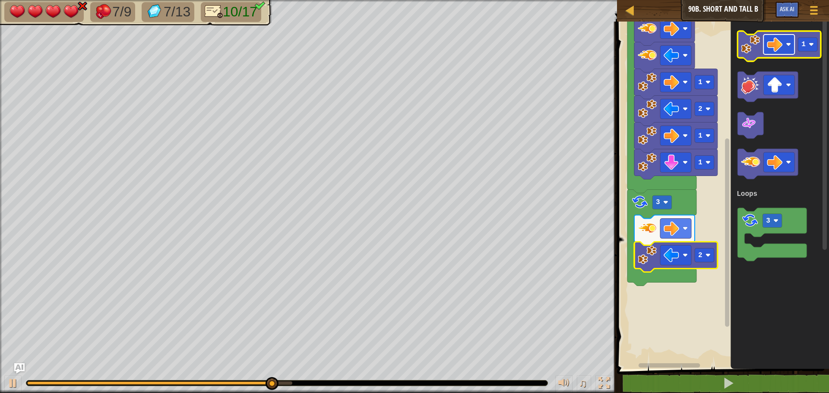
click at [766, 43] on rect "Blockly Workspace" at bounding box center [778, 45] width 31 height 20
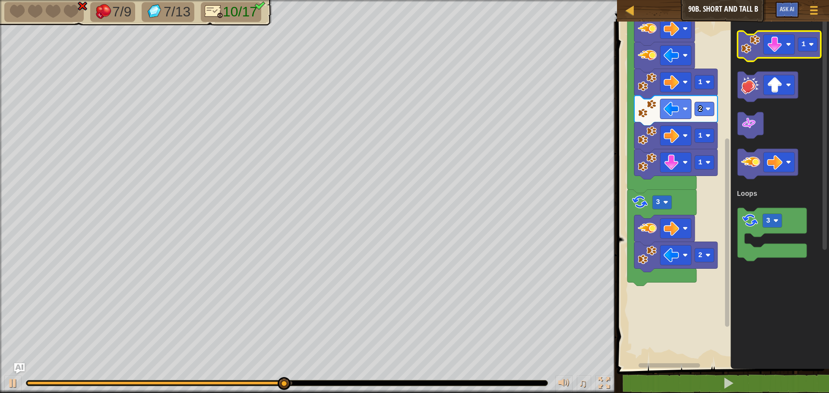
click at [753, 54] on image "Blockly Workspace" at bounding box center [750, 44] width 19 height 19
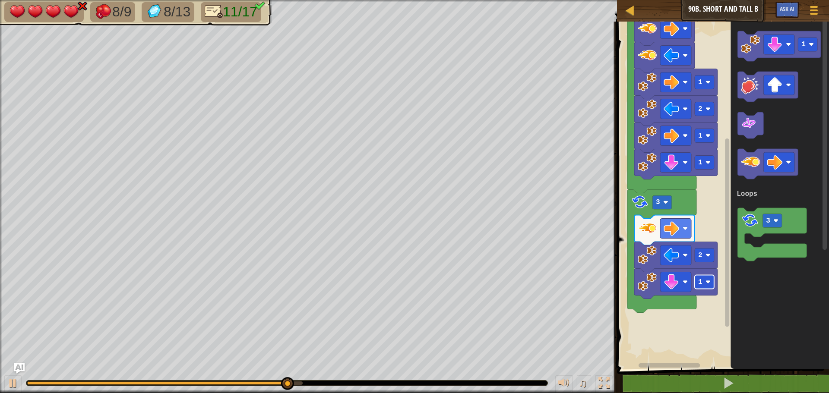
click at [701, 284] on text "1" at bounding box center [700, 282] width 4 height 8
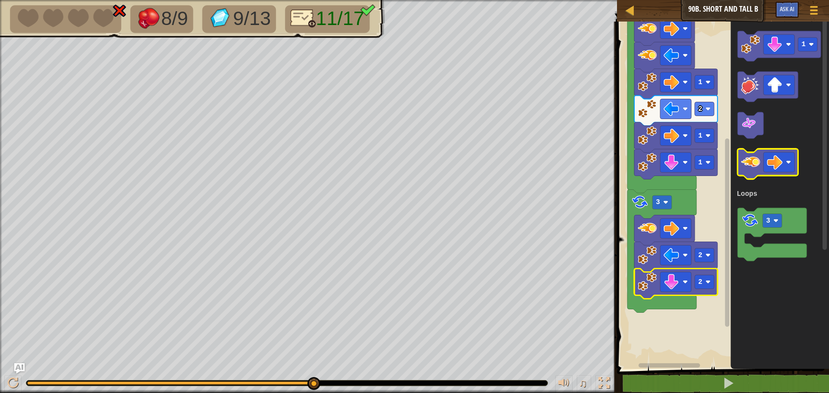
click at [754, 169] on image "Blockly Workspace" at bounding box center [750, 162] width 19 height 19
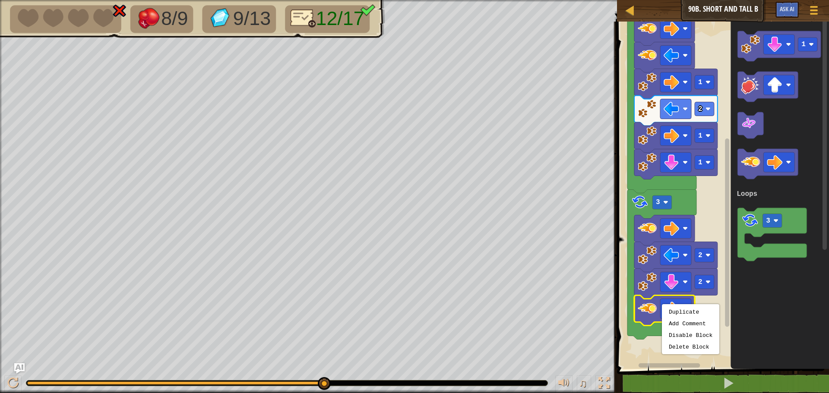
click at [639, 345] on rect "Blockly Workspace" at bounding box center [721, 193] width 215 height 352
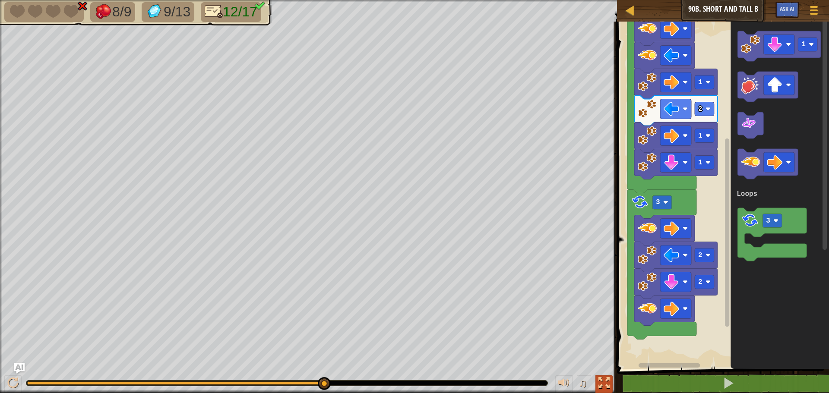
click at [604, 383] on div at bounding box center [603, 383] width 11 height 11
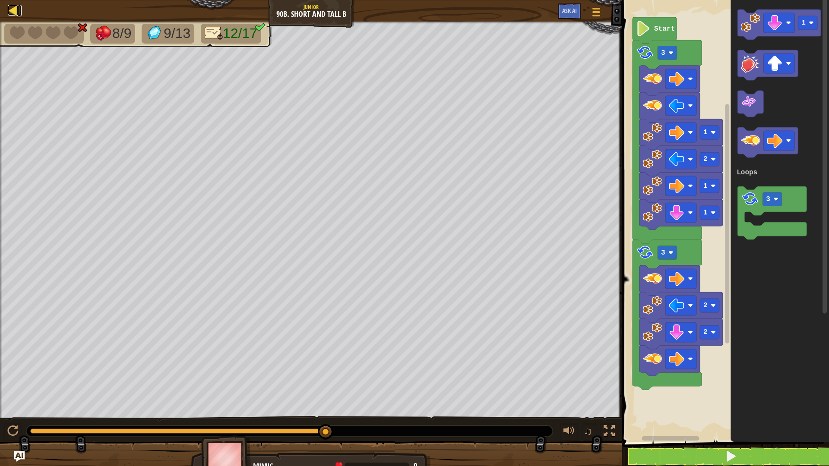
click at [18, 7] on link "Map" at bounding box center [19, 11] width 4 height 12
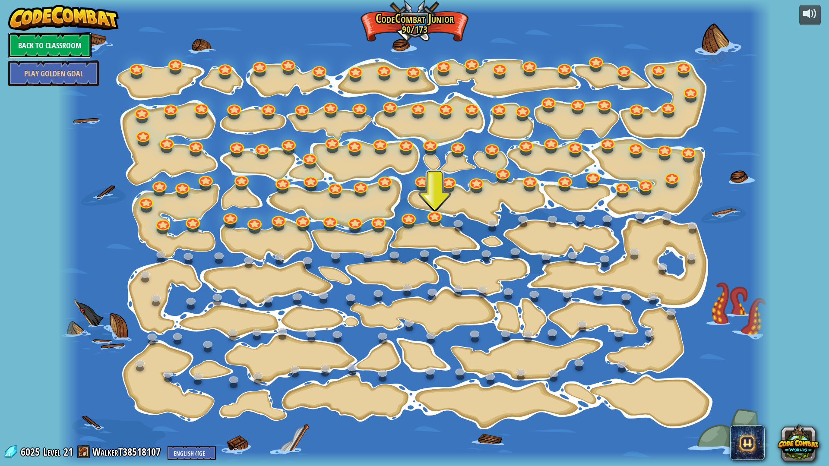
click at [55, 44] on link "Back to Classroom" at bounding box center [49, 45] width 83 height 26
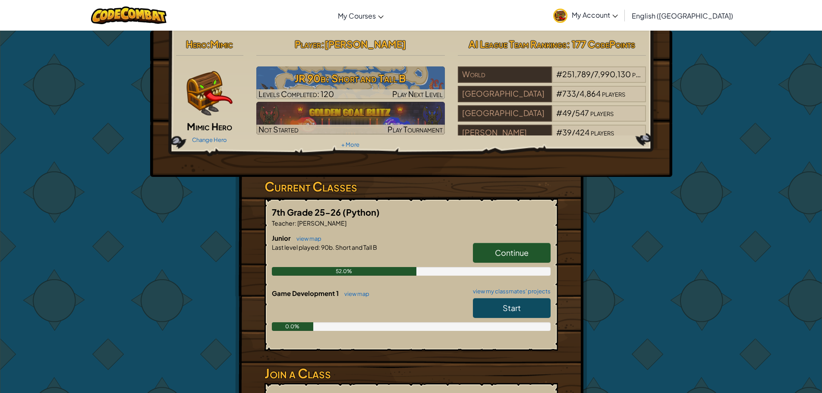
click at [524, 310] on link "Start" at bounding box center [512, 308] width 78 height 20
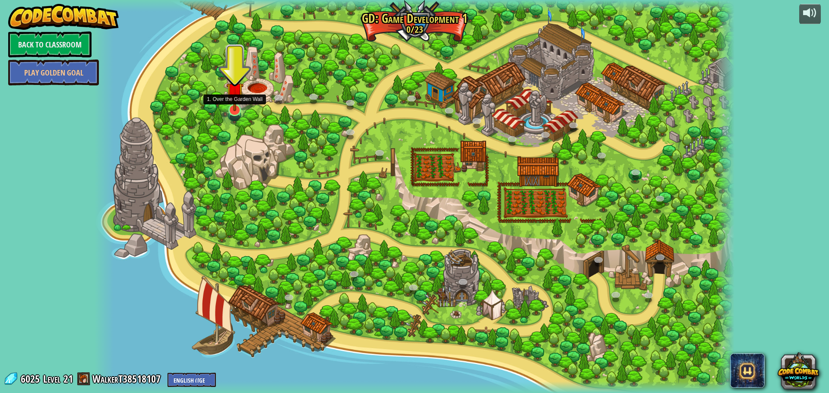
click at [239, 103] on img at bounding box center [234, 91] width 17 height 40
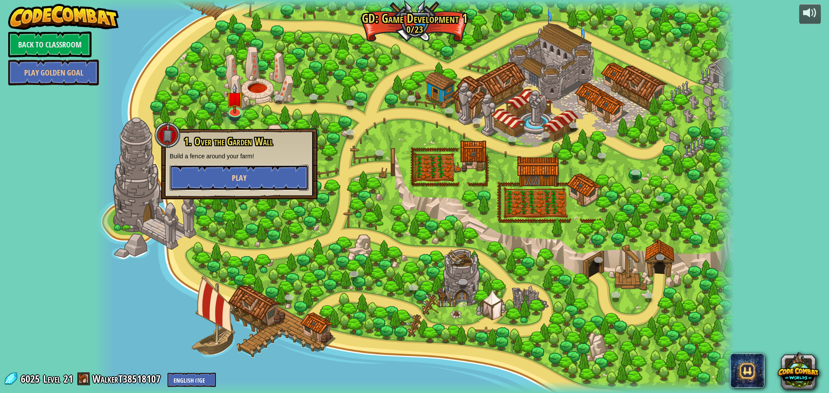
click at [241, 176] on span "Play" at bounding box center [239, 178] width 15 height 11
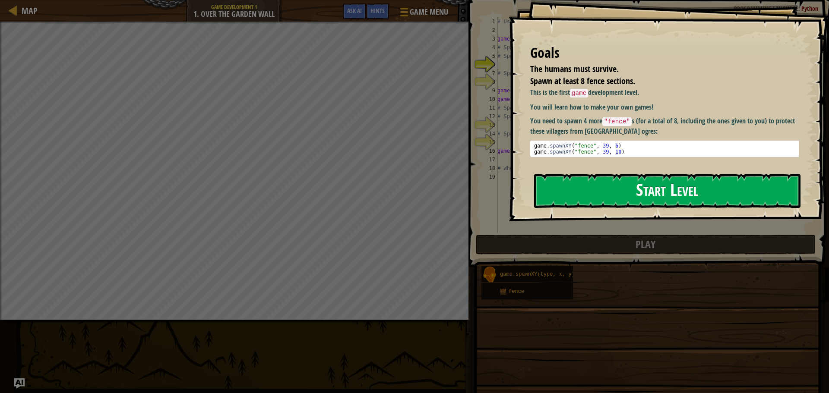
click at [619, 179] on button "Start Level" at bounding box center [667, 191] width 266 height 34
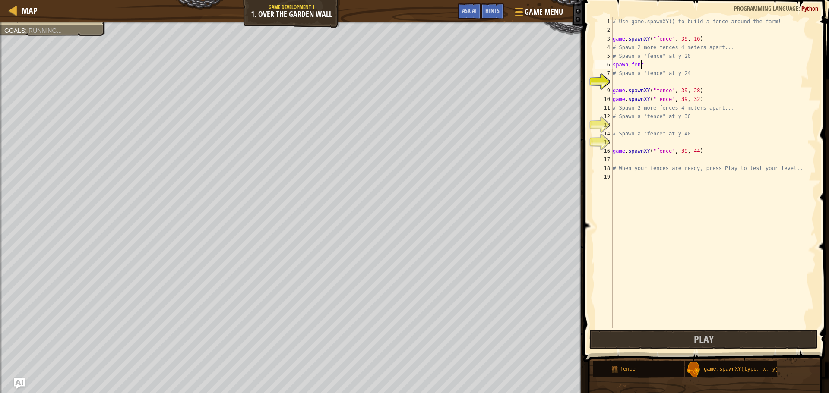
scroll to position [4, 2]
click at [641, 66] on div "# Use game.spawnXY() to build a fence around the farm! game . spawnXY ( "fence"…" at bounding box center [713, 181] width 205 height 328
click at [614, 61] on div "# Use game.spawnXY() to build a fence around the farm! game . spawnXY ( "fence"…" at bounding box center [713, 181] width 205 height 328
click at [650, 66] on div "# Use game.spawnXY() to build a fence around the farm! game . spawnXY ( "fence"…" at bounding box center [713, 181] width 205 height 328
drag, startPoint x: 647, startPoint y: 67, endPoint x: 615, endPoint y: 67, distance: 31.5
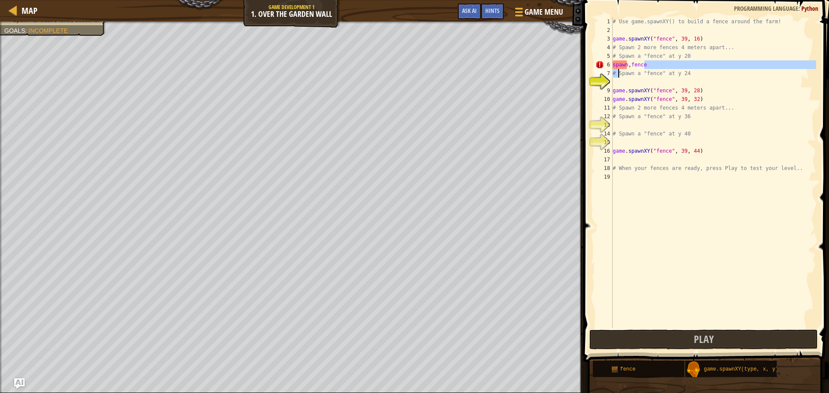
click at [615, 67] on div "# Use game.spawnXY() to build a fence around the farm! game . spawnXY ( "fence"…" at bounding box center [713, 181] width 205 height 328
type textarea "s"
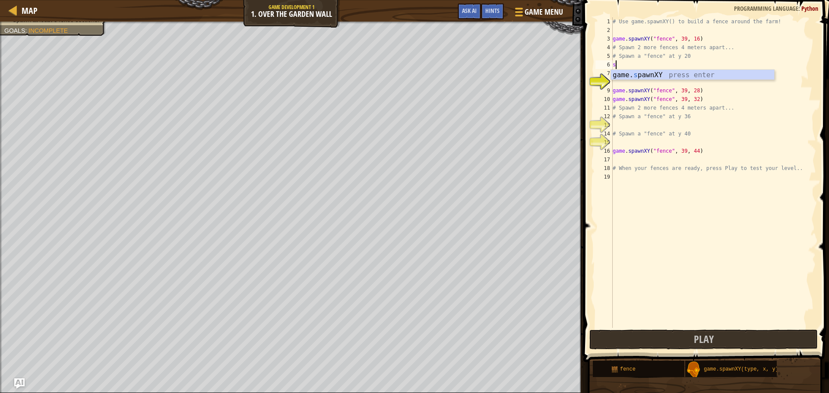
scroll to position [4, 0]
click at [477, 11] on button "Ask AI" at bounding box center [469, 11] width 23 height 16
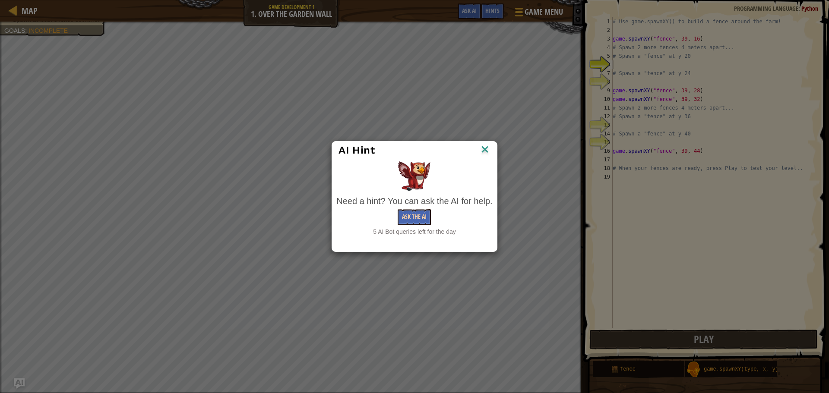
drag, startPoint x: 396, startPoint y: 211, endPoint x: 402, endPoint y: 214, distance: 5.8
click at [396, 211] on div "Ask the AI" at bounding box center [414, 217] width 156 height 16
click at [402, 214] on button "Ask the AI" at bounding box center [414, 217] width 33 height 16
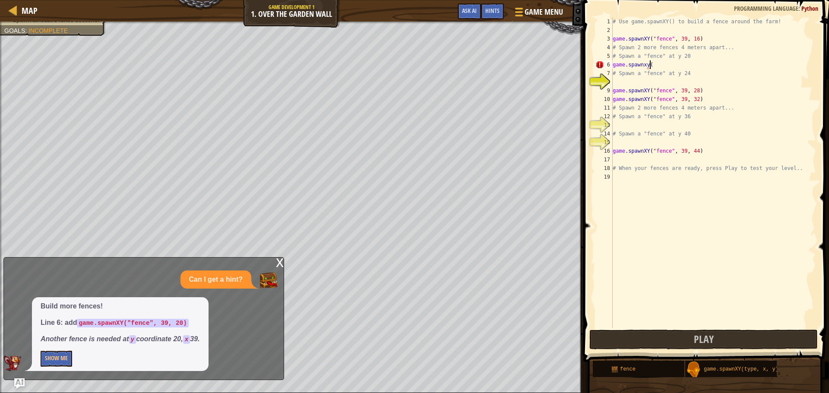
scroll to position [4, 3]
click at [642, 65] on div "# Use game.spawnXY() to build a fence around the farm! game . spawnXY ( "fence"…" at bounding box center [713, 181] width 205 height 328
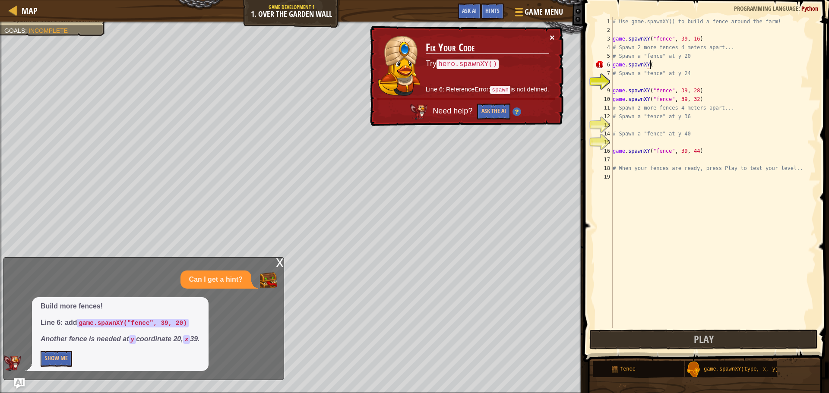
click at [553, 36] on button "×" at bounding box center [552, 37] width 5 height 9
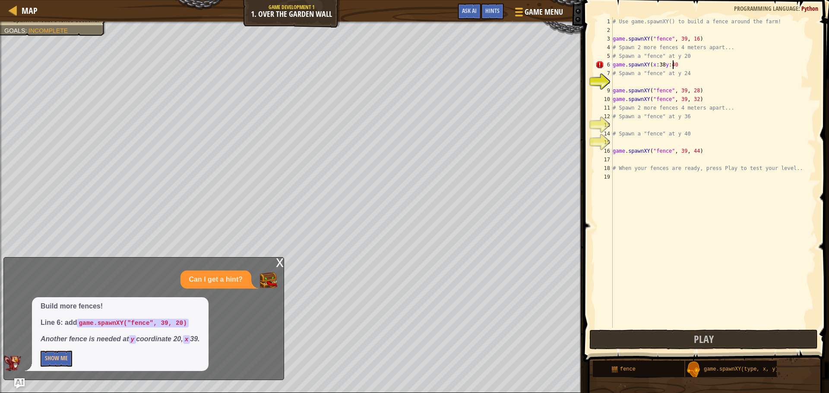
scroll to position [4, 5]
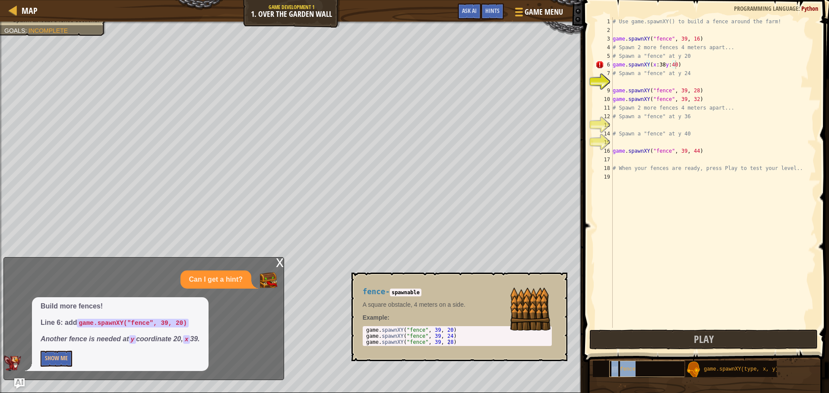
click at [645, 370] on div "fence" at bounding box center [650, 369] width 83 height 16
type textarea "# Spawn a fence"fence" at y 24"
click at [13, 8] on div at bounding box center [13, 10] width 11 height 11
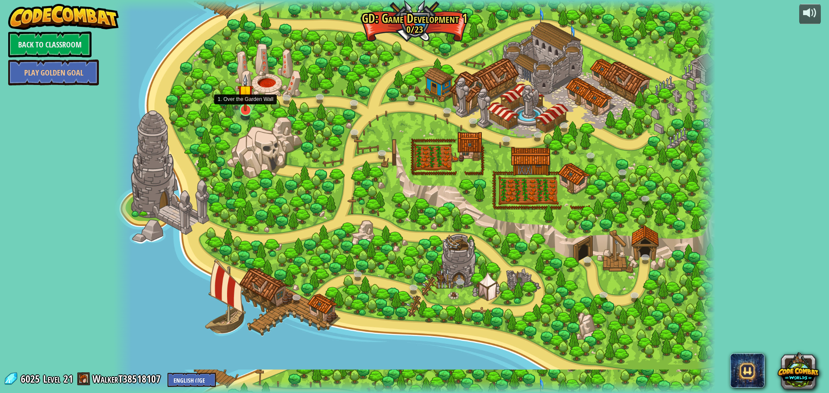
click at [244, 106] on img at bounding box center [245, 92] width 16 height 37
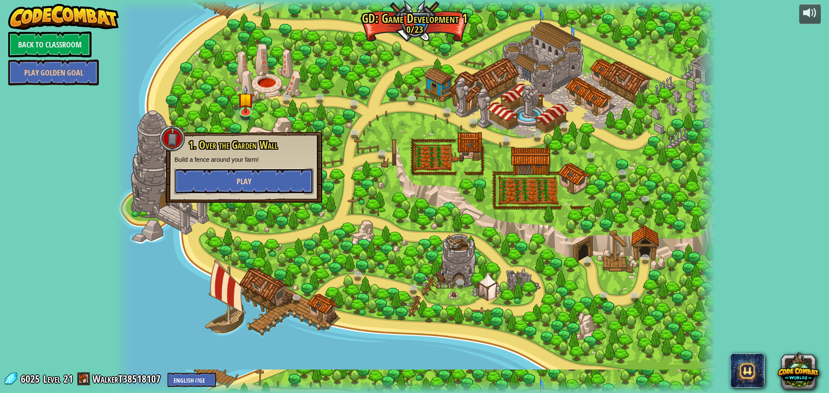
click at [256, 170] on button "Play" at bounding box center [243, 181] width 139 height 26
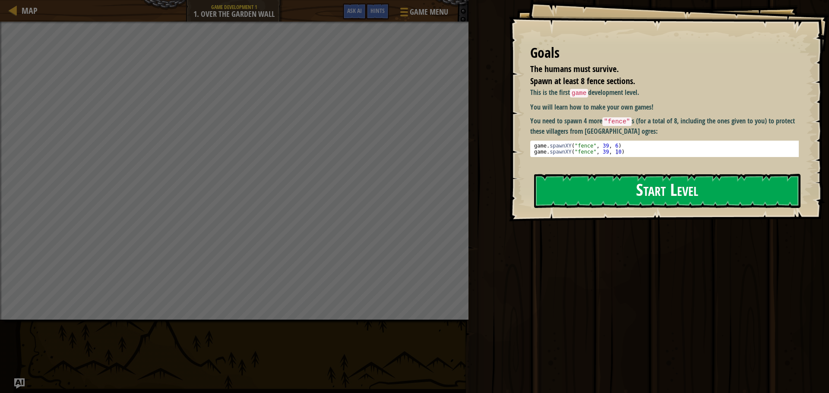
click at [598, 189] on button "Start Level" at bounding box center [667, 191] width 266 height 34
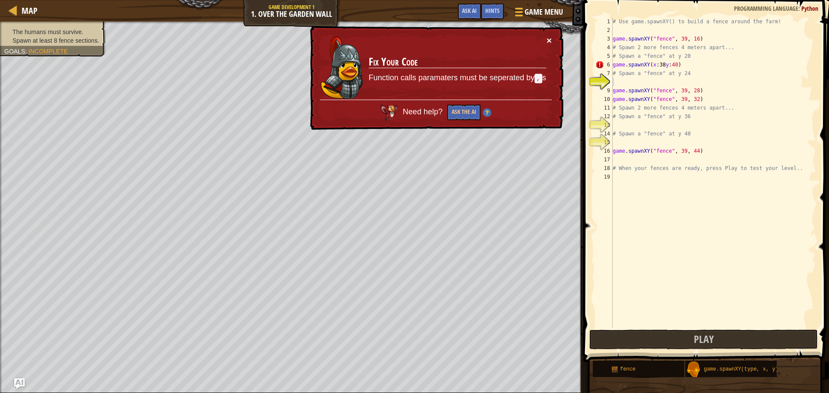
click at [547, 38] on button "×" at bounding box center [549, 40] width 5 height 9
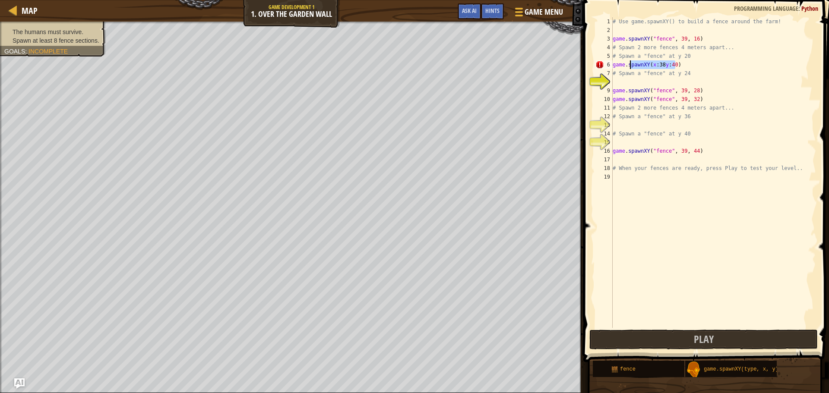
drag, startPoint x: 678, startPoint y: 64, endPoint x: 642, endPoint y: 64, distance: 36.3
click at [642, 64] on div "# Use game.spawnXY() to build a fence around the farm! game . spawnXY ( "fence"…" at bounding box center [713, 181] width 205 height 328
click at [651, 63] on div "# Use game.spawnXY() to build a fence around the farm! game . spawnXY ( "fence"…" at bounding box center [713, 172] width 205 height 311
click at [683, 74] on div "# Use game.spawnXY() to build a fence around the farm! game . spawnXY ( "fence"…" at bounding box center [713, 181] width 205 height 328
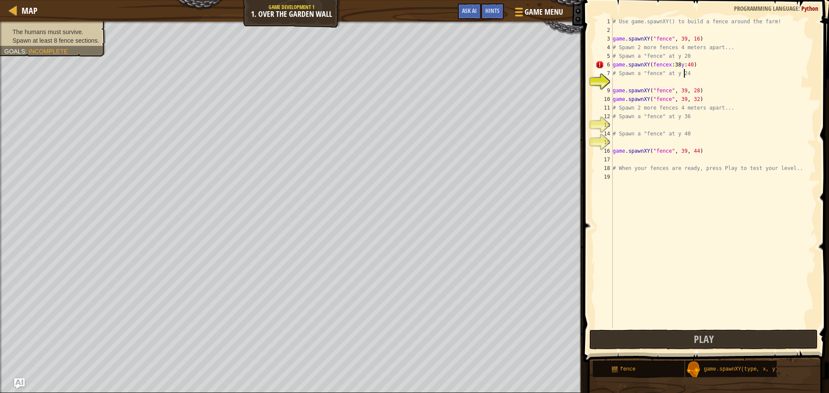
click at [626, 68] on div "# Use game.spawnXY() to build a fence around the farm! game . spawnXY ( "fence"…" at bounding box center [713, 181] width 205 height 328
click at [675, 64] on div "# Use game.spawnXY() to build a fence around the farm! game . spawnXY ( "fence"…" at bounding box center [713, 181] width 205 height 328
click at [685, 67] on div "# Use game.spawnXY() to build a fence around the farm! game . spawnXY ( "fence"…" at bounding box center [713, 181] width 205 height 328
click at [684, 63] on div "# Use game.spawnXY() to build a fence around the farm! game . spawnXY ( "fence"…" at bounding box center [713, 181] width 205 height 328
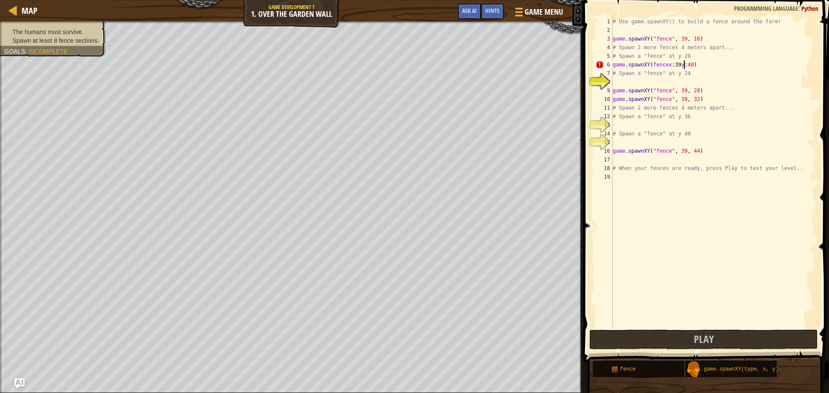
click at [687, 63] on div "# Use game.spawnXY() to build a fence around the farm! game . spawnXY ( "fence"…" at bounding box center [713, 181] width 205 height 328
type textarea "game.spawnXY(fencex:39y:44)"
click at [631, 220] on div "# Use game.spawnXY() to build a fence around the farm! game . spawnXY ( "fence"…" at bounding box center [713, 181] width 205 height 328
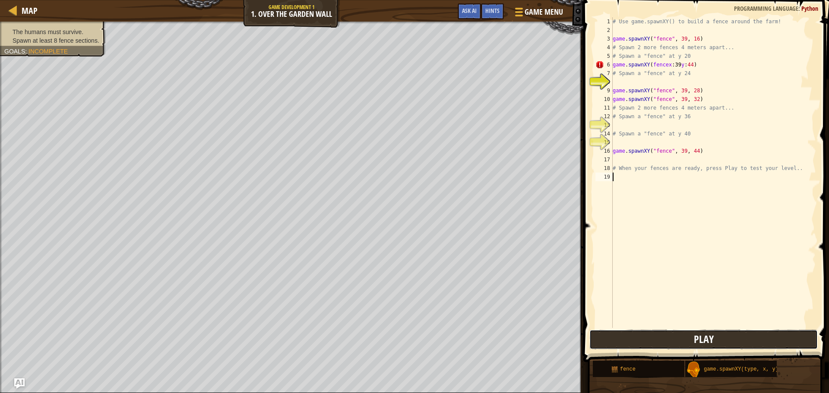
click at [699, 342] on span "Play" at bounding box center [704, 339] width 20 height 14
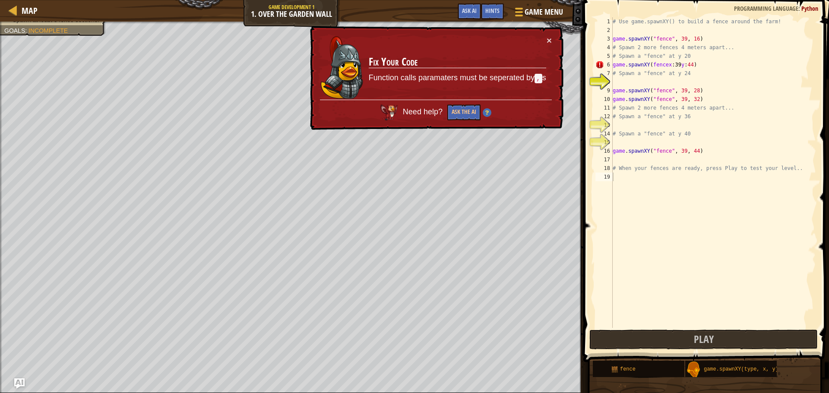
click at [679, 66] on div "# Use game.spawnXY() to build a fence around the farm! game . spawnXY ( "fence"…" at bounding box center [713, 181] width 205 height 328
click at [673, 65] on div "# Use game.spawnXY() to build a fence around the farm! game . spawnXY ( "fence"…" at bounding box center [713, 181] width 205 height 328
click at [675, 65] on div "# Use game.spawnXY() to build a fence around the farm! game . spawnXY ( "fence"…" at bounding box center [713, 181] width 205 height 328
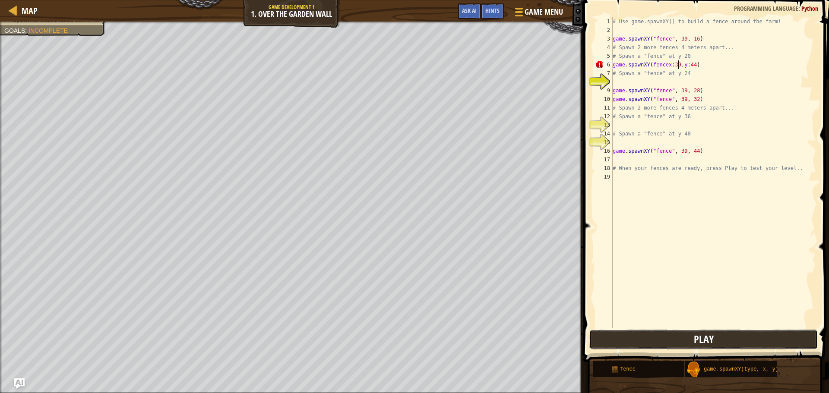
click at [658, 340] on button "Play" at bounding box center [703, 340] width 228 height 20
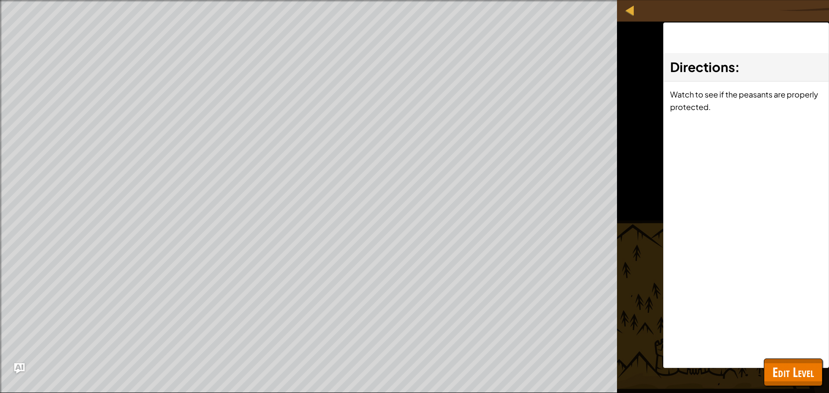
click at [0, 0] on div "fence game.spawnXY(type, x, y)" at bounding box center [0, 0] width 0 height 0
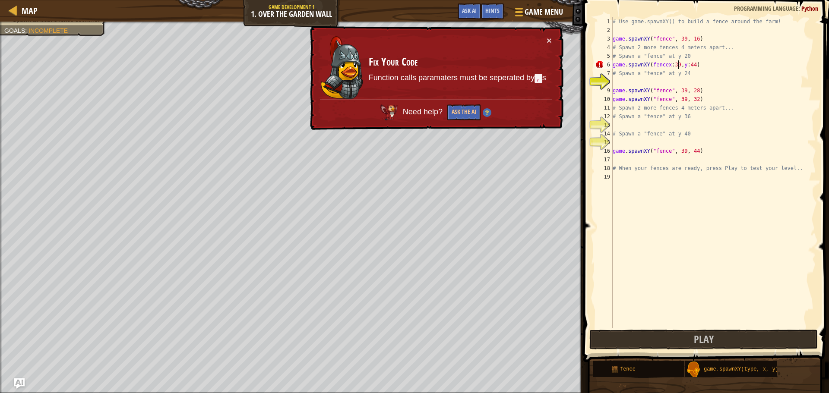
click at [663, 64] on div "# Use game.spawnXY() to build a fence around the farm! game . spawnXY ( "fence"…" at bounding box center [713, 181] width 205 height 328
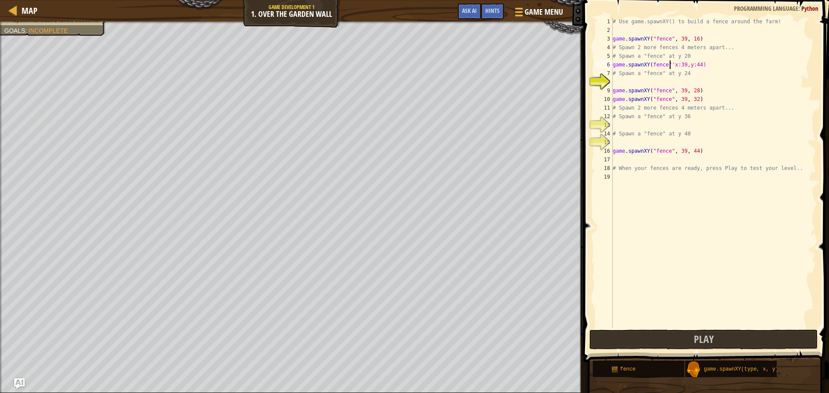
scroll to position [4, 5]
click at [649, 64] on div "# Use game.spawnXY() to build a fence around the farm! game . spawnXY ( "fence"…" at bounding box center [713, 181] width 205 height 328
type textarea "game.spawnXY("fence"'x:39,y:44)"
click at [700, 334] on span "Play" at bounding box center [704, 339] width 20 height 14
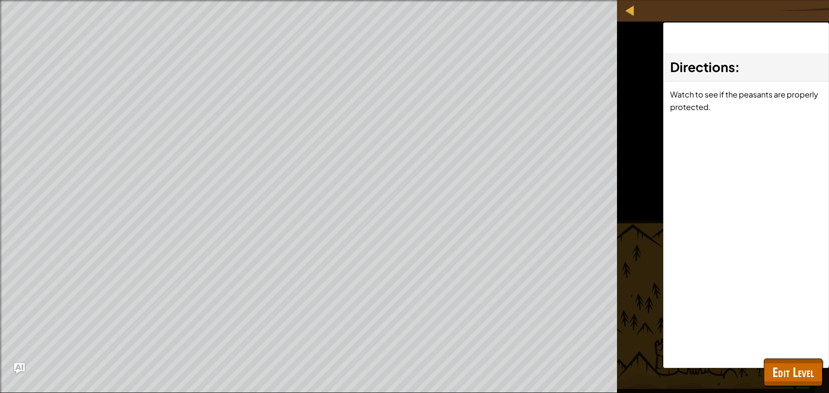
click at [772, 357] on div "Directions : Watch to see if the peasants are properly protected." at bounding box center [746, 195] width 166 height 346
click at [768, 359] on button "Edit Level" at bounding box center [793, 373] width 59 height 28
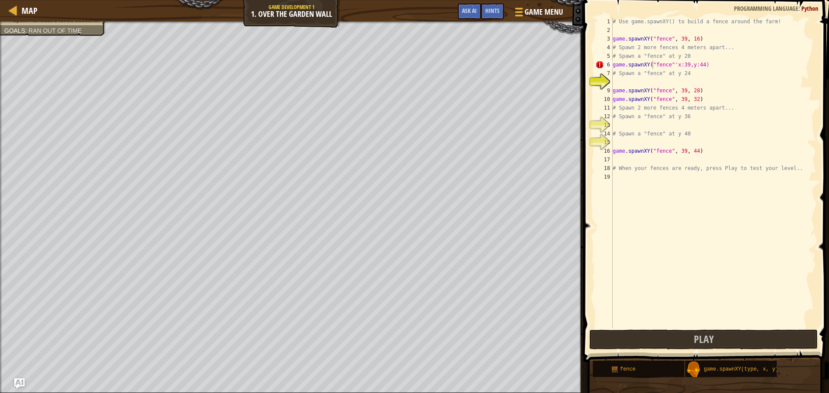
click at [645, 68] on div "# Use game.spawnXY() to build a fence around the farm! game . spawnXY ( "fence"…" at bounding box center [713, 181] width 205 height 328
click at [664, 63] on div "# Use game.spawnXY() to build a fence around the farm! game . spawnXY ( "fence"…" at bounding box center [713, 181] width 205 height 328
click at [657, 340] on button "Play" at bounding box center [703, 340] width 228 height 20
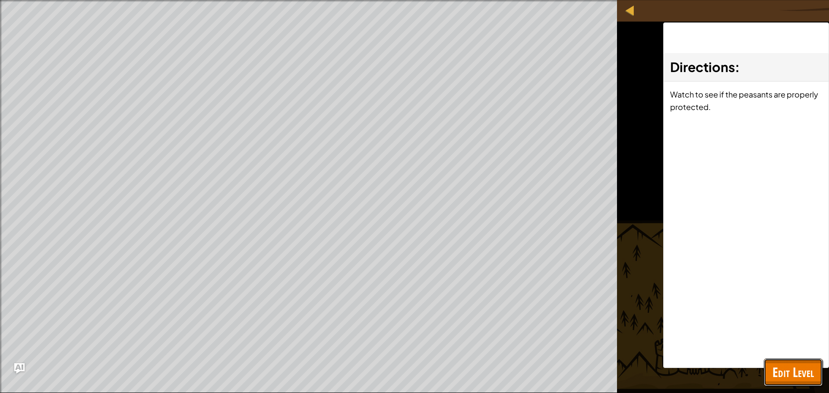
click at [790, 371] on span "Edit Level" at bounding box center [792, 373] width 41 height 18
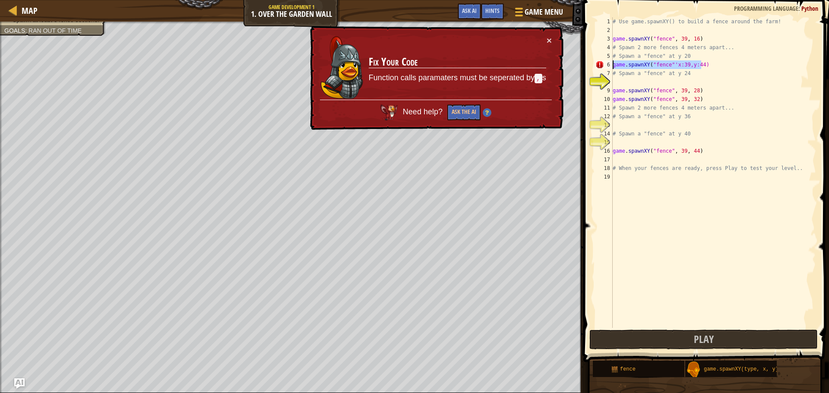
drag, startPoint x: 702, startPoint y: 66, endPoint x: 607, endPoint y: 69, distance: 94.2
click at [607, 69] on div "game.spawnXY("fence"'x:39,y:44) 1 2 3 4 5 6 7 8 9 10 11 12 13 14 15 16 17 18 19…" at bounding box center [705, 172] width 222 height 311
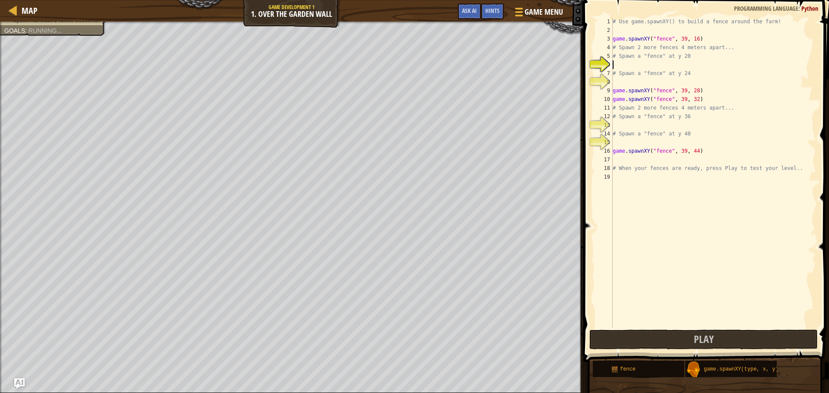
scroll to position [4, 0]
click at [641, 338] on button "Play" at bounding box center [703, 340] width 228 height 20
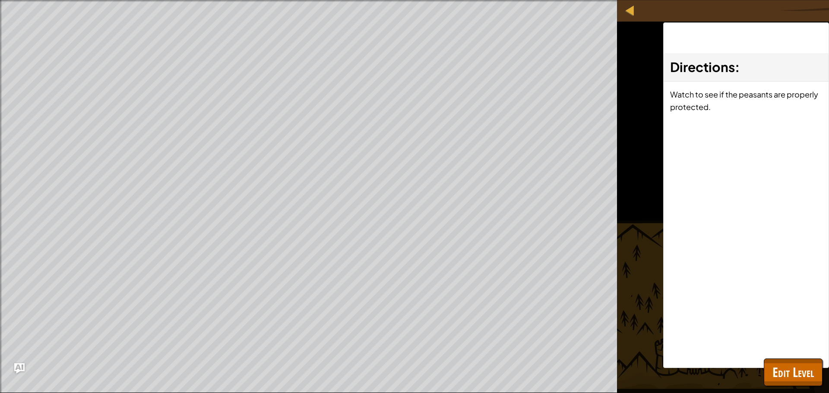
click at [775, 357] on div "Directions : Watch to see if the peasants are properly protected." at bounding box center [746, 195] width 166 height 346
click at [779, 364] on div "Map Game Development 1 1. Over the Garden Wall Game Menu Done Hints Ask AI 1 הה…" at bounding box center [414, 196] width 829 height 393
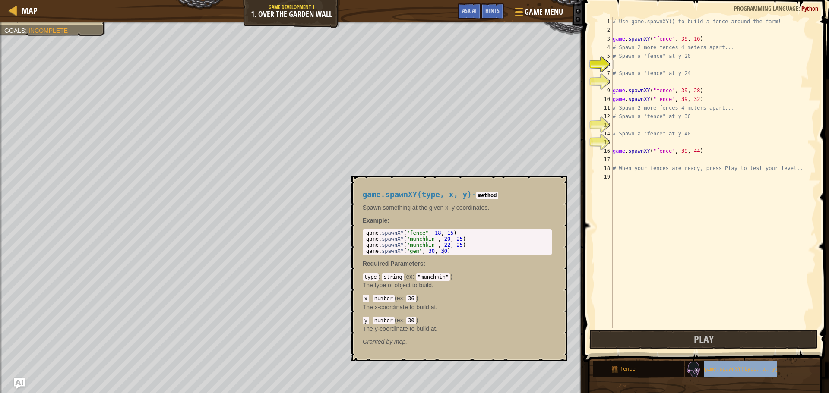
click at [717, 370] on span "game.spawnXY(type, x, y)" at bounding box center [741, 370] width 75 height 6
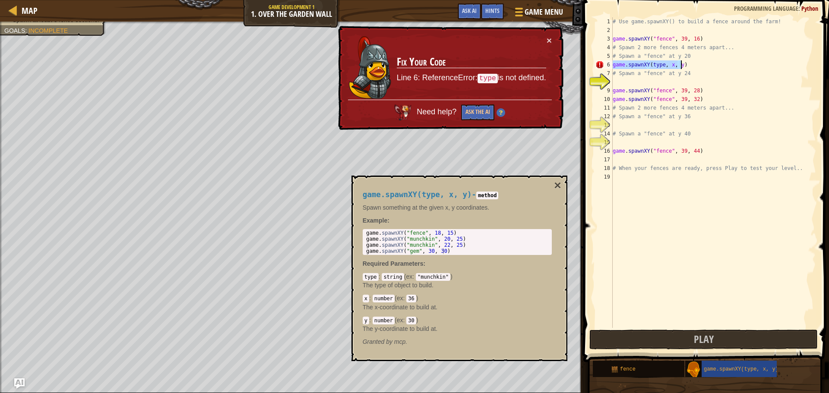
click at [661, 64] on div "# Use game.spawnXY() to build a fence around the farm! game . spawnXY ( "fence"…" at bounding box center [713, 172] width 205 height 311
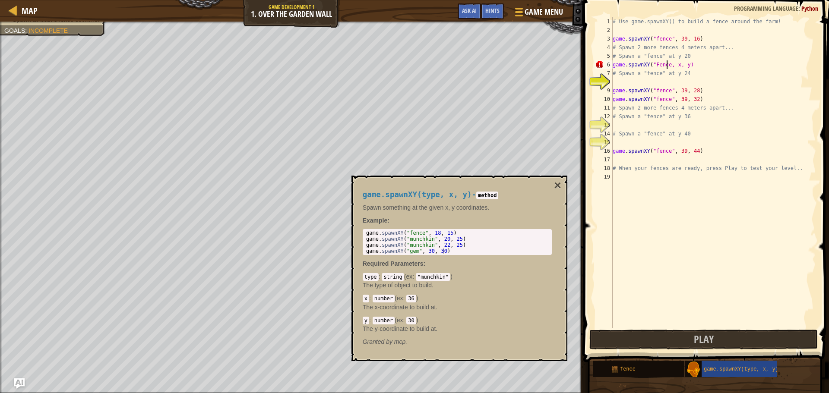
scroll to position [4, 5]
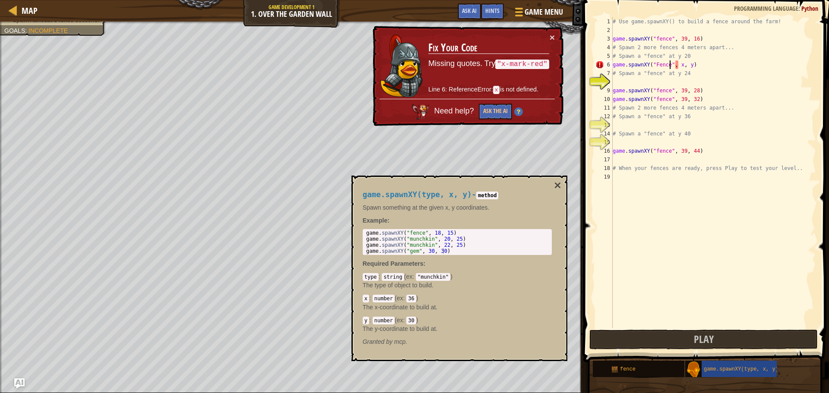
click at [678, 64] on div "# Use game.spawnXY() to build a fence around the farm! game . spawnXY ( "fence"…" at bounding box center [713, 181] width 205 height 328
click at [676, 66] on div "# Use game.spawnXY() to build a fence around the farm! game . spawnXY ( "fence"…" at bounding box center [713, 181] width 205 height 328
click at [678, 62] on div "# Use game.spawnXY() to build a fence around the farm! game . spawnXY ( "fence"…" at bounding box center [713, 181] width 205 height 328
click at [672, 63] on div "# Use game.spawnXY() to build a fence around the farm! game . spawnXY ( "fence"…" at bounding box center [713, 181] width 205 height 328
drag, startPoint x: 670, startPoint y: 64, endPoint x: 677, endPoint y: 64, distance: 6.9
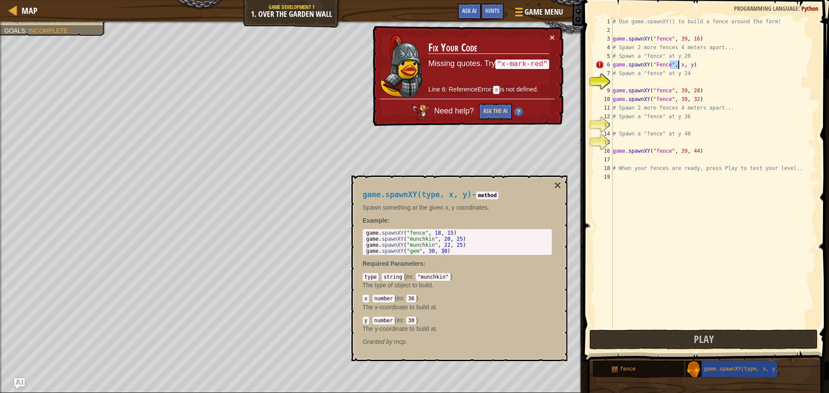
click at [677, 64] on div "# Use game.spawnXY() to build a fence around the farm! game . spawnXY ( "fence"…" at bounding box center [713, 181] width 205 height 328
click at [675, 63] on div "# Use game.spawnXY() to build a fence around the farm! game . spawnXY ( "fence"…" at bounding box center [713, 172] width 205 height 311
click at [677, 65] on div "# Use game.spawnXY() to build a fence around the farm! game . spawnXY ( "fence"…" at bounding box center [713, 181] width 205 height 328
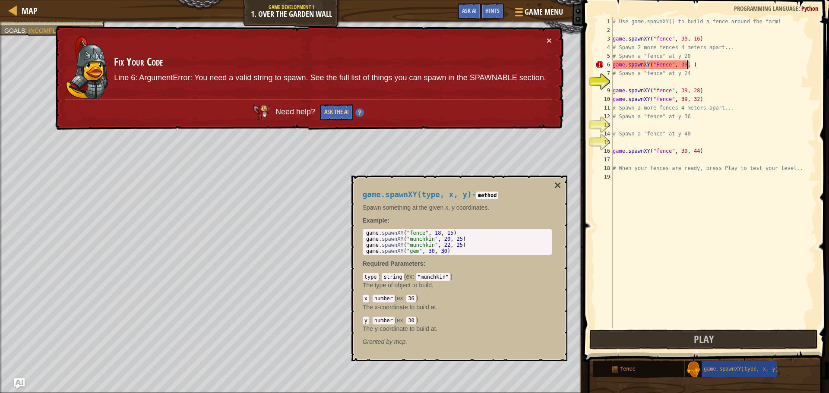
scroll to position [4, 6]
click at [674, 64] on div "# Use game.spawnXY() to build a fence around the farm! game . spawnXY ( "fence"…" at bounding box center [713, 181] width 205 height 328
click at [673, 64] on div "# Use game.spawnXY() to build a fence around the farm! game . spawnXY ( "fence"…" at bounding box center [713, 181] width 205 height 328
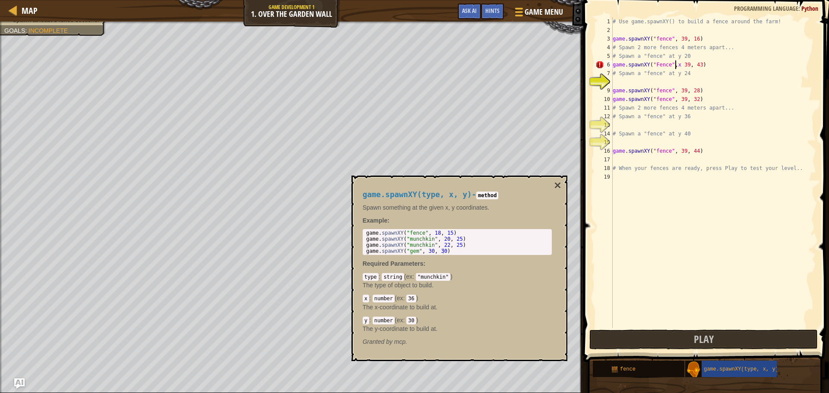
click at [677, 63] on div "# Use game.spawnXY() to build a fence around the farm! game . spawnXY ( "fence"…" at bounding box center [713, 181] width 205 height 328
click at [679, 66] on div "# Use game.spawnXY() to build a fence around the farm! game . spawnXY ( "fence"…" at bounding box center [713, 181] width 205 height 328
click at [688, 63] on div "# Use game.spawnXY() to build a fence around the farm! game . spawnXY ( "fence"…" at bounding box center [713, 181] width 205 height 328
type textarea "game.spawnXY("Fence",x 39,y 43)"
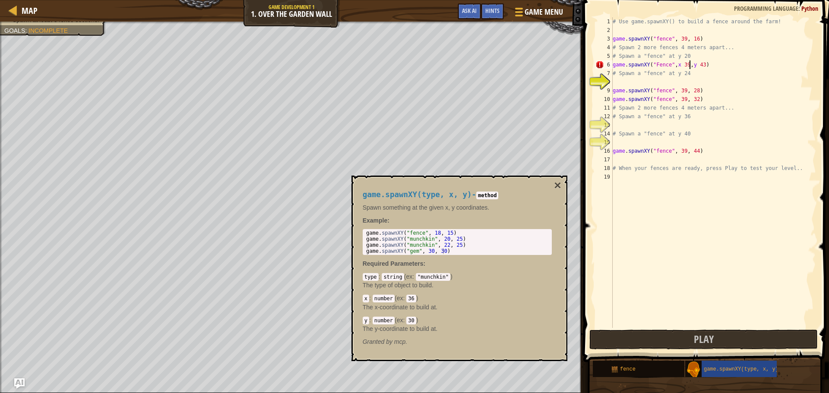
click at [662, 302] on div "# Use game.spawnXY() to build a fence around the farm! game . spawnXY ( "fence"…" at bounding box center [713, 181] width 205 height 328
click at [632, 65] on div "# Use game.spawnXY() to build a fence around the farm! game . spawnXY ( "fence"…" at bounding box center [713, 181] width 205 height 328
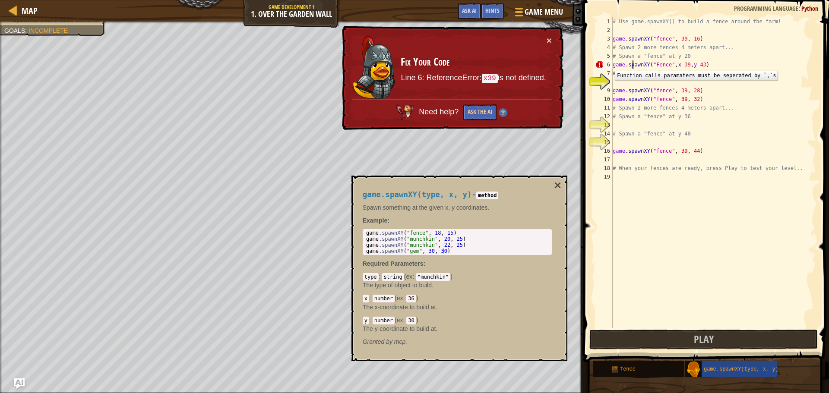
click at [608, 64] on div "6" at bounding box center [603, 64] width 17 height 9
type textarea "game.spawnXY("Fence",x 39,y 43)"
click at [592, 69] on span at bounding box center [707, 169] width 253 height 388
click at [547, 41] on button "×" at bounding box center [549, 40] width 5 height 9
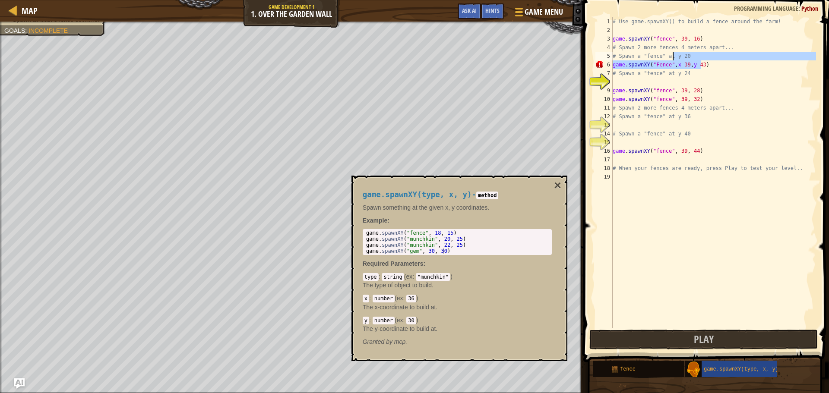
drag, startPoint x: 701, startPoint y: 60, endPoint x: 673, endPoint y: 62, distance: 27.7
click at [673, 62] on div "# Use game.spawnXY() to build a fence around the farm! game . spawnXY ( "fence"…" at bounding box center [713, 181] width 205 height 328
drag, startPoint x: 684, startPoint y: 222, endPoint x: 683, endPoint y: 216, distance: 5.6
click at [683, 221] on div "# Use game.spawnXY() to build a fence around the farm! game . spawnXY ( "fence"…" at bounding box center [713, 181] width 205 height 328
click at [723, 332] on button "Play" at bounding box center [703, 340] width 228 height 20
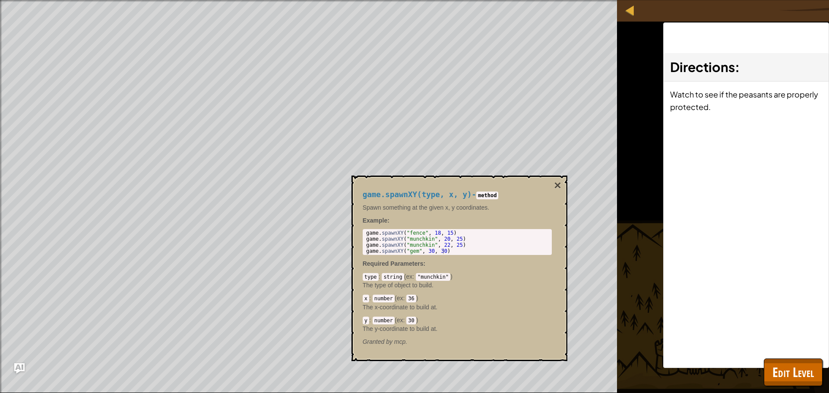
click at [789, 355] on div "Directions : Watch to see if the peasants are properly protected." at bounding box center [746, 195] width 166 height 346
click at [790, 364] on span "Edit Level" at bounding box center [792, 373] width 41 height 18
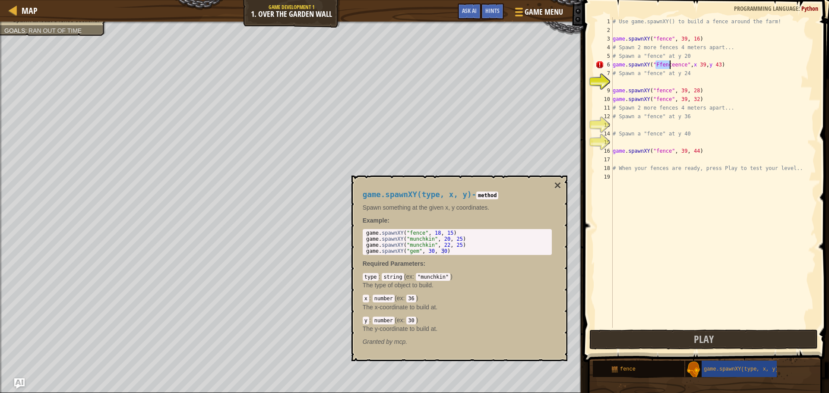
click at [680, 66] on div "# Use game.spawnXY() to build a fence around the farm! game . spawnXY ( "fence"…" at bounding box center [713, 181] width 205 height 328
type textarea "game.spawnXY("fence",x 39,y 43)"
click at [712, 339] on span "Play" at bounding box center [704, 339] width 20 height 14
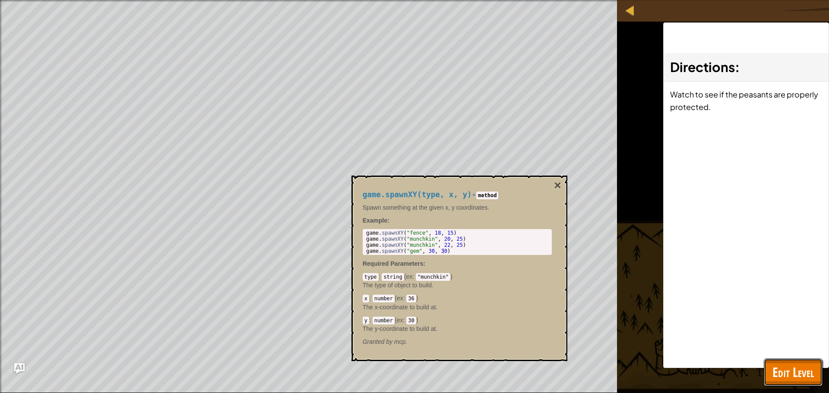
click at [787, 360] on button "Edit Level" at bounding box center [793, 373] width 59 height 28
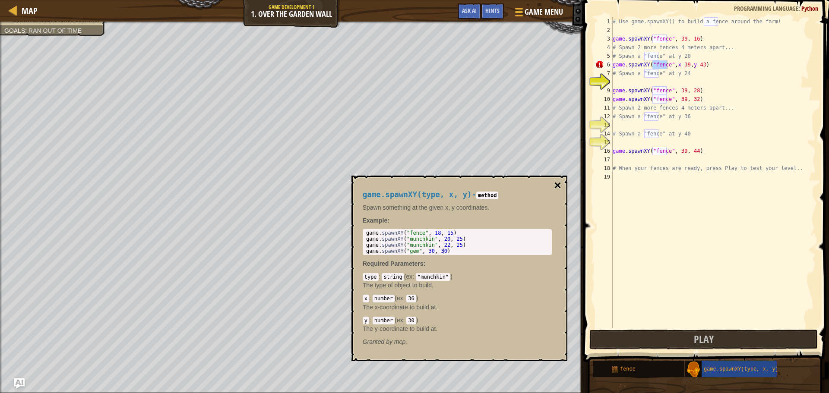
click at [560, 190] on button "×" at bounding box center [557, 186] width 7 height 12
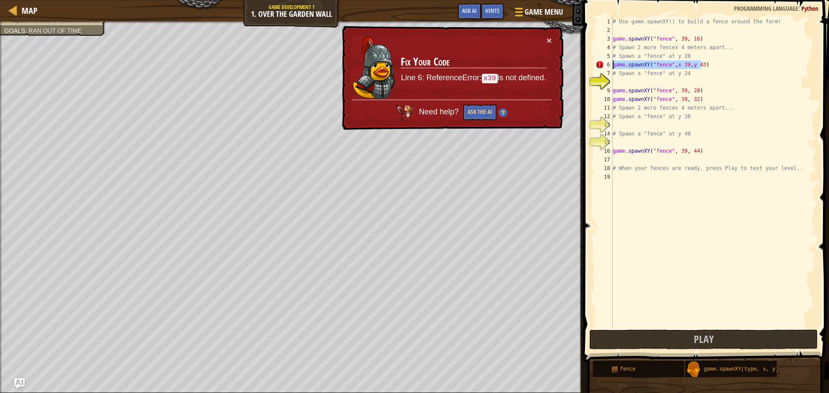
drag, startPoint x: 702, startPoint y: 64, endPoint x: 605, endPoint y: 61, distance: 97.2
click at [605, 61] on div "game.spawnXY("fence",x 39,y 43) 1 2 3 4 5 6 7 8 9 10 11 12 13 14 15 16 17 18 19…" at bounding box center [705, 172] width 222 height 311
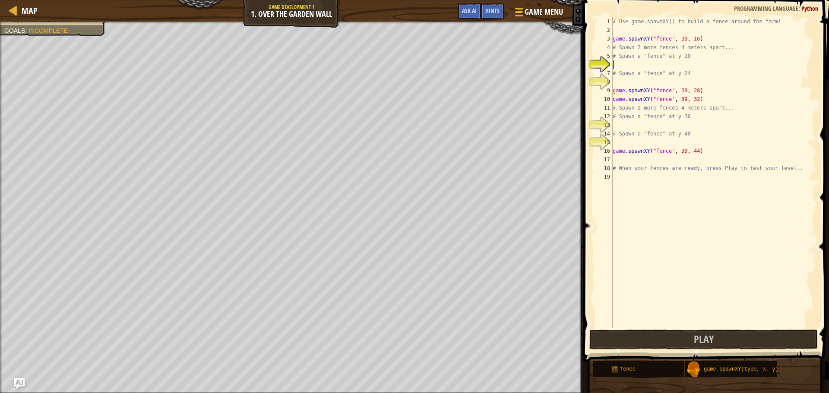
click at [630, 79] on div "# Use game.spawnXY() to build a fence around the farm! game . spawnXY ( "fence"…" at bounding box center [713, 181] width 205 height 328
click at [618, 142] on div "# Use game.spawnXY() to build a fence around the farm! game . spawnXY ( "fence"…" at bounding box center [713, 181] width 205 height 328
click at [626, 128] on div "# Use game.spawnXY() to build a fence around the farm! game . spawnXY ( "fence"…" at bounding box center [713, 181] width 205 height 328
type textarea "game.spawnxy("fence", x 35, y 20)"
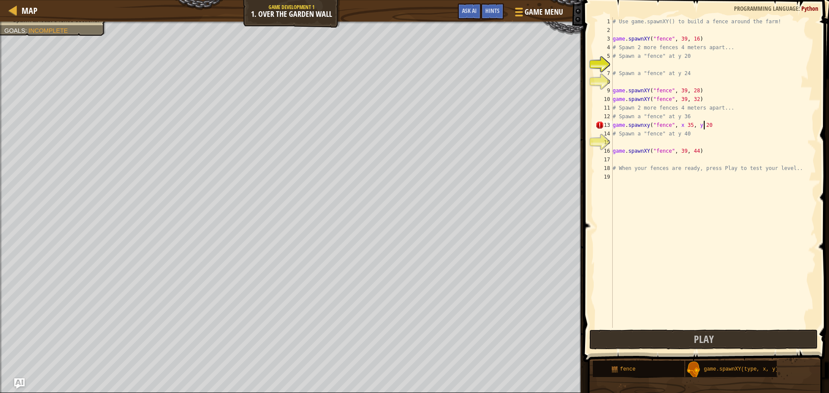
scroll to position [4, 7]
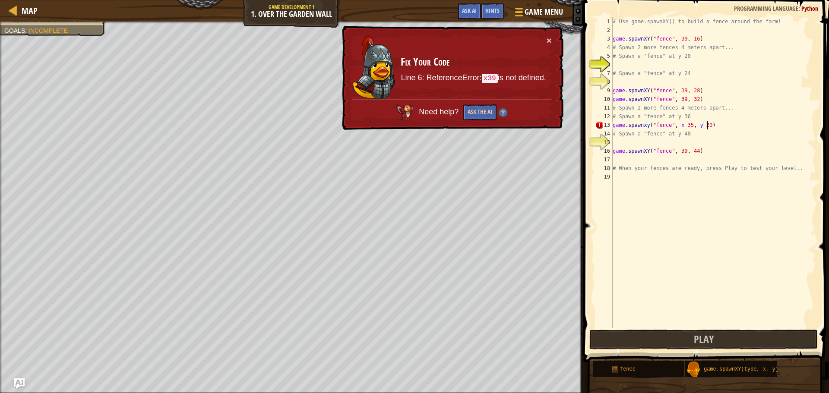
click at [678, 125] on div "# Use game.spawnXY() to build a fence around the farm! game . spawnXY ( "fence"…" at bounding box center [713, 181] width 205 height 328
click at [681, 126] on div "# Use game.spawnXY() to build a fence around the farm! game . spawnXY ( "fence"…" at bounding box center [713, 181] width 205 height 328
drag, startPoint x: 707, startPoint y: 125, endPoint x: 607, endPoint y: 128, distance: 99.4
click at [607, 128] on div "game.spawnxy("fence", x 35, y 20) 1 2 3 4 5 6 7 8 9 10 11 12 13 14 15 16 17 18 …" at bounding box center [705, 172] width 222 height 311
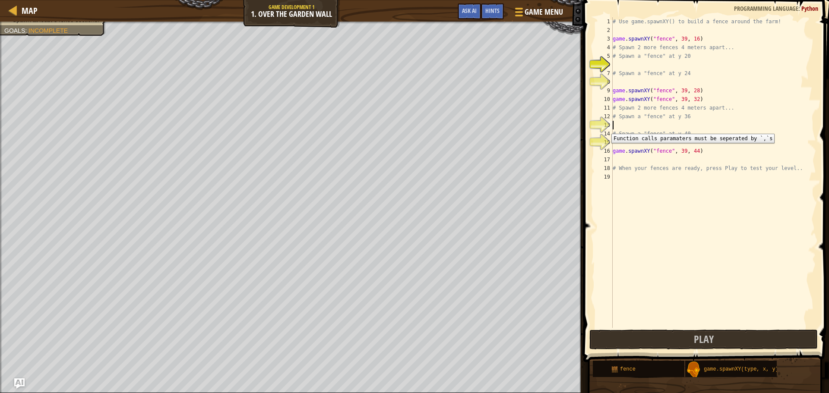
scroll to position [4, 0]
click at [619, 140] on div "# Use game.spawnXY() to build a fence around the farm! game . spawnXY ( "fence"…" at bounding box center [713, 181] width 205 height 328
click at [624, 125] on div "# Use game.spawnXY() to build a fence around the farm! game . spawnXY ( "fence"…" at bounding box center [713, 181] width 205 height 328
click at [628, 65] on div "# Use game.spawnXY() to build a fence around the farm! game . spawnXY ( "fence"…" at bounding box center [713, 181] width 205 height 328
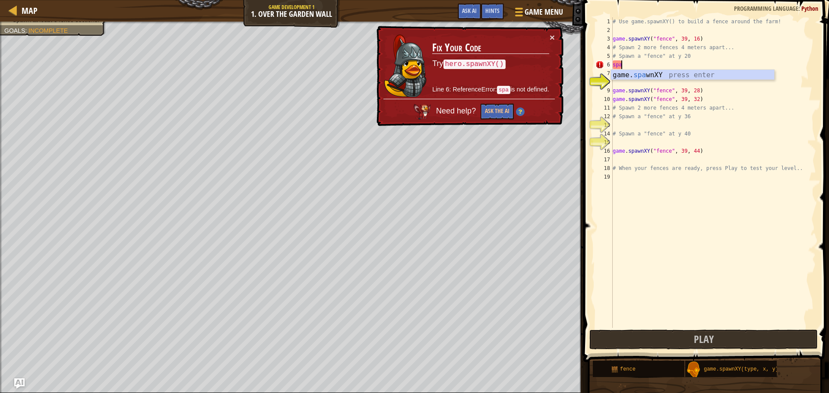
type textarea "s"
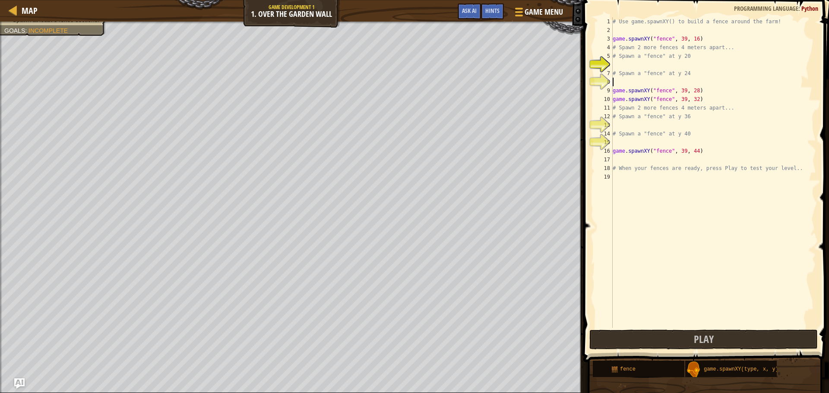
click at [619, 81] on div "# Use game.spawnXY() to build a fence around the farm! game . spawnXY ( "fence"…" at bounding box center [713, 181] width 205 height 328
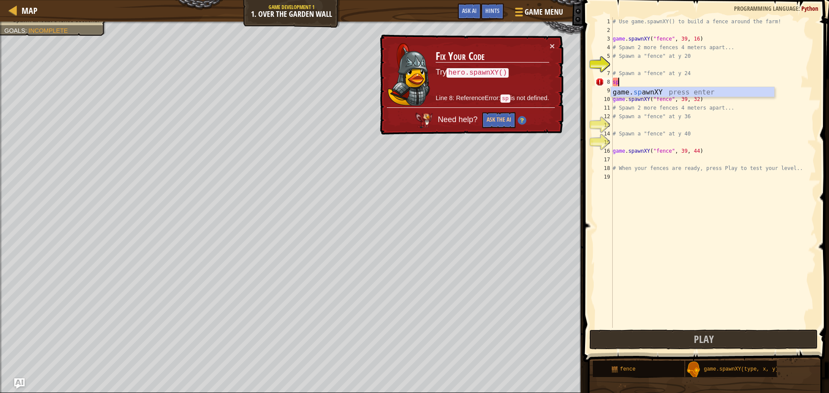
type textarea "s"
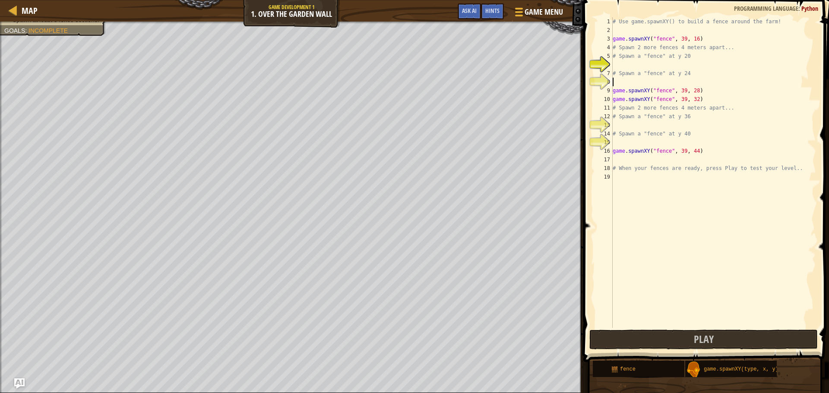
click at [633, 67] on div "# Use game.spawnXY() to build a fence around the farm! game . spawnXY ( "fence"…" at bounding box center [713, 181] width 205 height 328
type textarea "g"
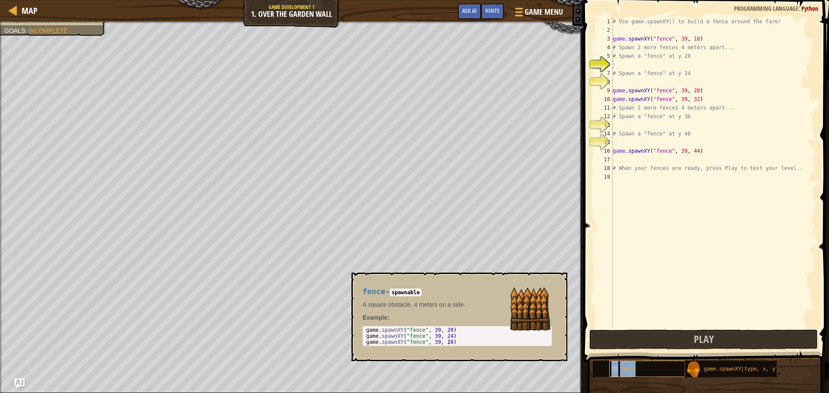
click at [642, 372] on div "fence" at bounding box center [650, 369] width 83 height 16
type textarea "game.spawnXY("fence", 39, 24)"
drag, startPoint x: 449, startPoint y: 335, endPoint x: 364, endPoint y: 337, distance: 84.2
click at [364, 337] on div "game . spawnXY ( "fence" , 39 , 20 ) game . spawnXY ( "fence" , 39 , 24 ) game …" at bounding box center [436, 336] width 144 height 18
click at [627, 80] on div "# Use game.spawnXY() to build a fence around the farm! game . spawnXY ( "fence"…" at bounding box center [713, 181] width 205 height 328
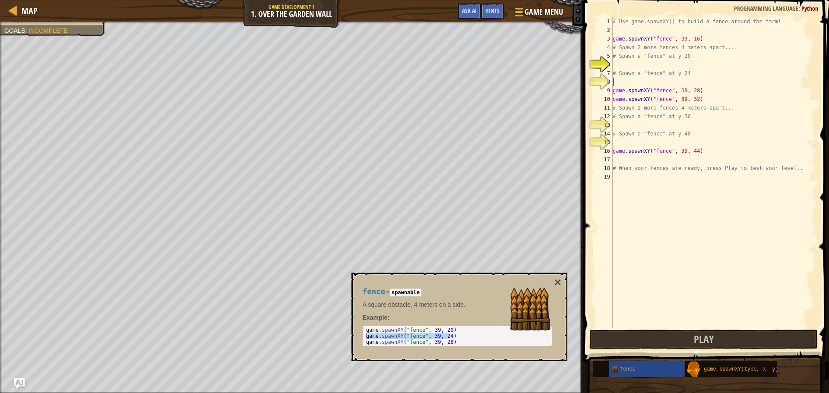
paste textarea "game.spawnXY("fence", 39, 24)"
type textarea "game.spawnXY("fence", 39, 24)"
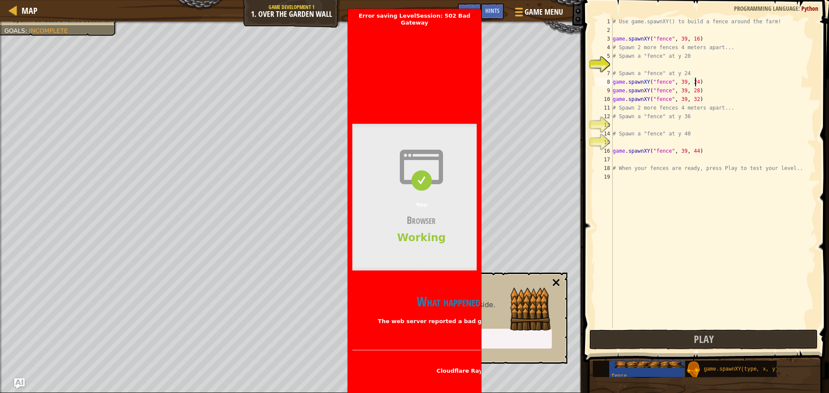
click at [556, 280] on button "×" at bounding box center [556, 283] width 10 height 12
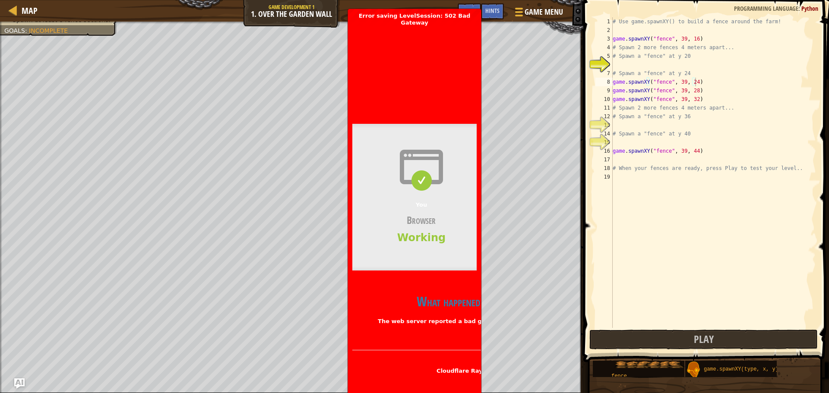
click at [436, 272] on div "Bad gateway Error code 502 Visit cloudflare.com for more information. 2025-09-0…" at bounding box center [414, 211] width 124 height 370
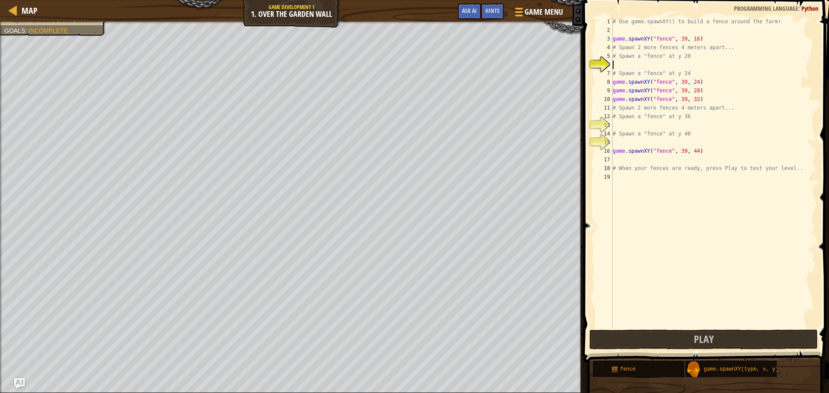
click at [647, 62] on div "# Use game.spawnXY() to build a fence around the farm! game . spawnXY ( "fence"…" at bounding box center [713, 181] width 205 height 328
type textarea "game.spawnXY("fence", 39, 23)"
